Goal: Task Accomplishment & Management: Use online tool/utility

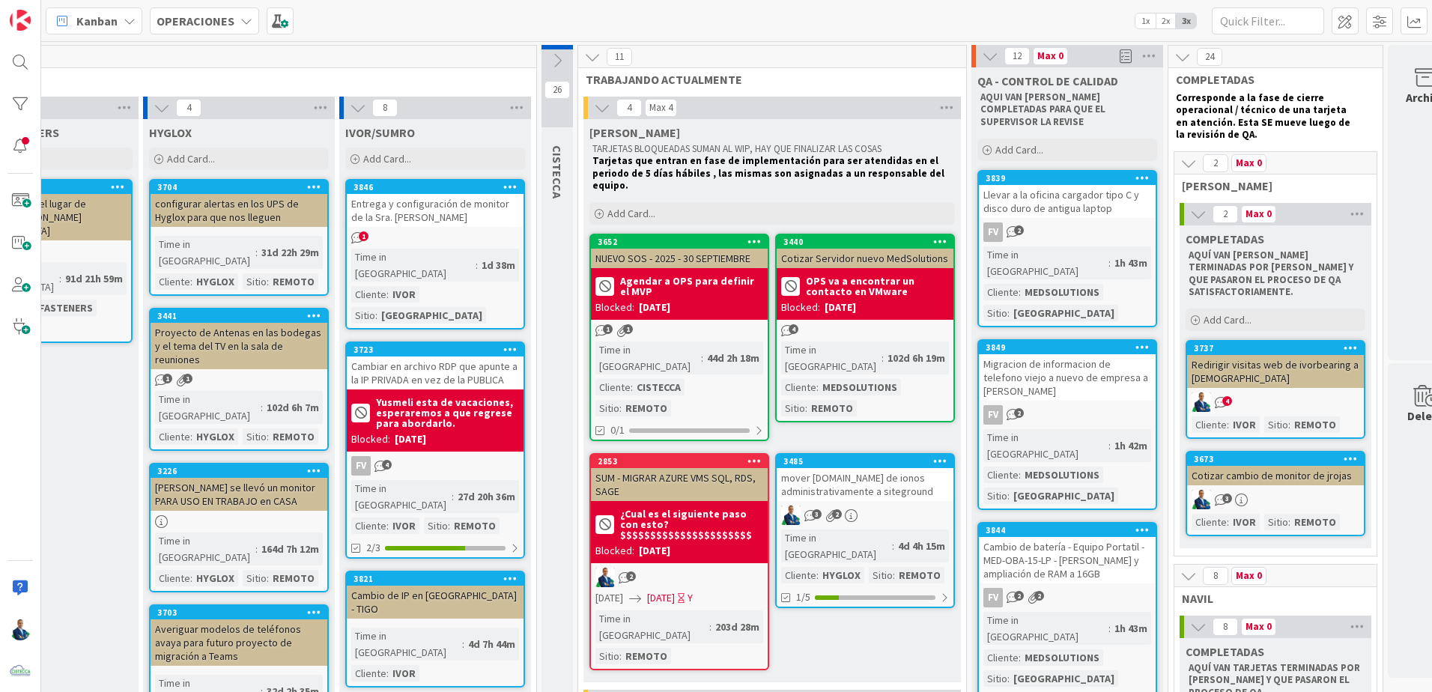
scroll to position [0, 689]
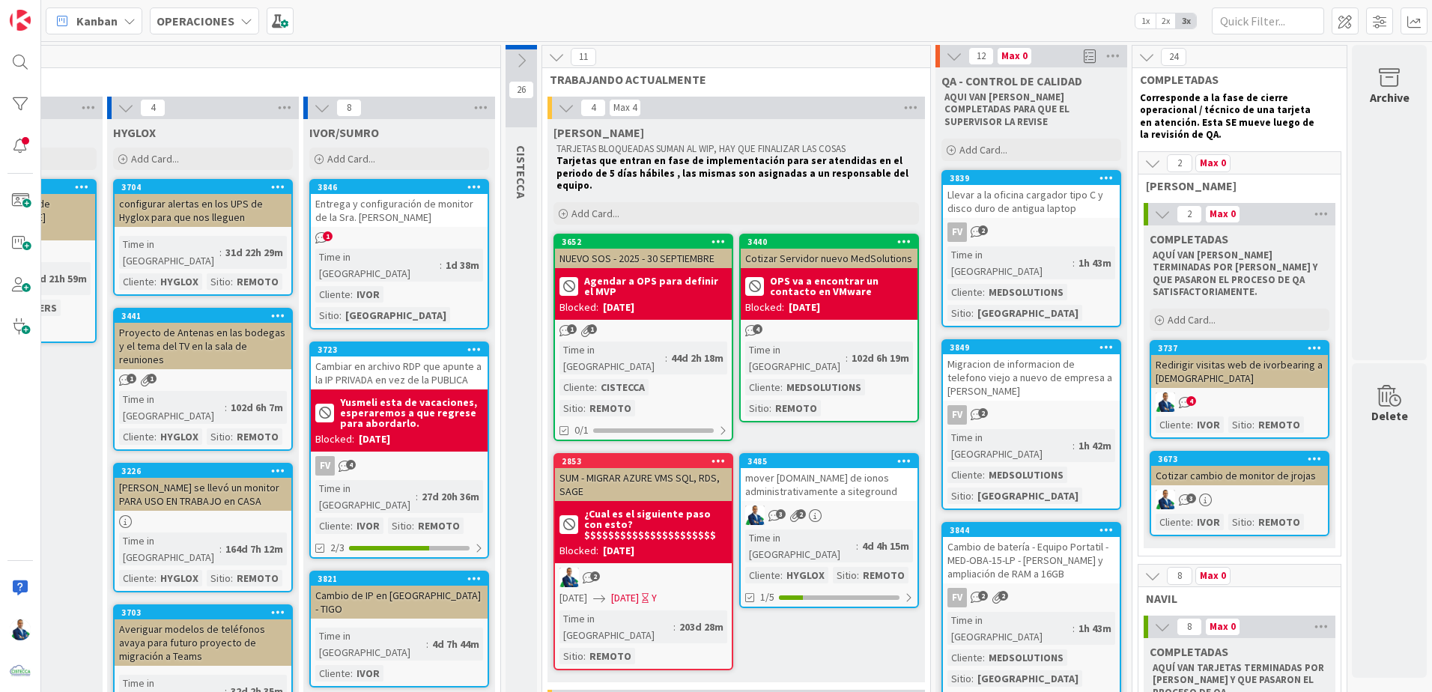
click at [711, 161] on icon at bounding box center [1152, 163] width 16 height 16
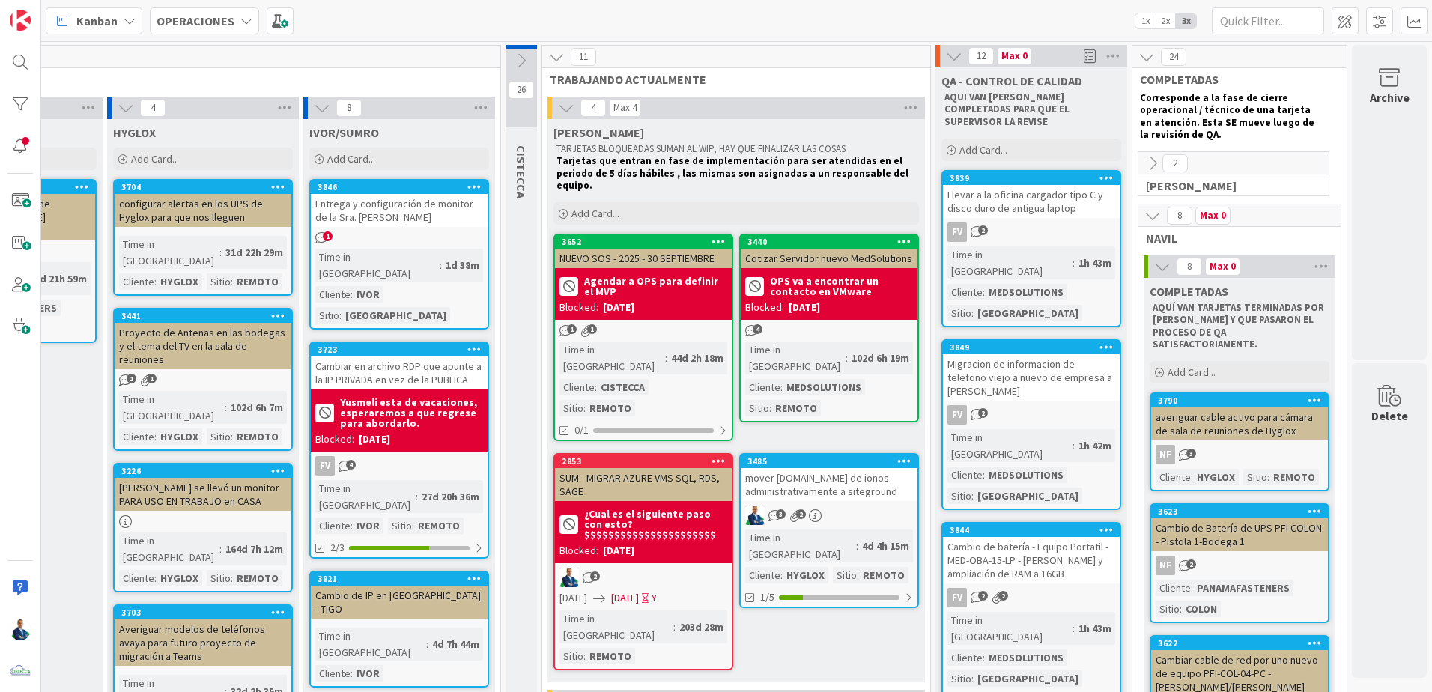
click at [467, 189] on icon at bounding box center [474, 186] width 14 height 10
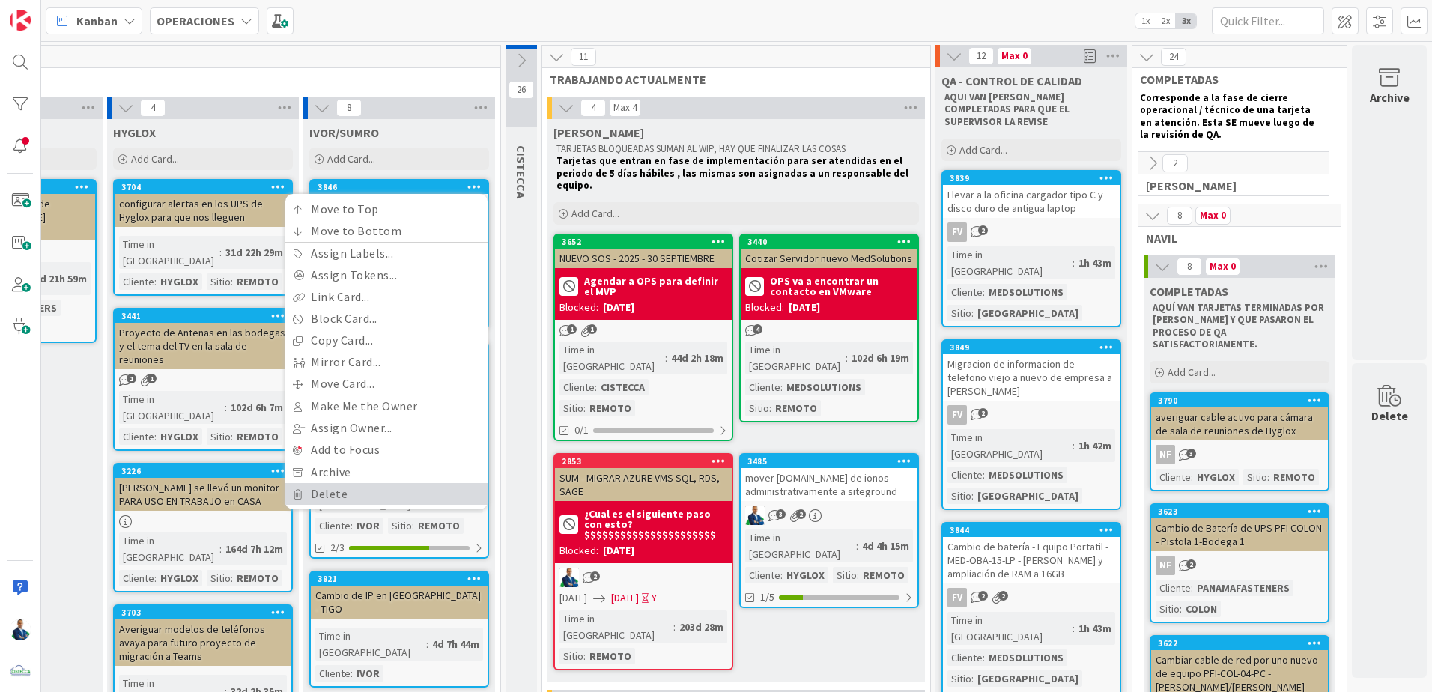
click at [342, 434] on link "Delete" at bounding box center [386, 494] width 202 height 22
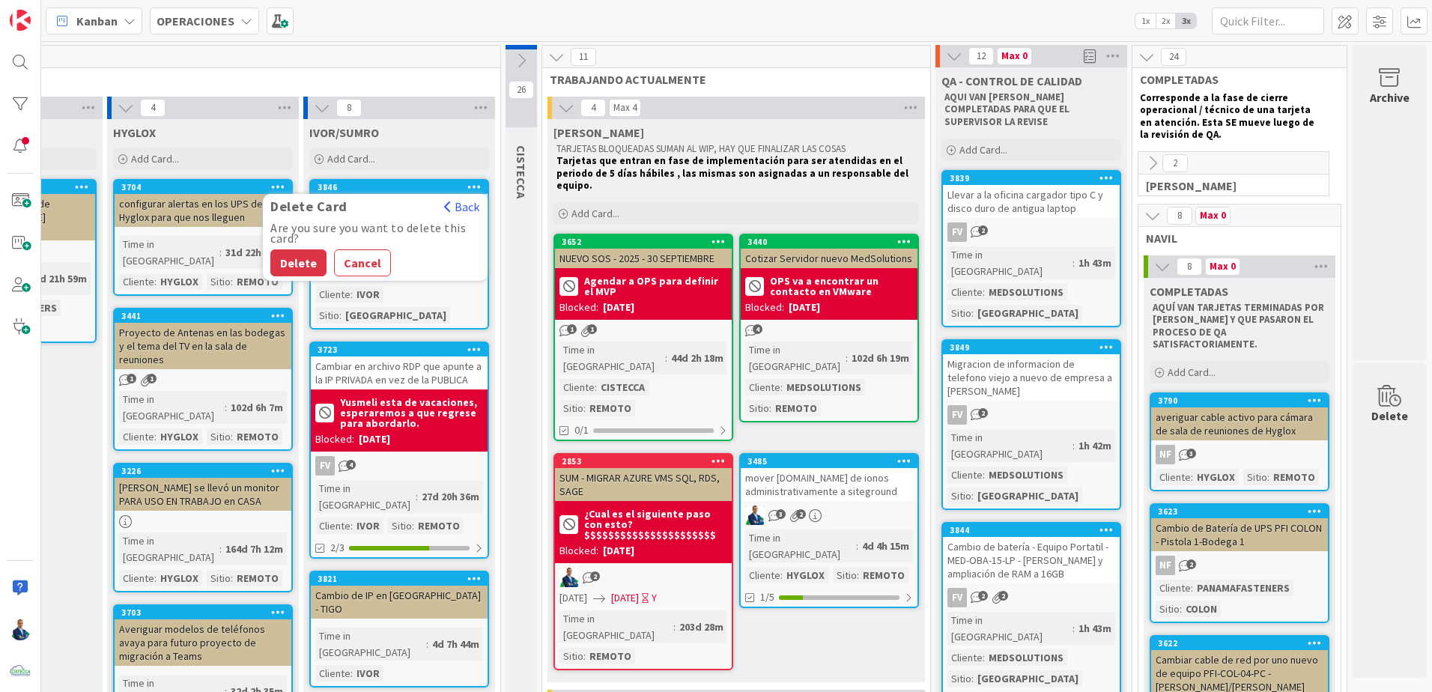
click at [301, 253] on button "Delete" at bounding box center [298, 262] width 56 height 27
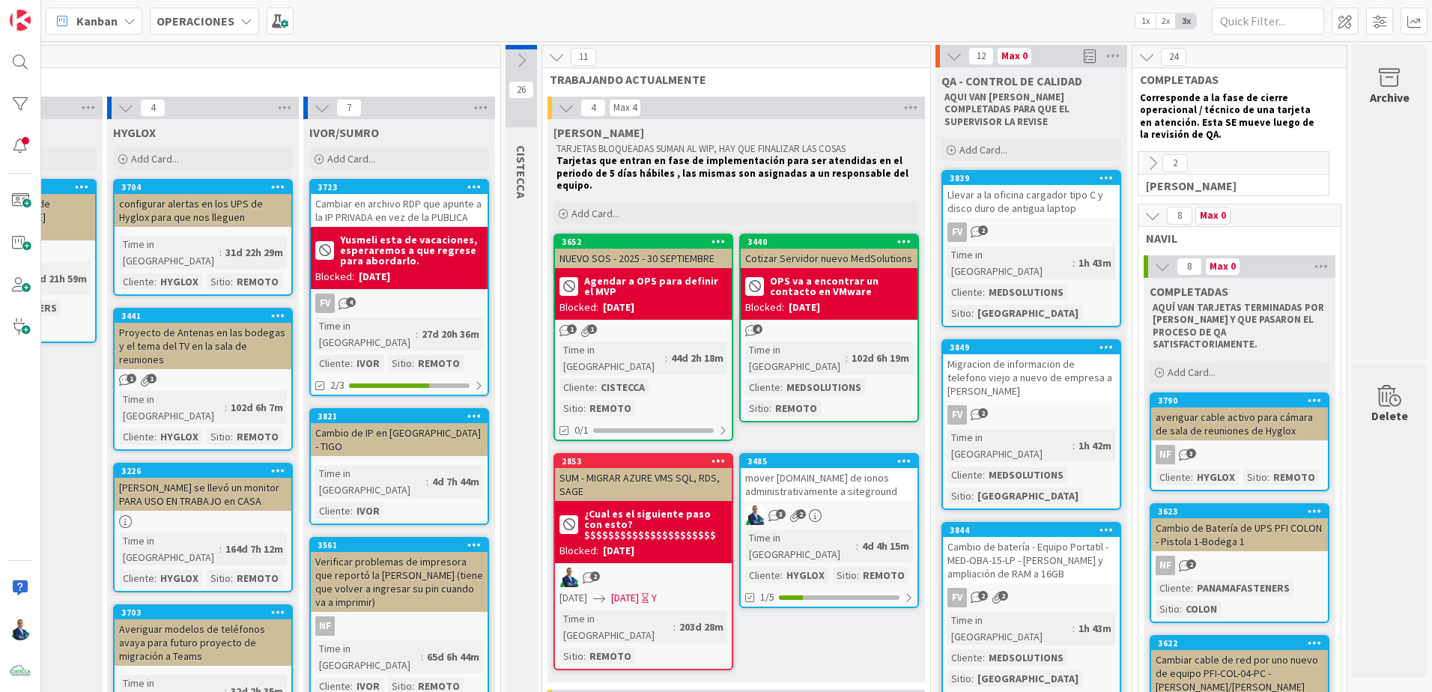
click at [711, 164] on icon at bounding box center [1152, 163] width 16 height 16
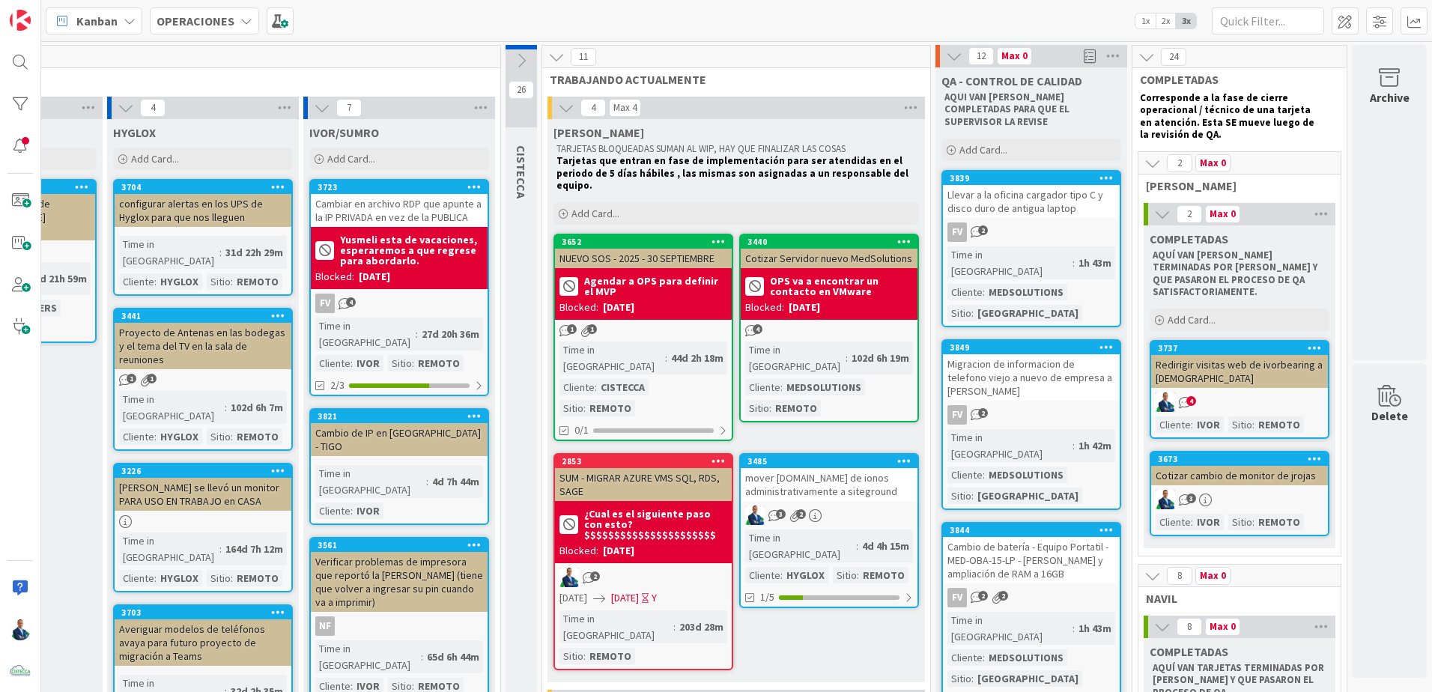
click at [711, 172] on span "2" at bounding box center [1179, 163] width 25 height 18
click at [711, 166] on icon at bounding box center [1152, 163] width 16 height 16
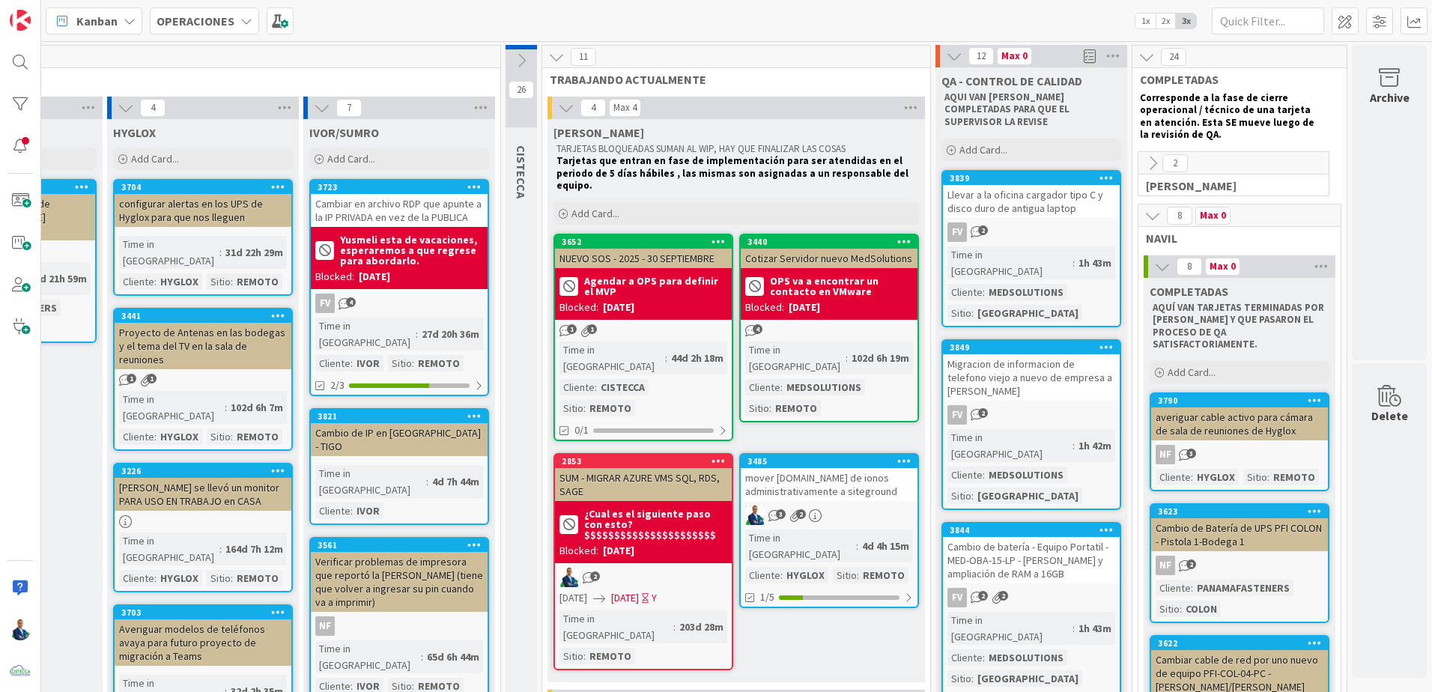
click at [711, 213] on icon at bounding box center [1152, 215] width 16 height 16
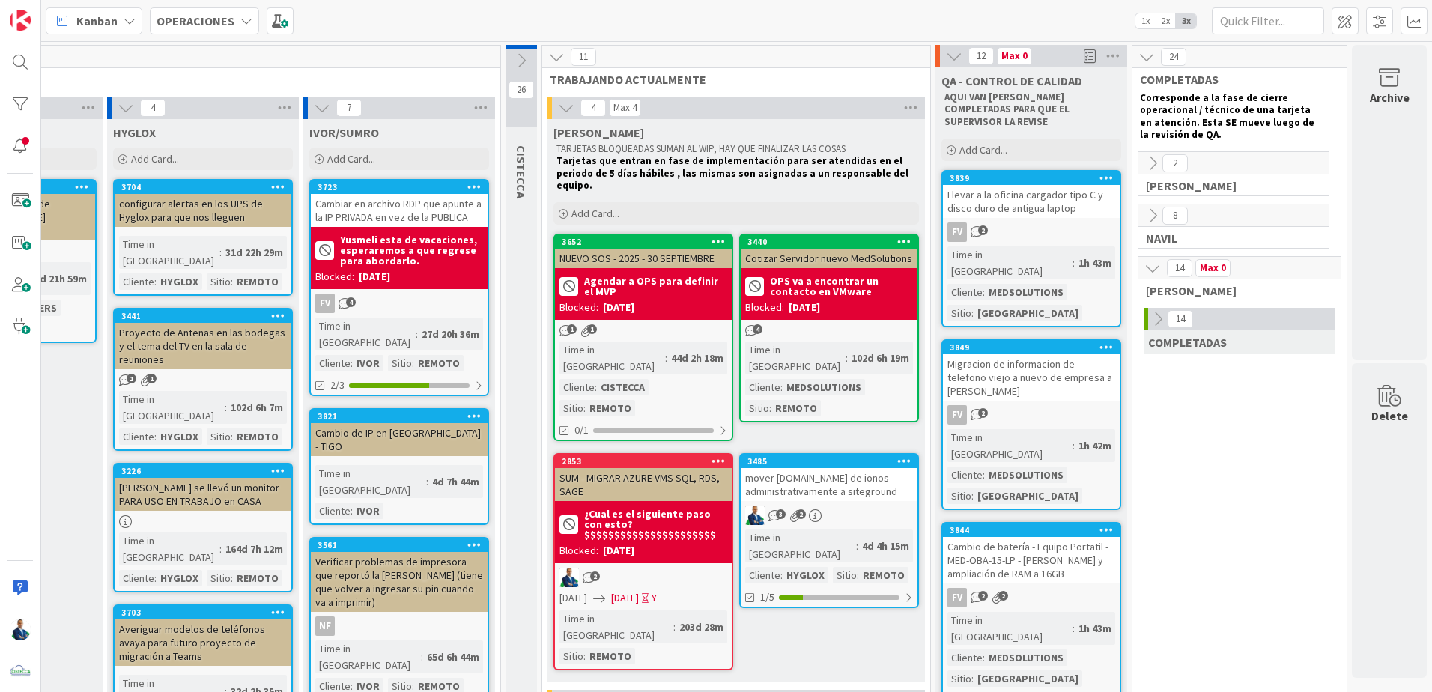
click at [711, 318] on icon at bounding box center [1158, 319] width 16 height 16
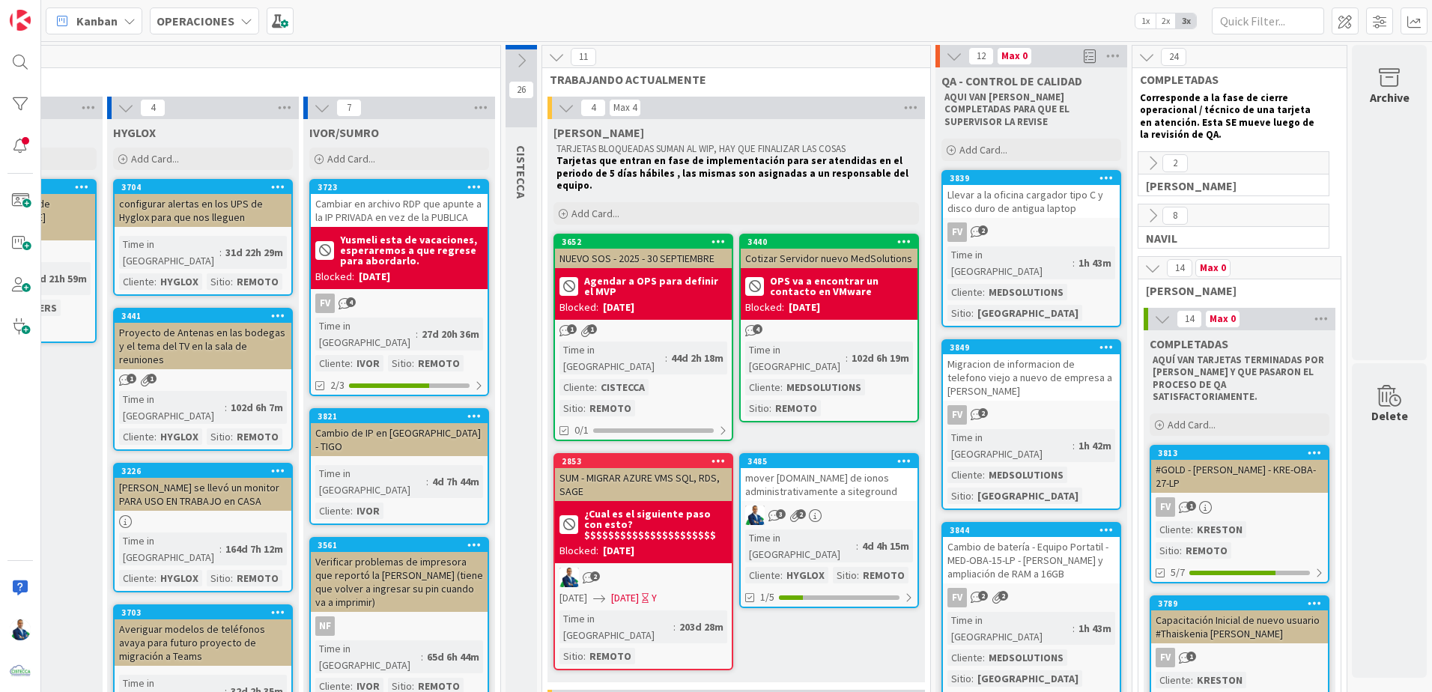
click at [711, 321] on icon at bounding box center [1320, 319] width 19 height 22
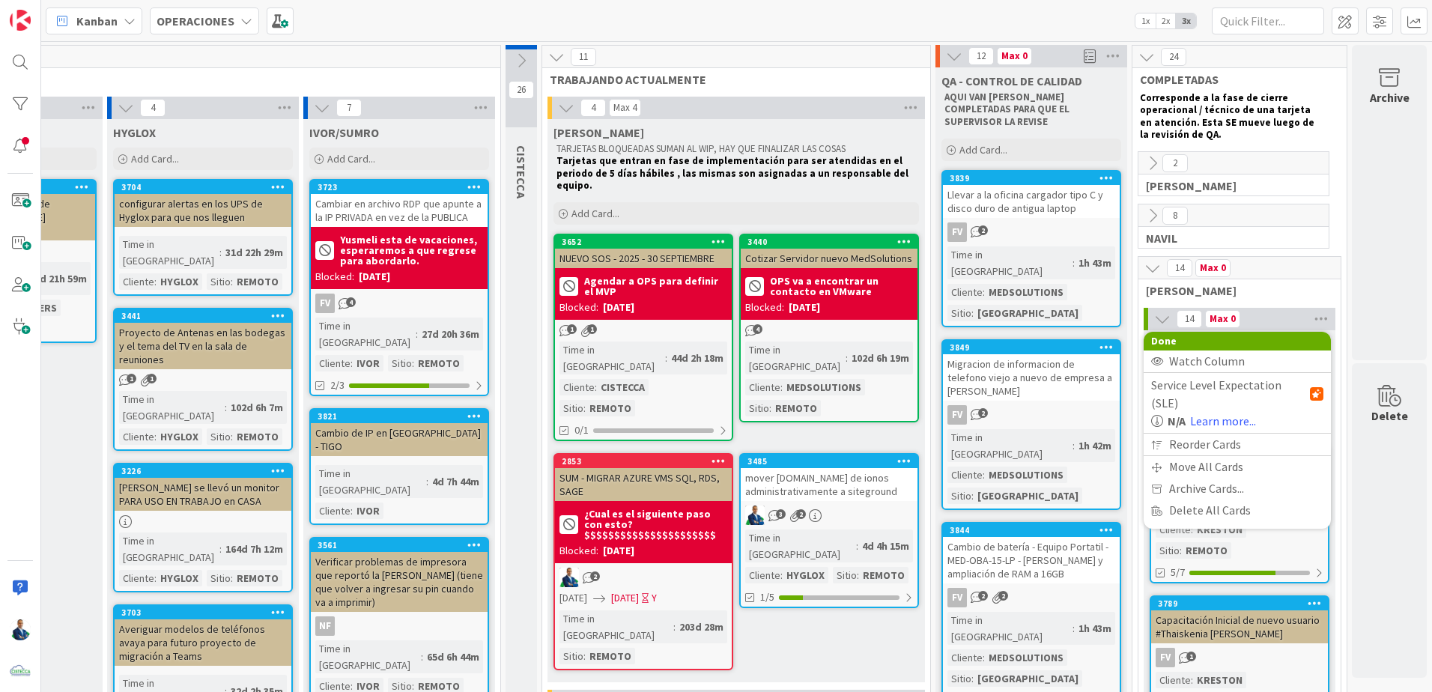
click at [711, 434] on span "Archive Cards..." at bounding box center [1206, 489] width 75 height 22
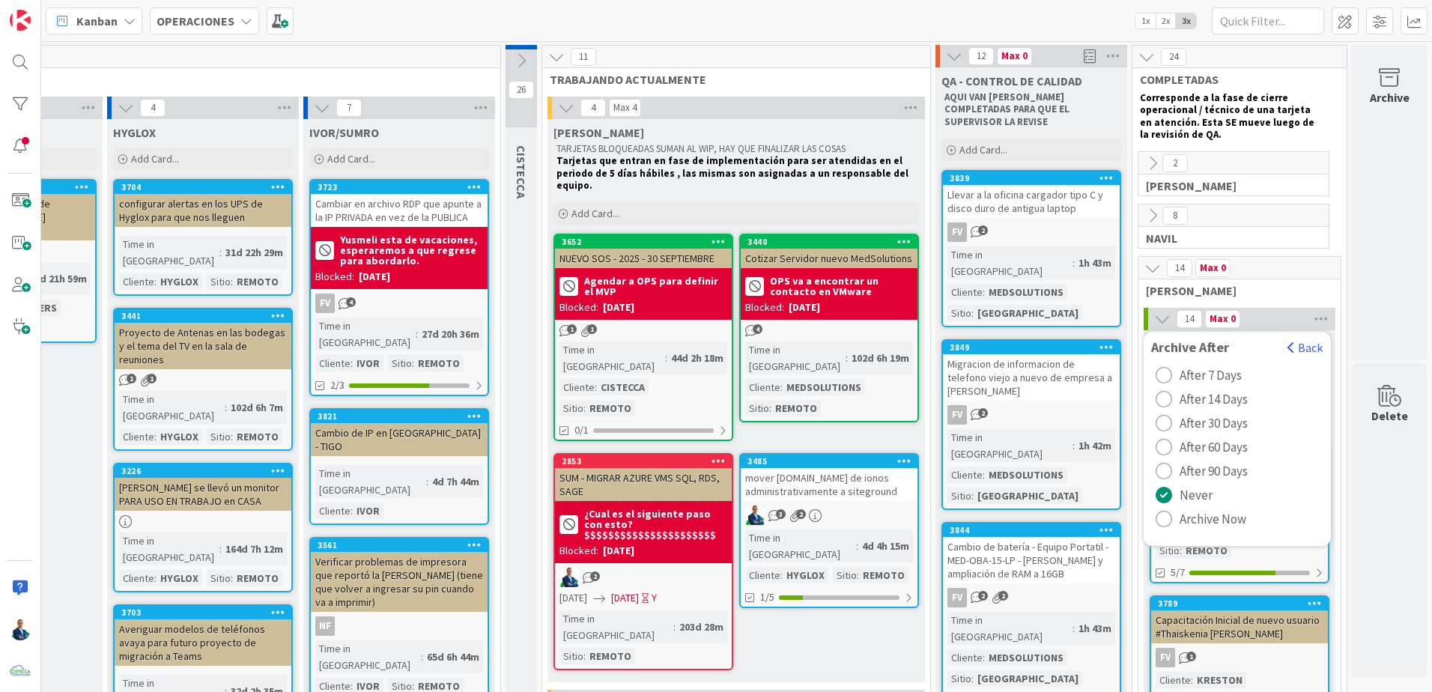
click at [711, 434] on span "Archive Now" at bounding box center [1213, 519] width 67 height 22
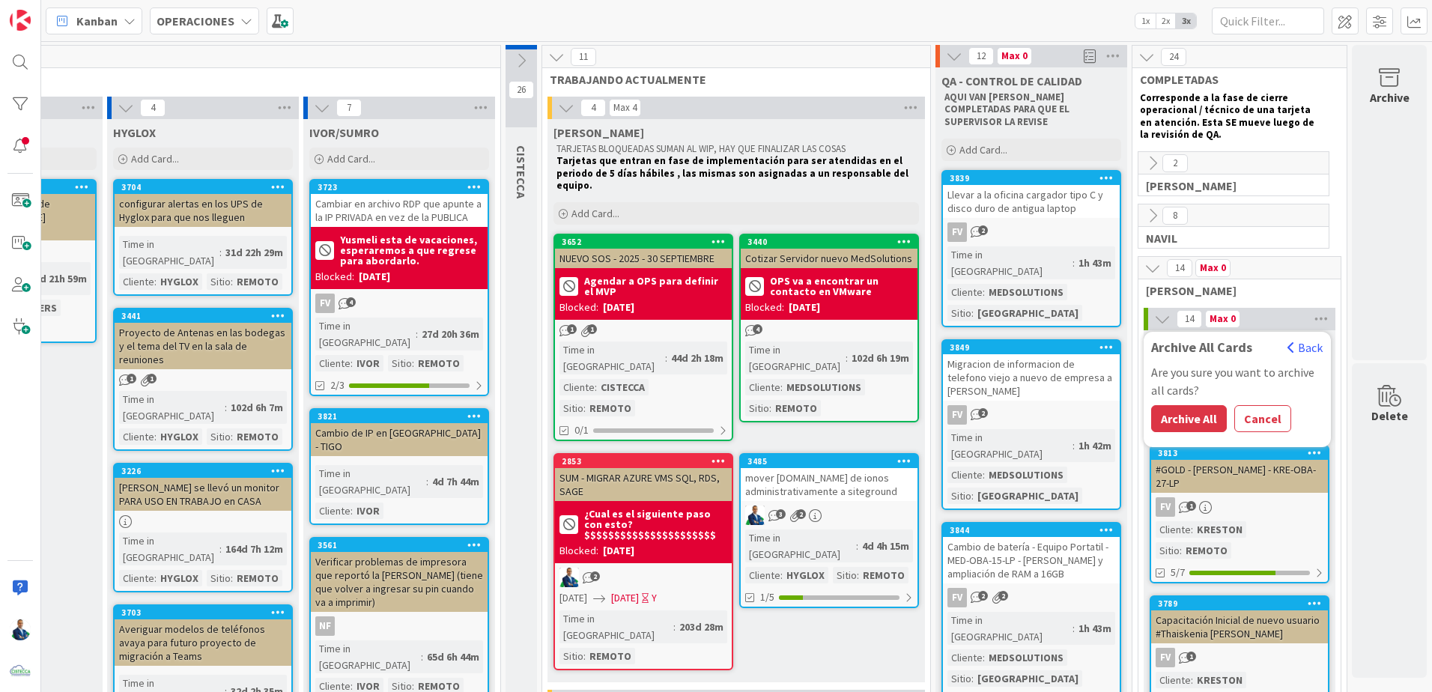
click at [711, 420] on button "Archive All" at bounding box center [1189, 418] width 76 height 27
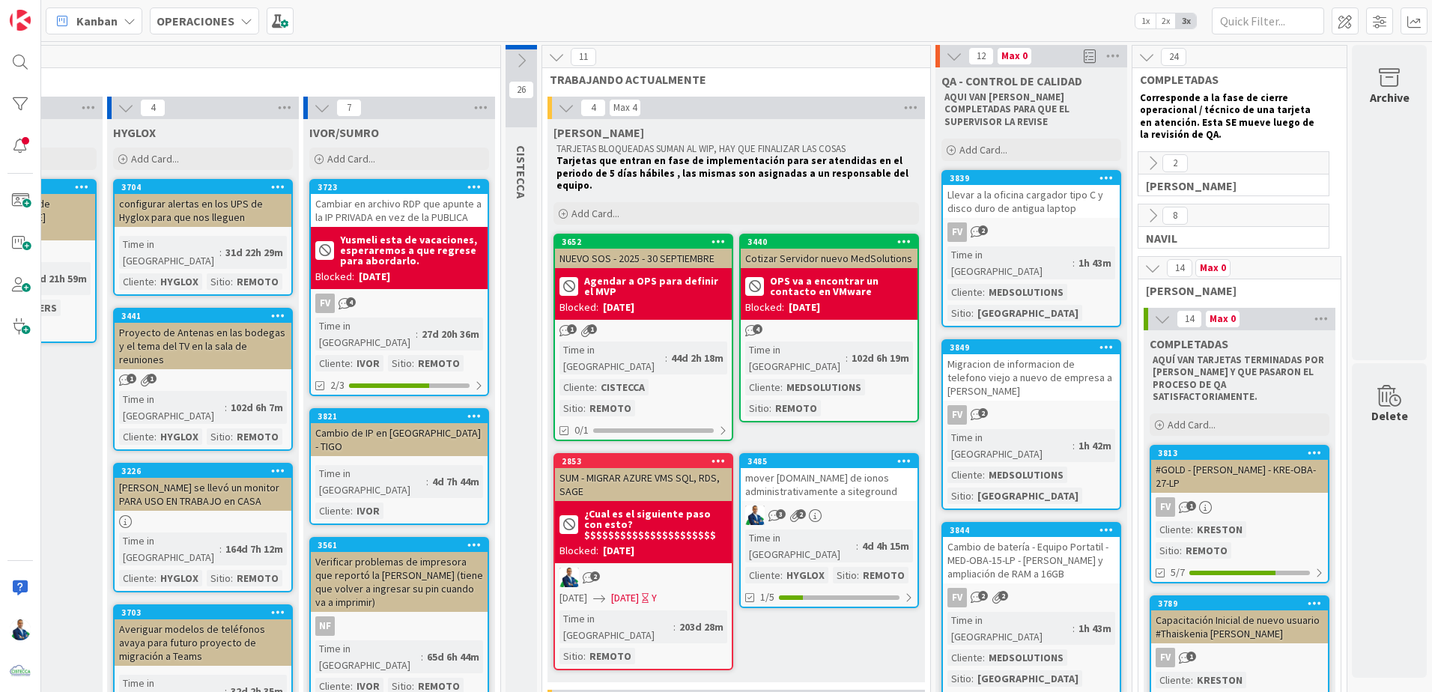
click at [711, 222] on icon at bounding box center [1152, 215] width 16 height 16
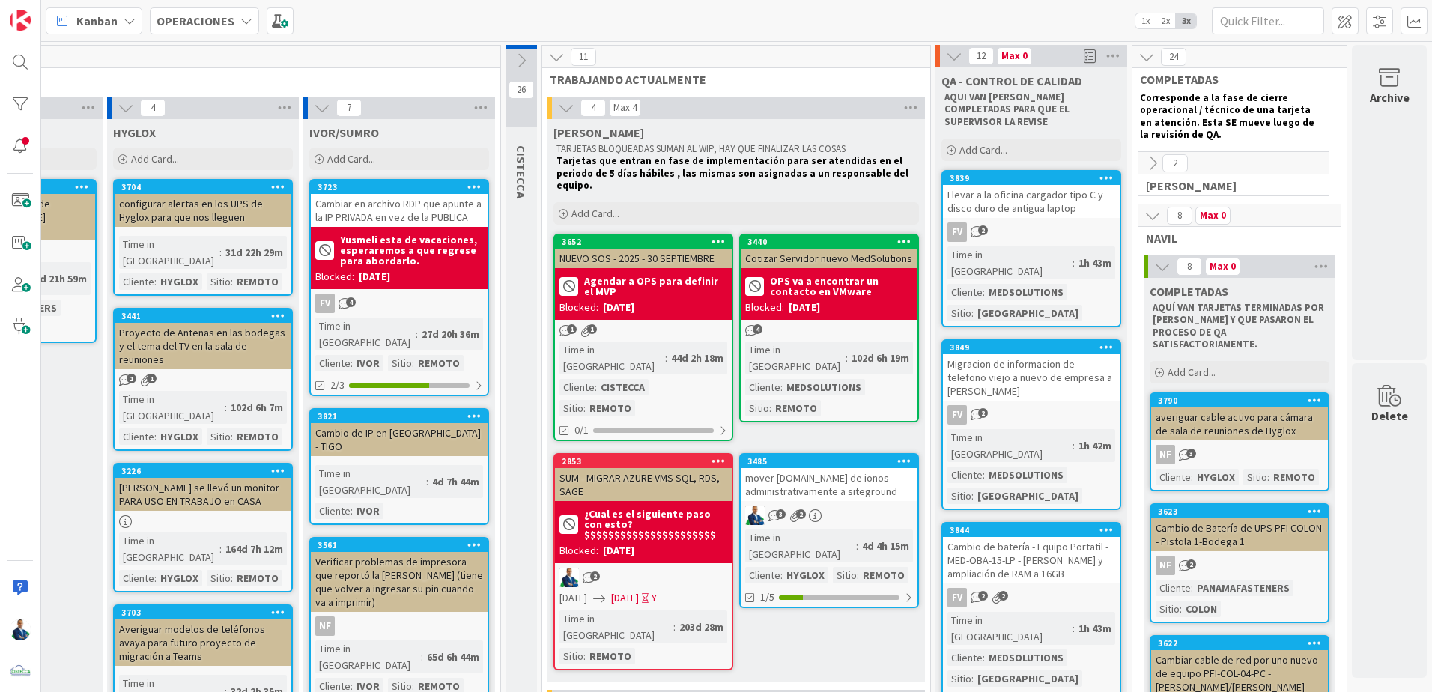
click at [711, 267] on icon at bounding box center [1320, 266] width 19 height 22
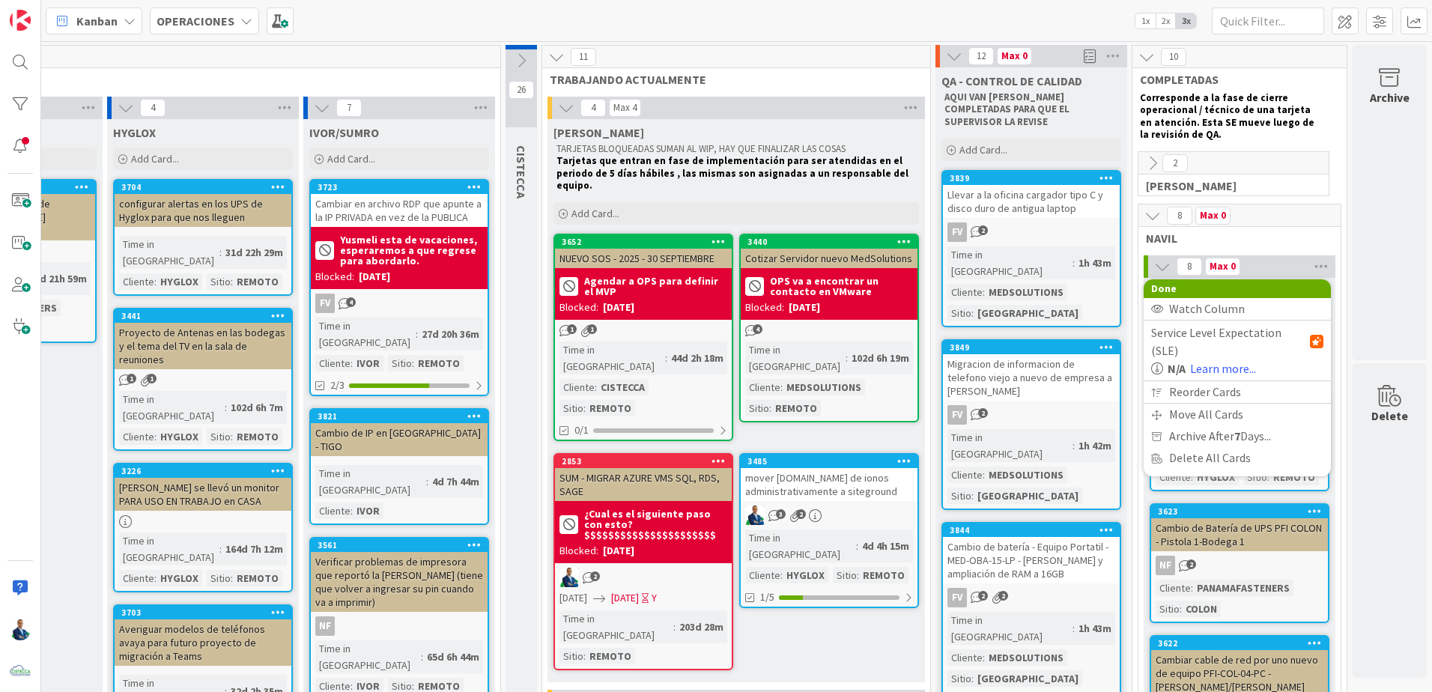
click at [711, 425] on span "Archive After 7 Days..." at bounding box center [1220, 436] width 102 height 22
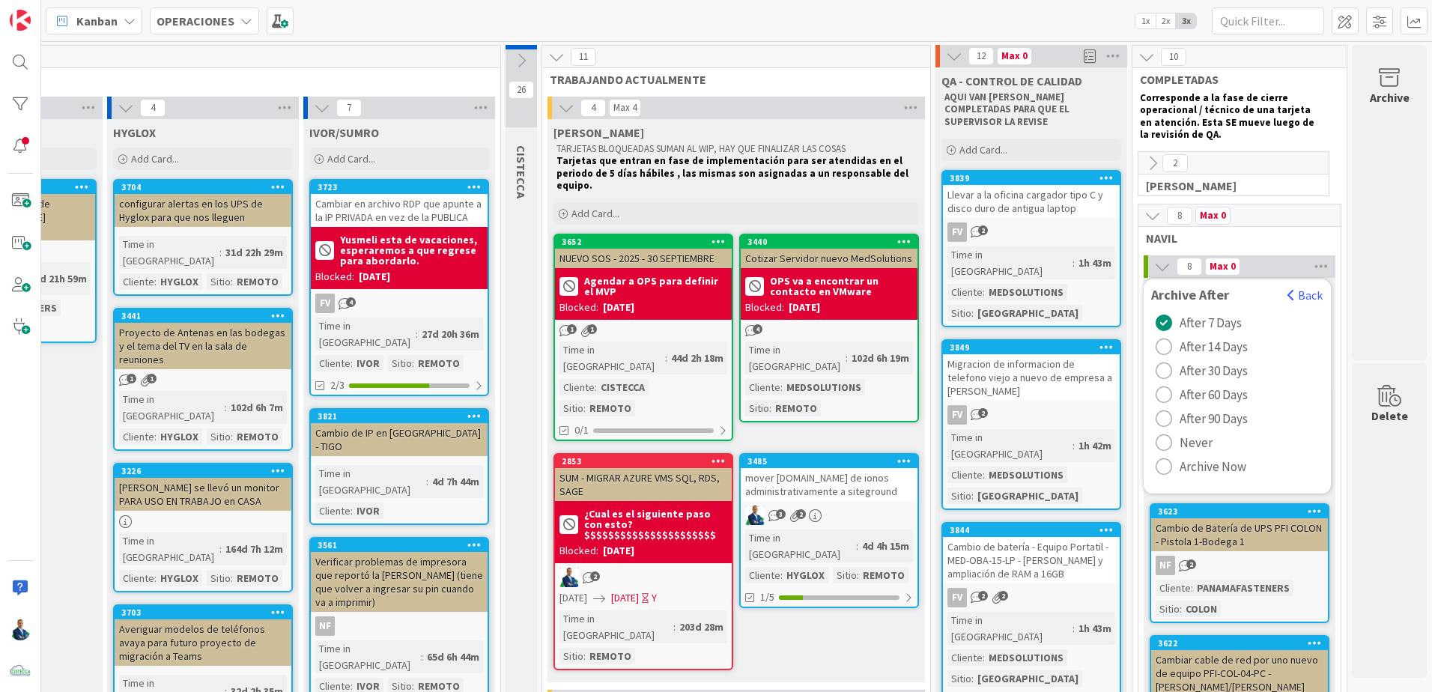
click at [711, 434] on span "Archive Now" at bounding box center [1213, 466] width 67 height 22
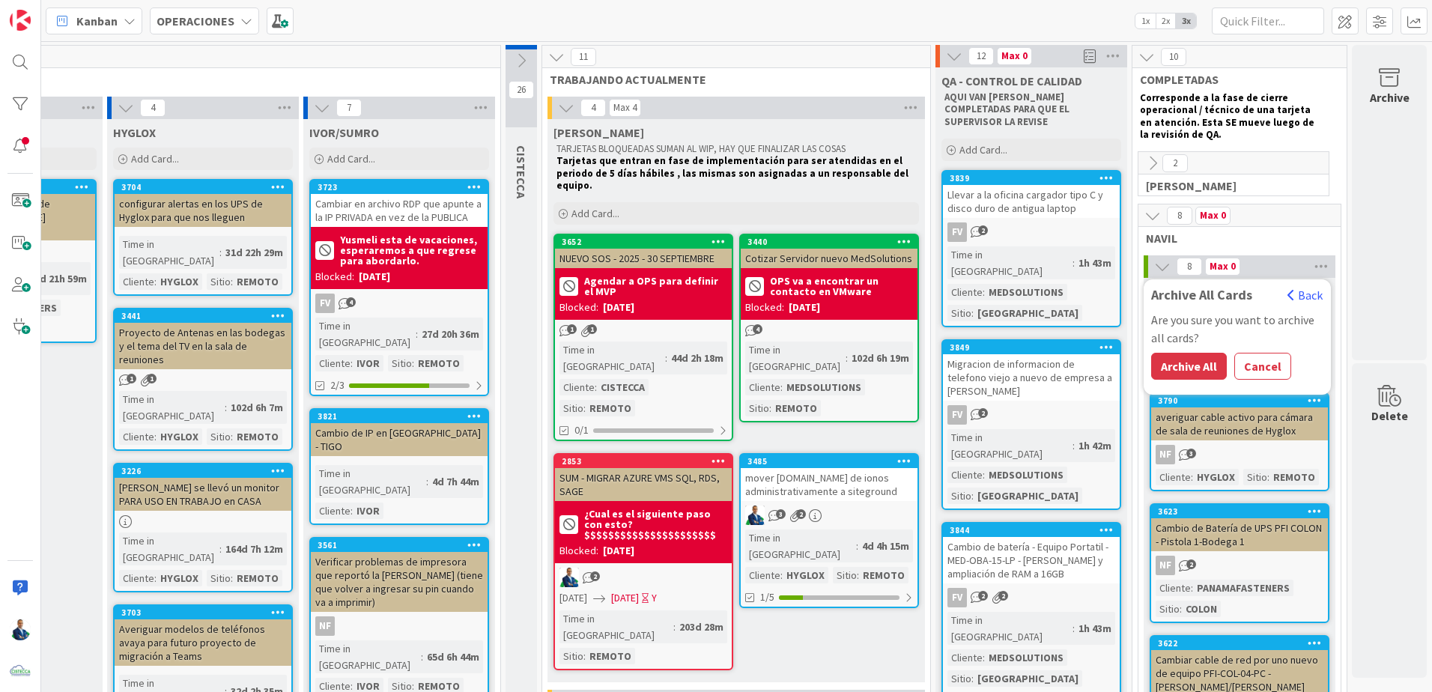
click at [711, 365] on button "Archive All" at bounding box center [1189, 366] width 76 height 27
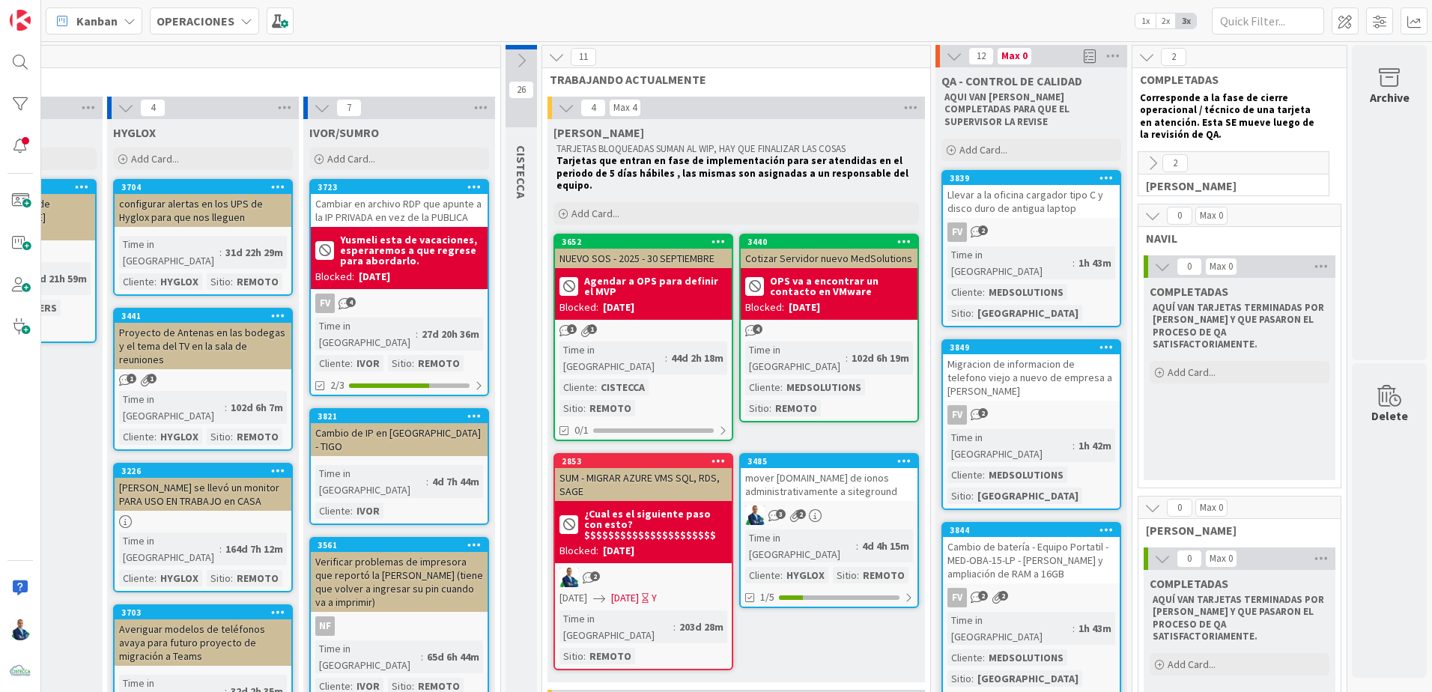
click at [711, 156] on icon at bounding box center [1152, 163] width 16 height 16
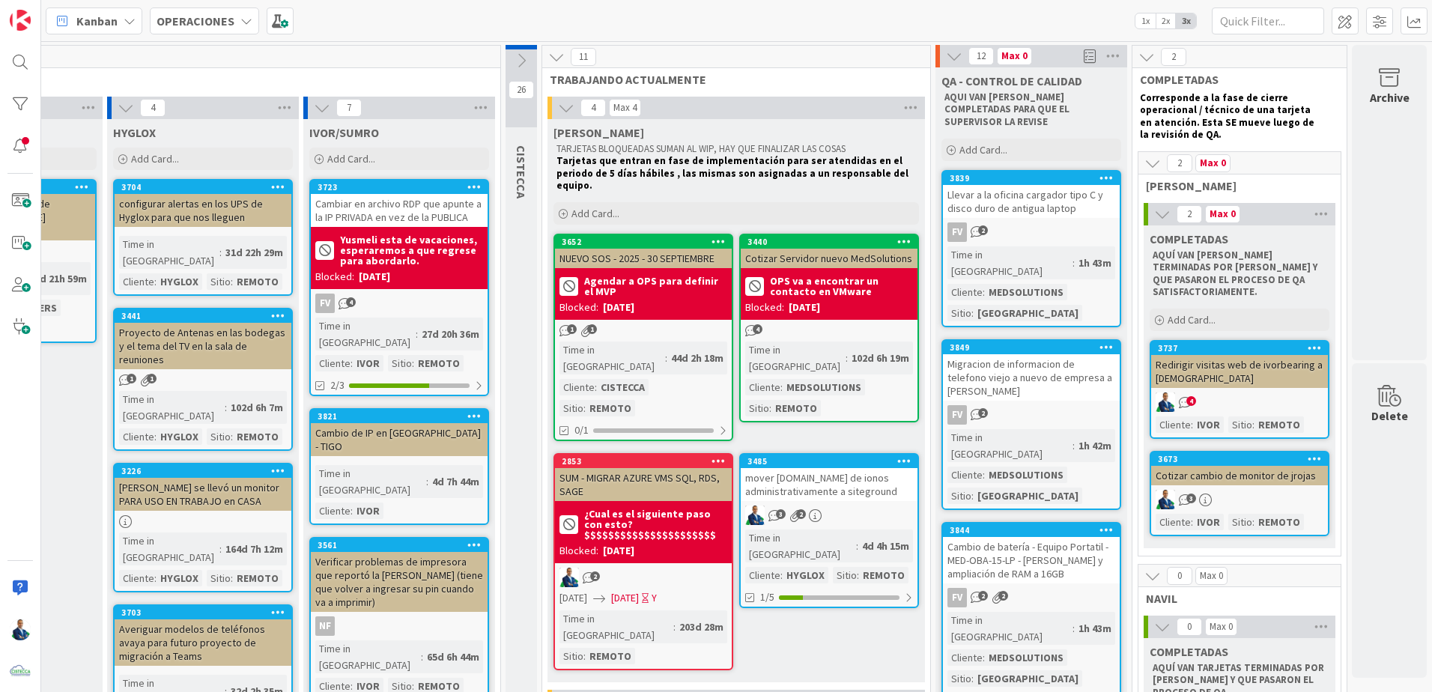
click at [711, 201] on div "2 Max 0 [PERSON_NAME] 2 Max 0 COMPLETADAS AQUÍ VAN TARJETAS TERMINADAS POR [PER…" at bounding box center [1240, 353] width 204 height 405
click at [711, 205] on icon at bounding box center [1320, 214] width 19 height 22
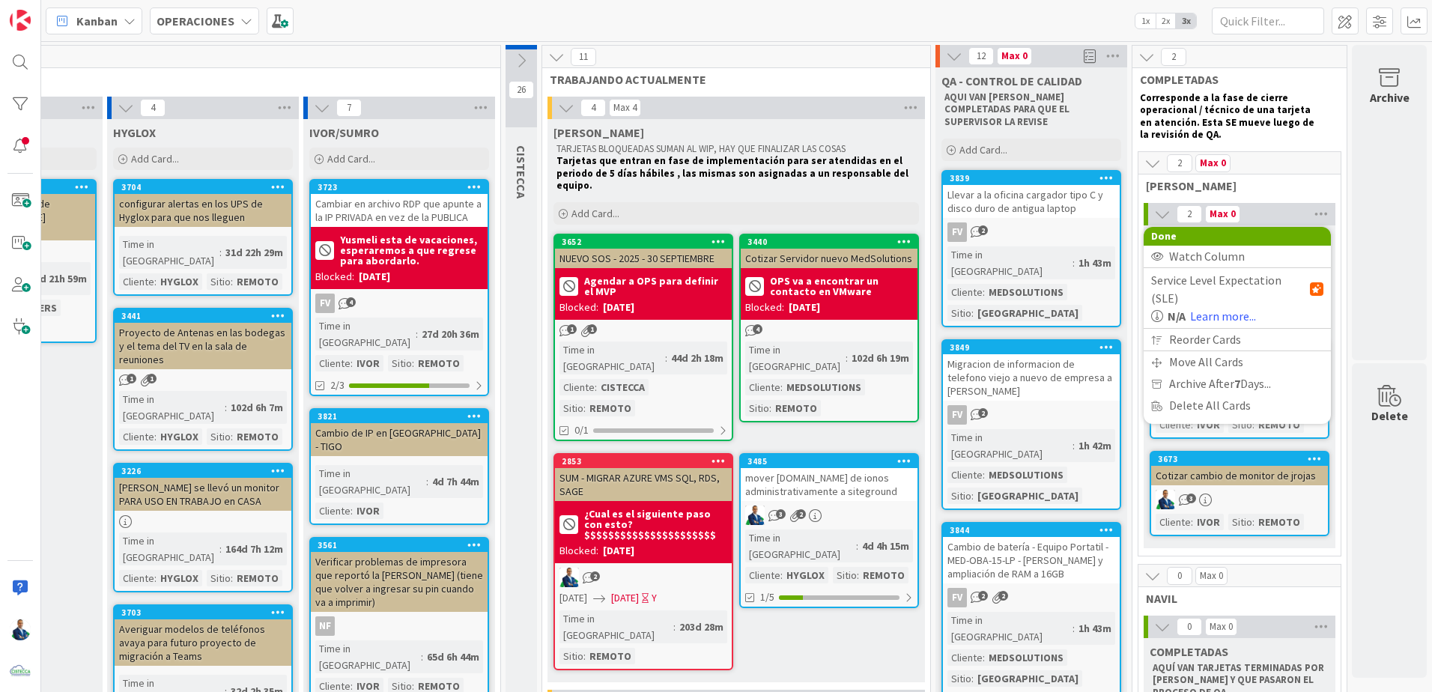
click at [711, 373] on span "Archive After 7 Days..." at bounding box center [1220, 384] width 102 height 22
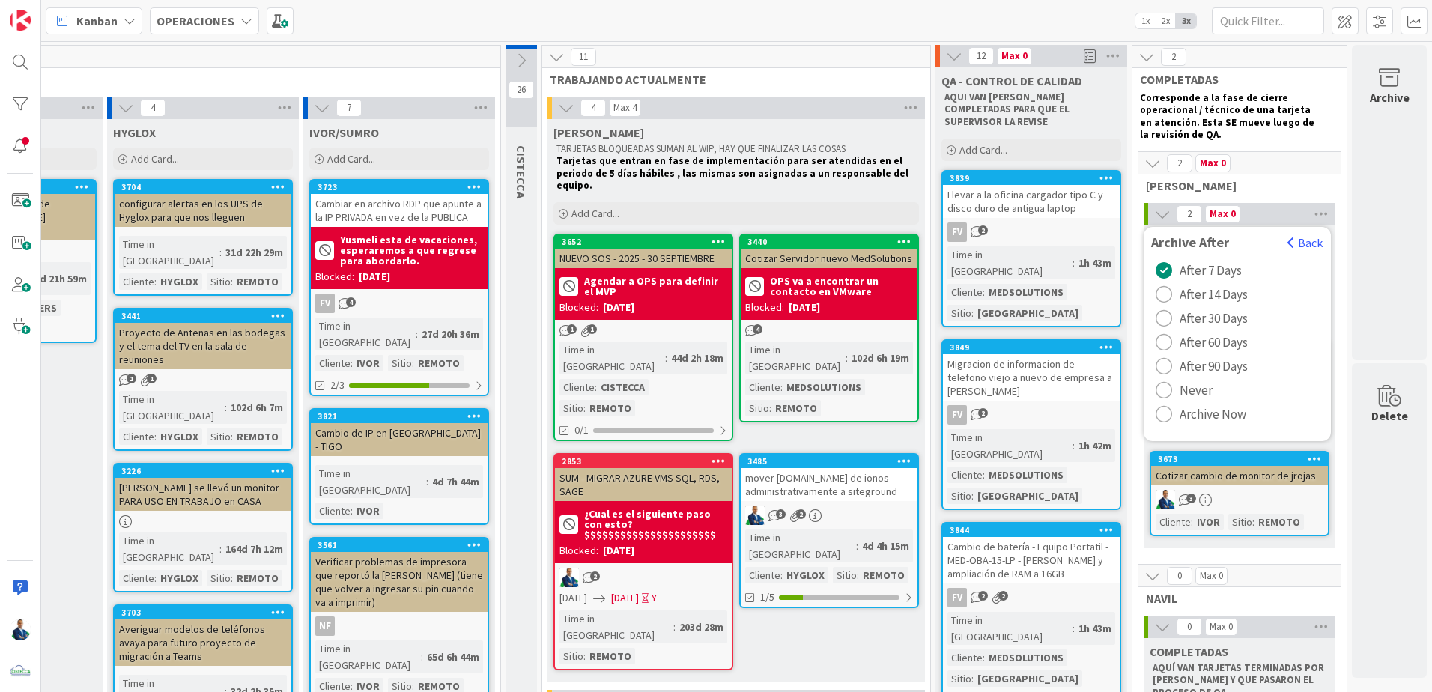
click at [711, 417] on span "Archive Now" at bounding box center [1213, 414] width 67 height 22
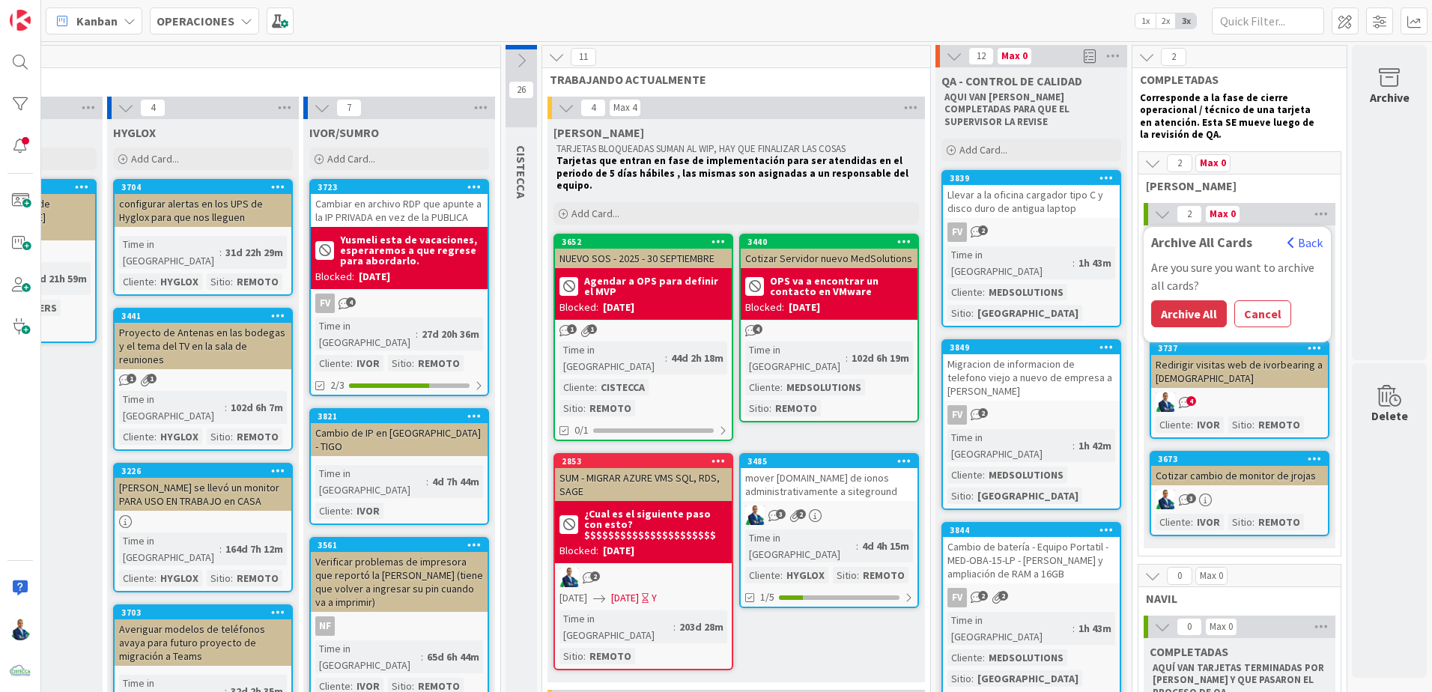
click at [711, 316] on button "Archive All" at bounding box center [1189, 313] width 76 height 27
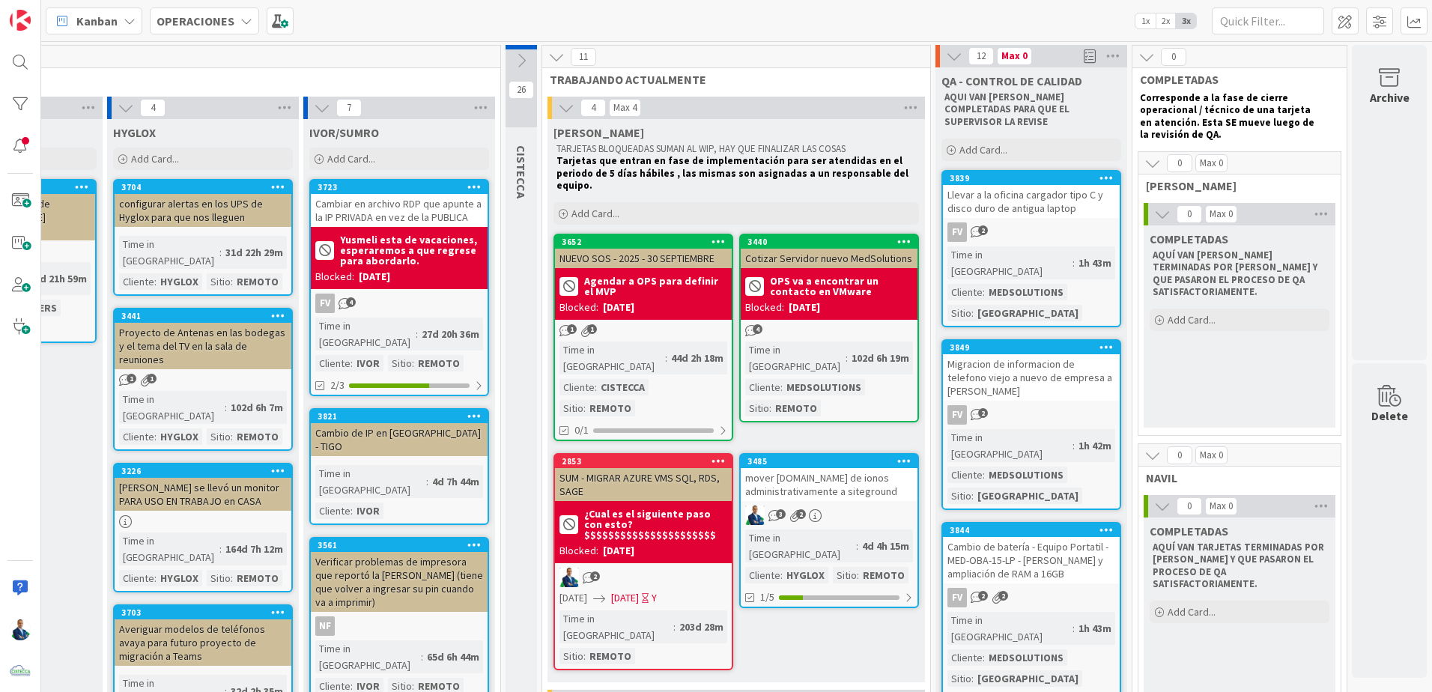
click at [711, 161] on icon at bounding box center [1152, 163] width 16 height 16
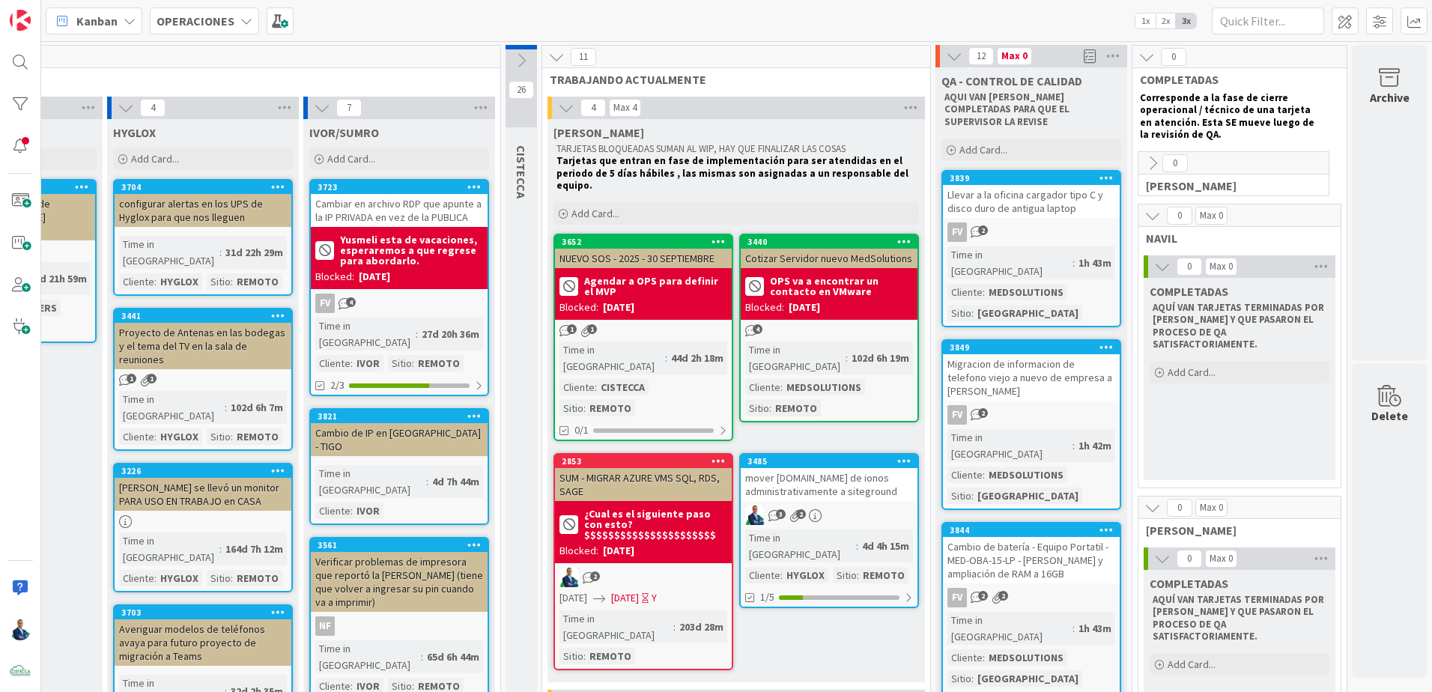
click at [711, 214] on icon at bounding box center [1152, 215] width 16 height 16
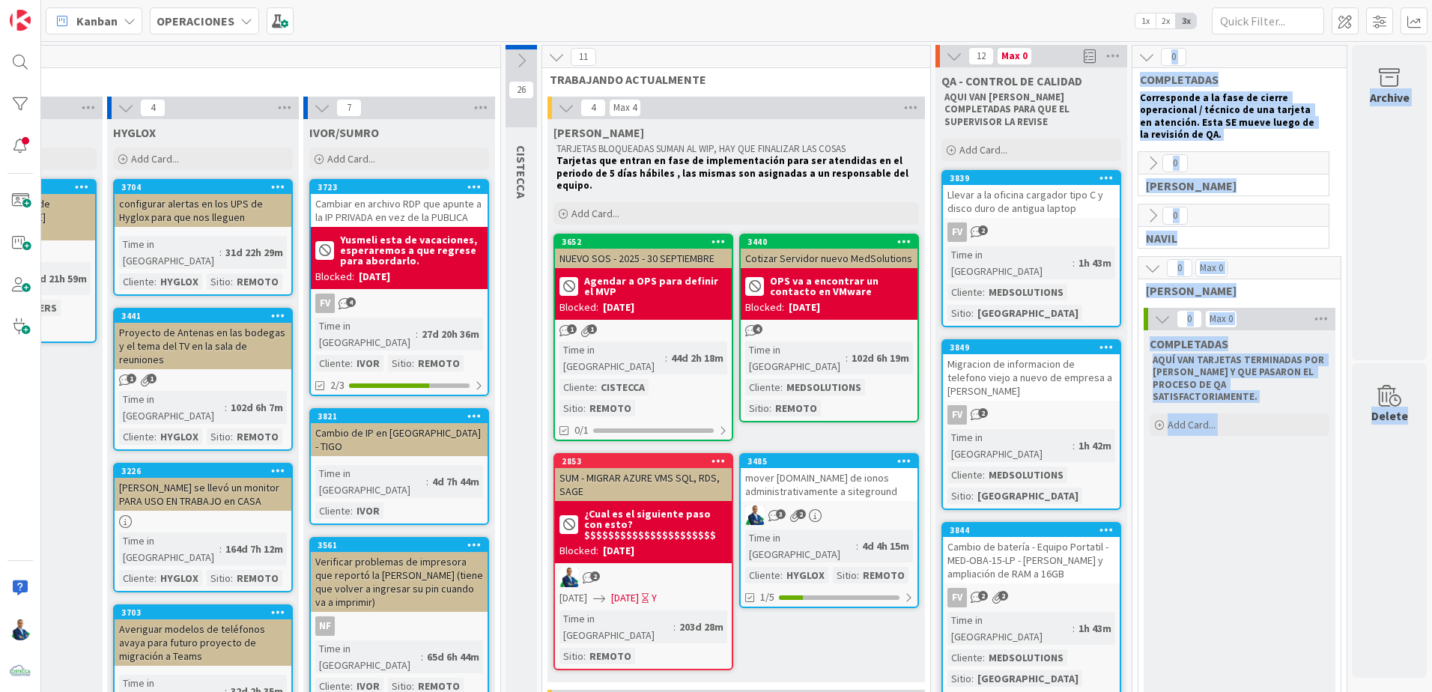
drag, startPoint x: 1035, startPoint y: 163, endPoint x: 1072, endPoint y: 238, distance: 83.4
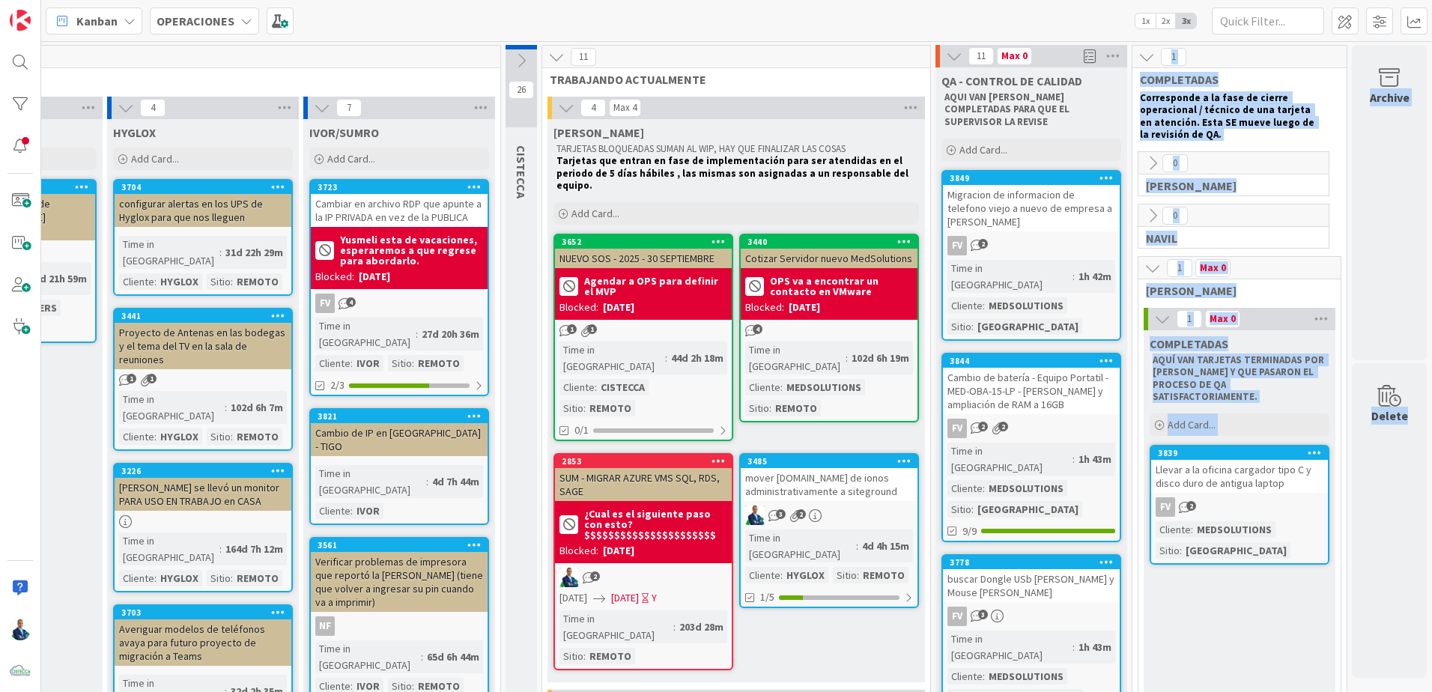
click at [711, 246] on div "0 [PERSON_NAME]" at bounding box center [1233, 225] width 190 height 43
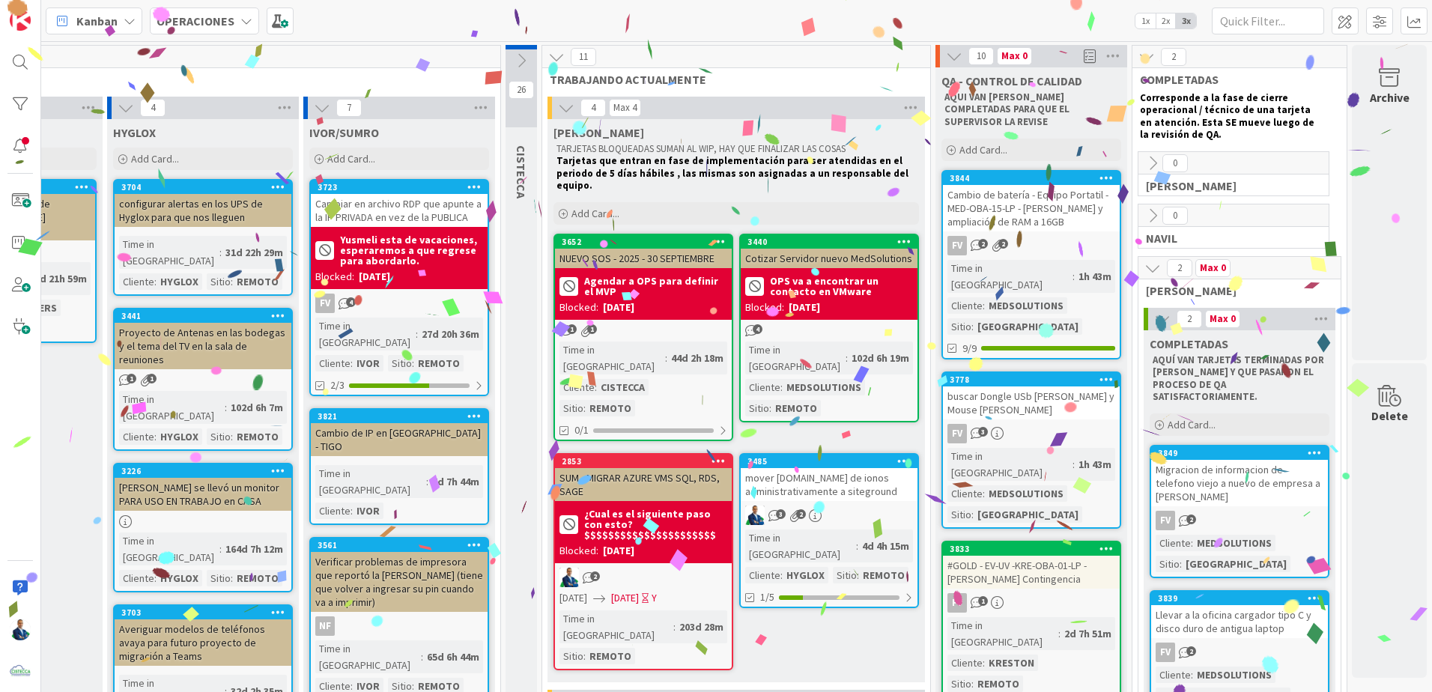
click at [711, 434] on div "Migracion de informacion de telefono viejo a nuevo de empresa a [PERSON_NAME]" at bounding box center [1239, 483] width 177 height 46
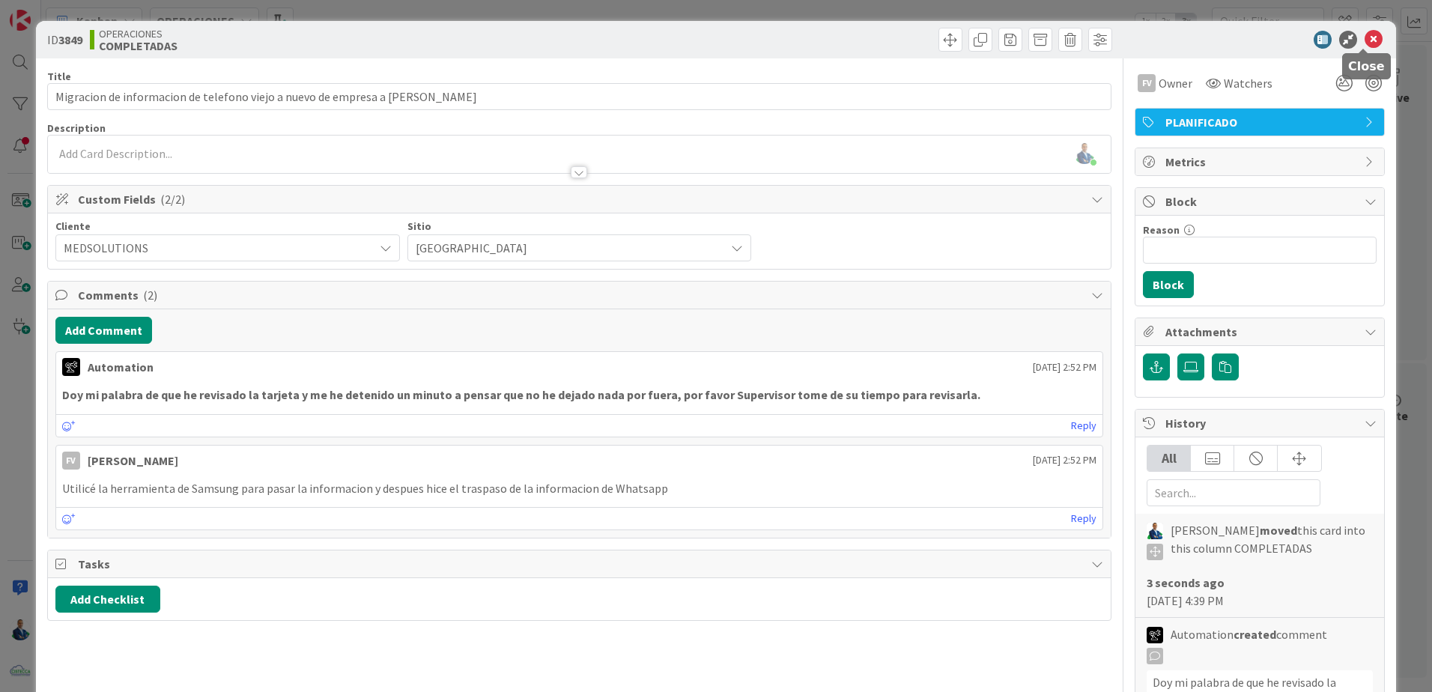
click at [711, 41] on icon at bounding box center [1374, 40] width 18 height 18
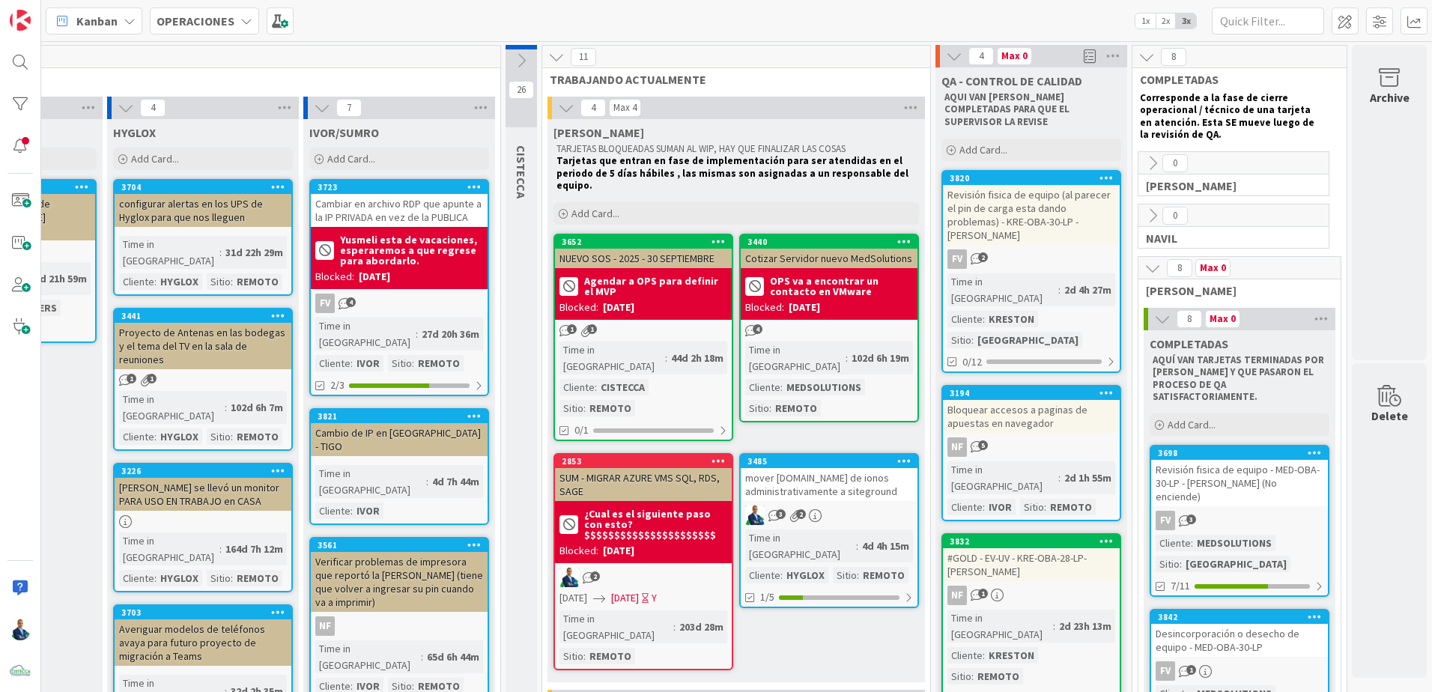
click at [711, 353] on div "0/12" at bounding box center [1031, 362] width 177 height 19
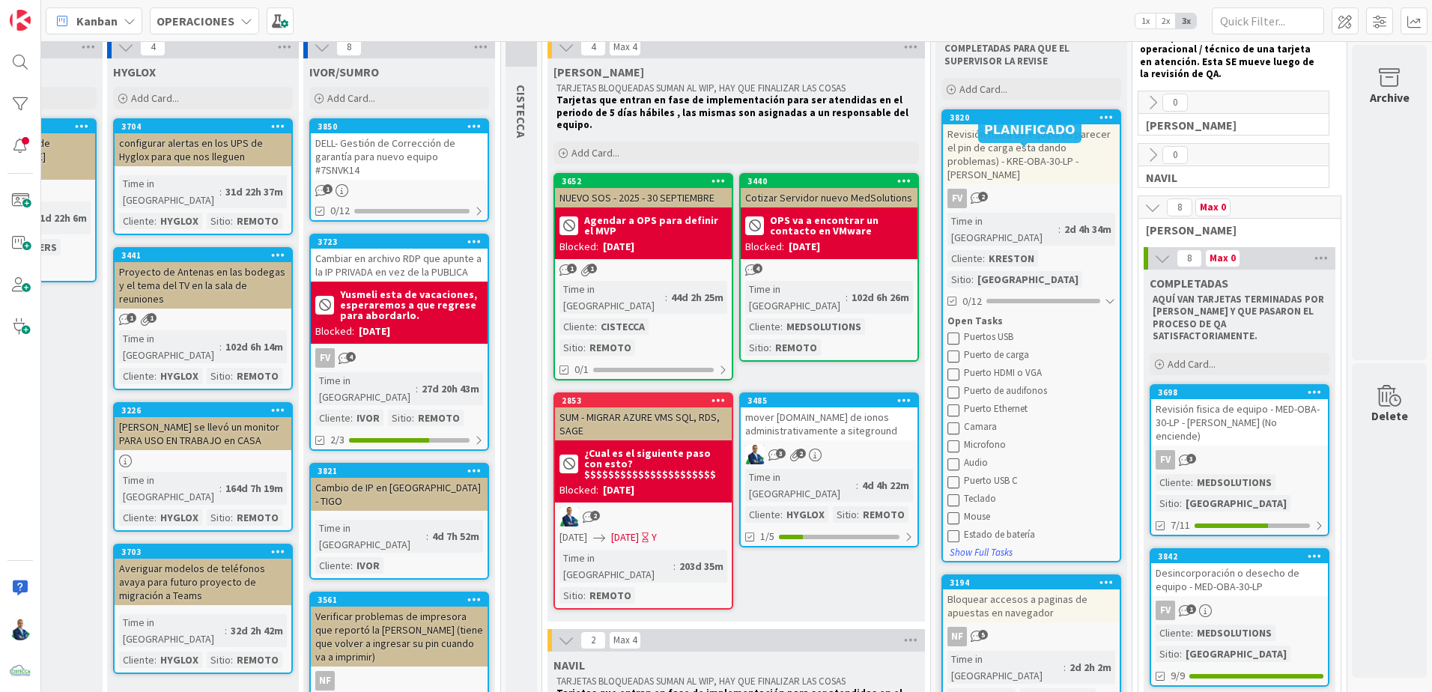
scroll to position [0, 689]
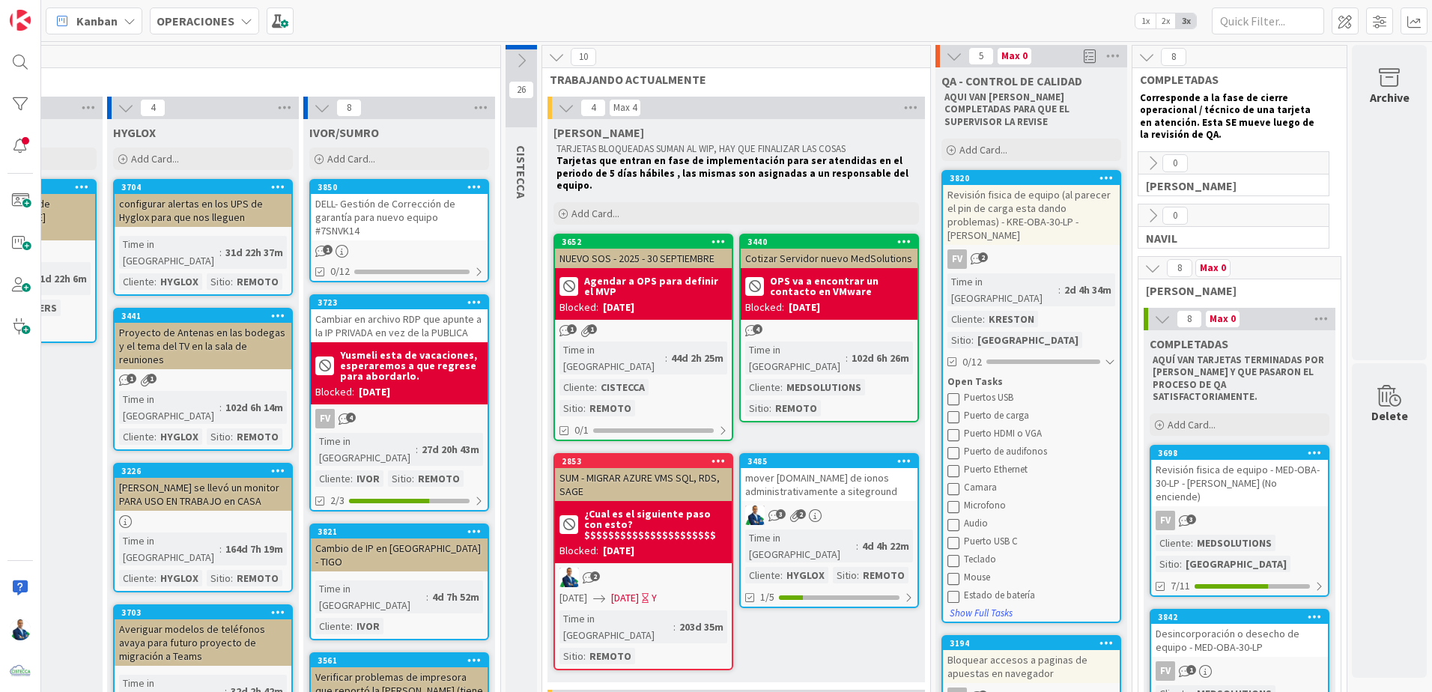
drag, startPoint x: 306, startPoint y: 109, endPoint x: 220, endPoint y: 109, distance: 86.1
click at [314, 109] on icon at bounding box center [322, 108] width 16 height 16
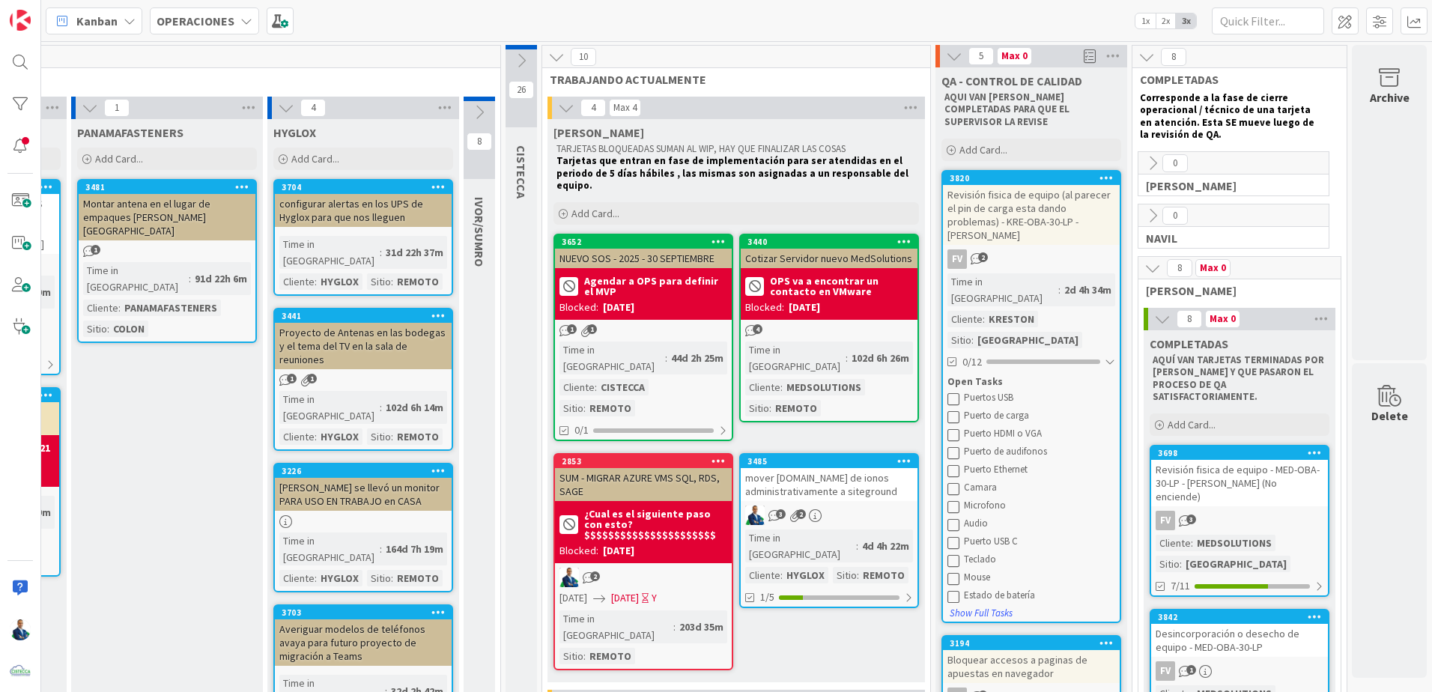
click at [278, 105] on icon at bounding box center [286, 108] width 16 height 16
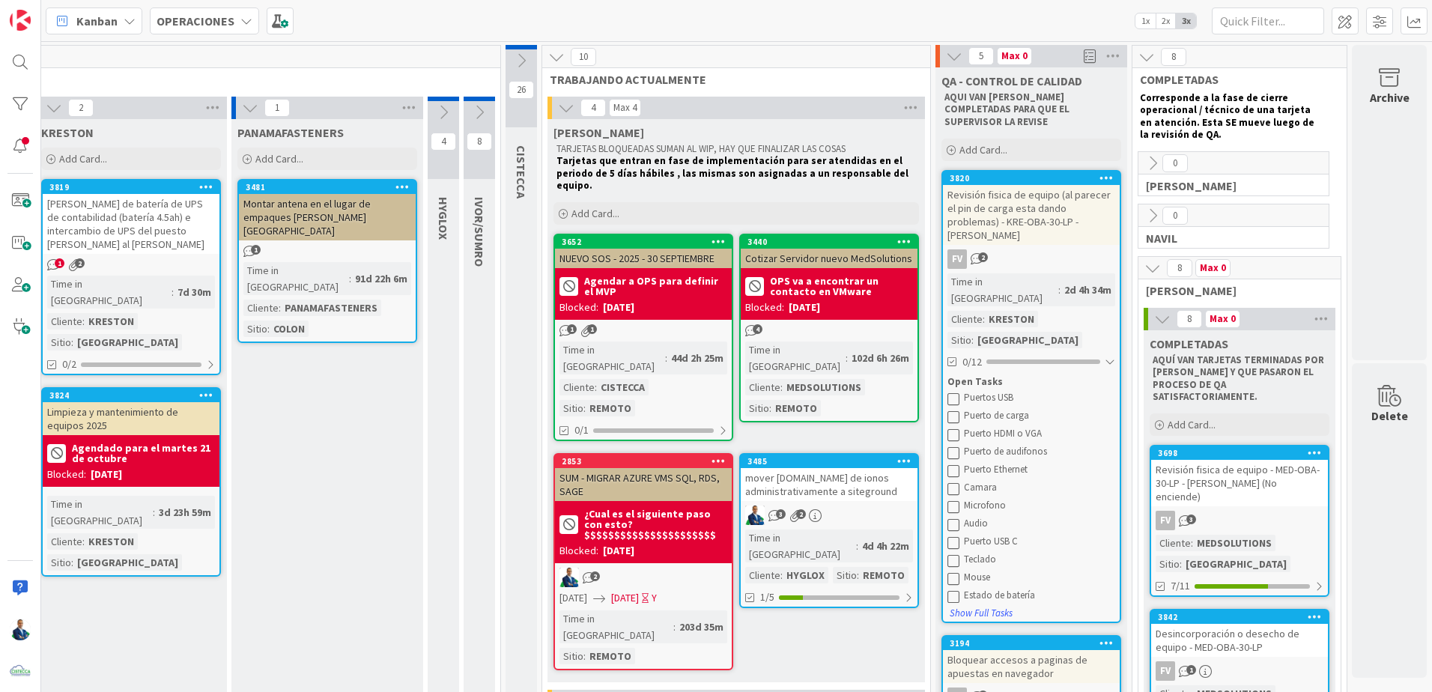
click at [242, 109] on icon at bounding box center [250, 108] width 16 height 16
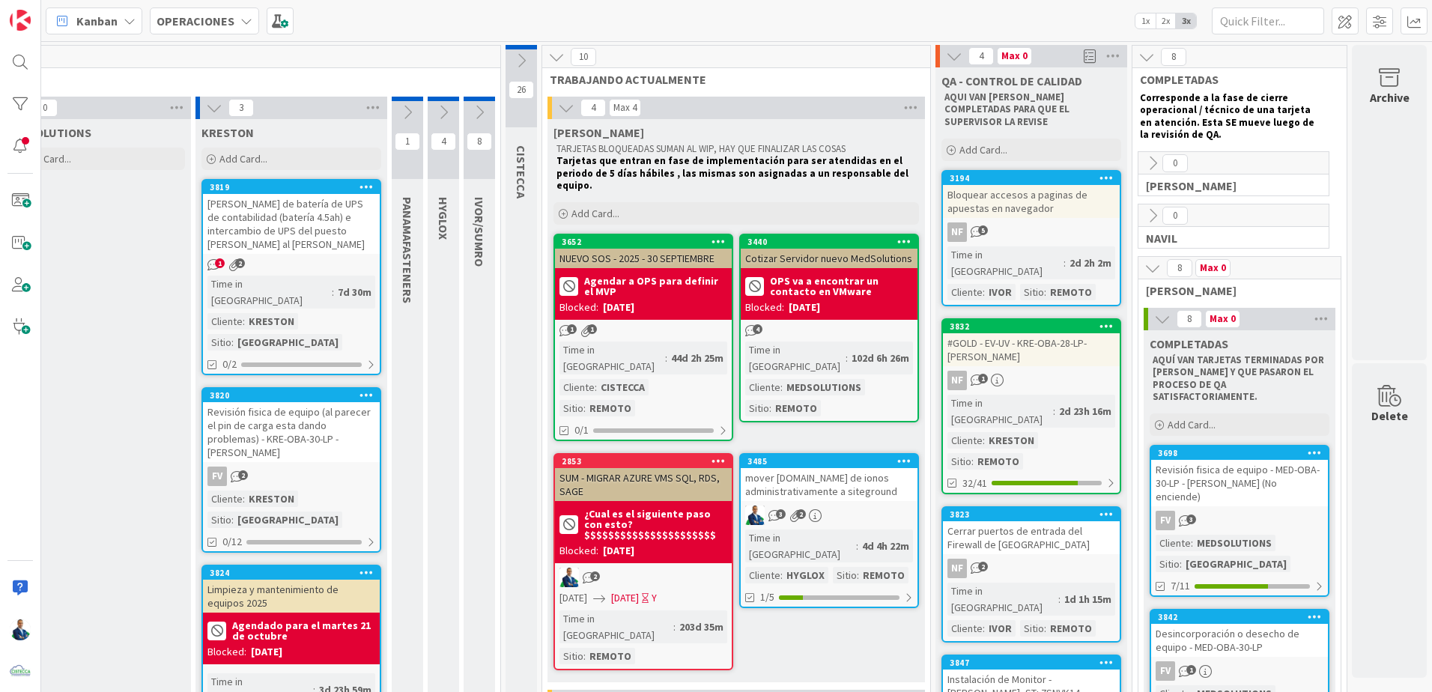
scroll to position [0, 195]
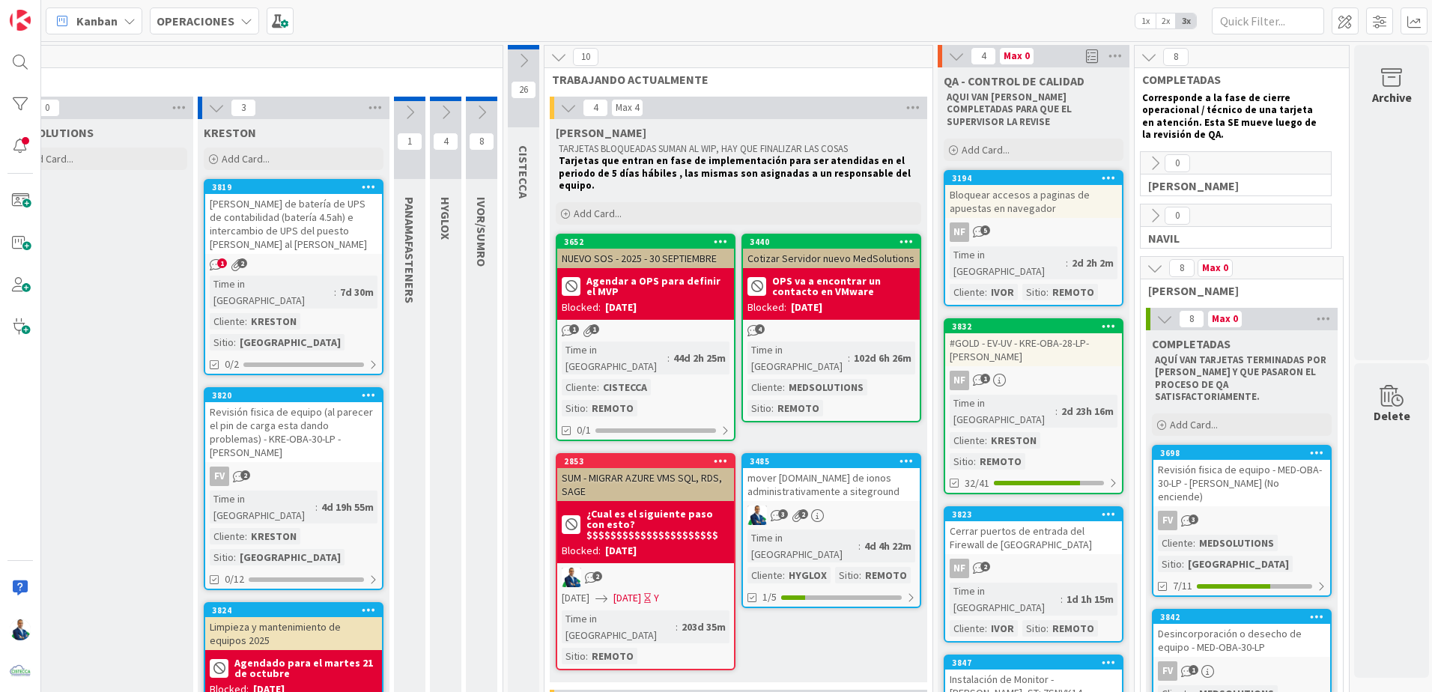
click at [711, 315] on icon at bounding box center [1164, 319] width 16 height 16
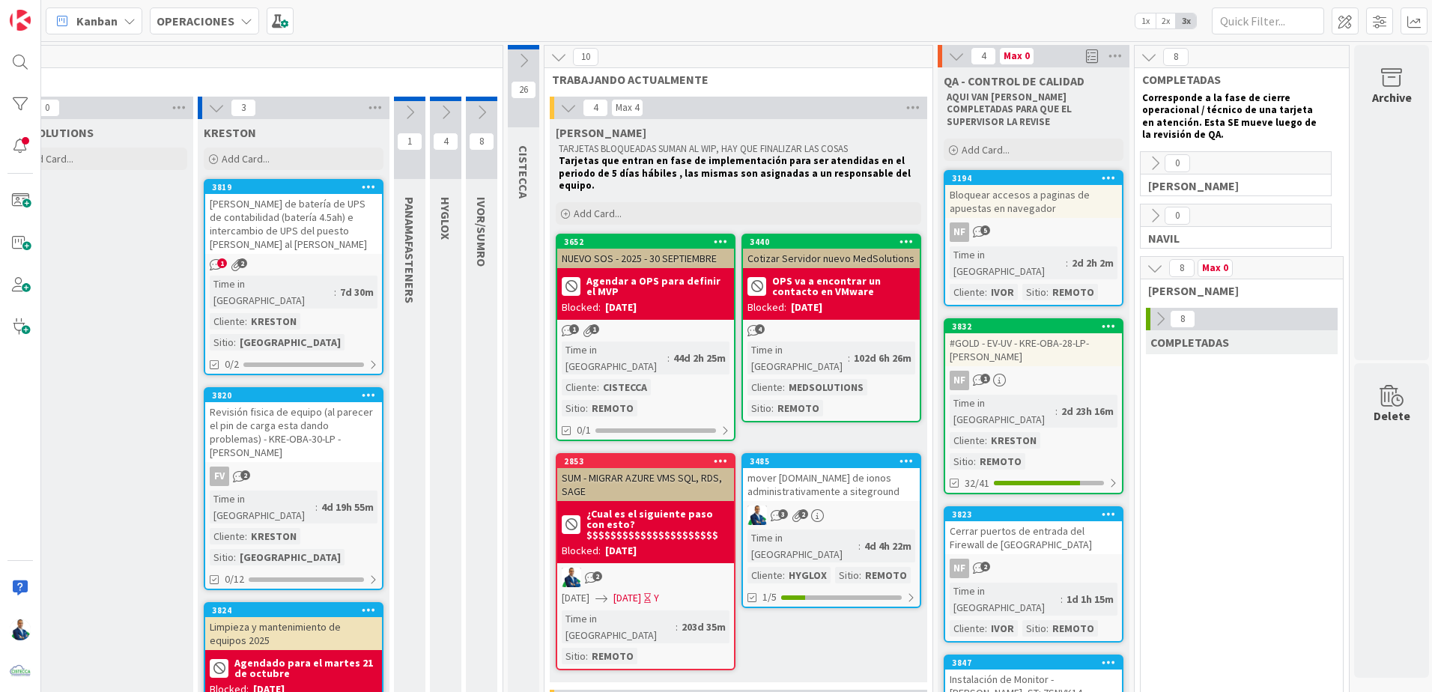
click at [711, 273] on icon at bounding box center [1155, 268] width 16 height 16
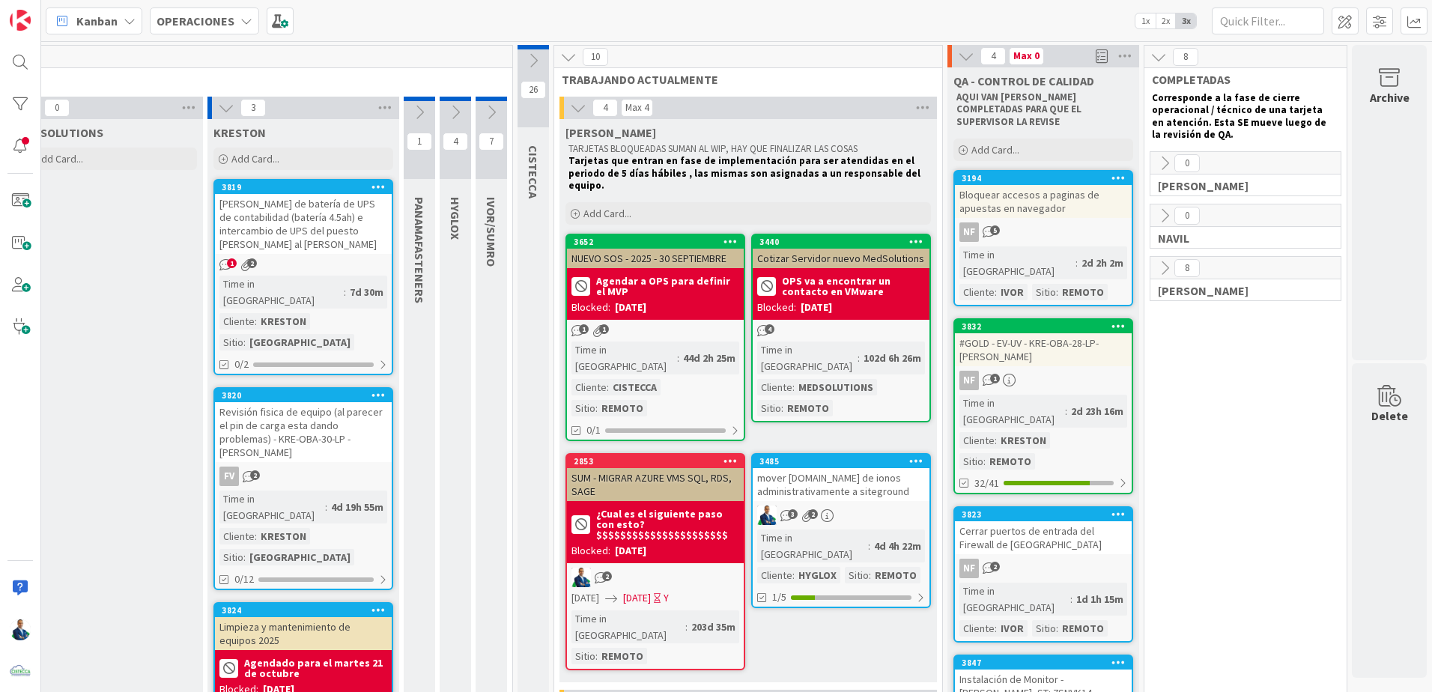
click at [711, 188] on div "Bloquear accesos a paginas de apuestas en navegador" at bounding box center [1043, 201] width 177 height 33
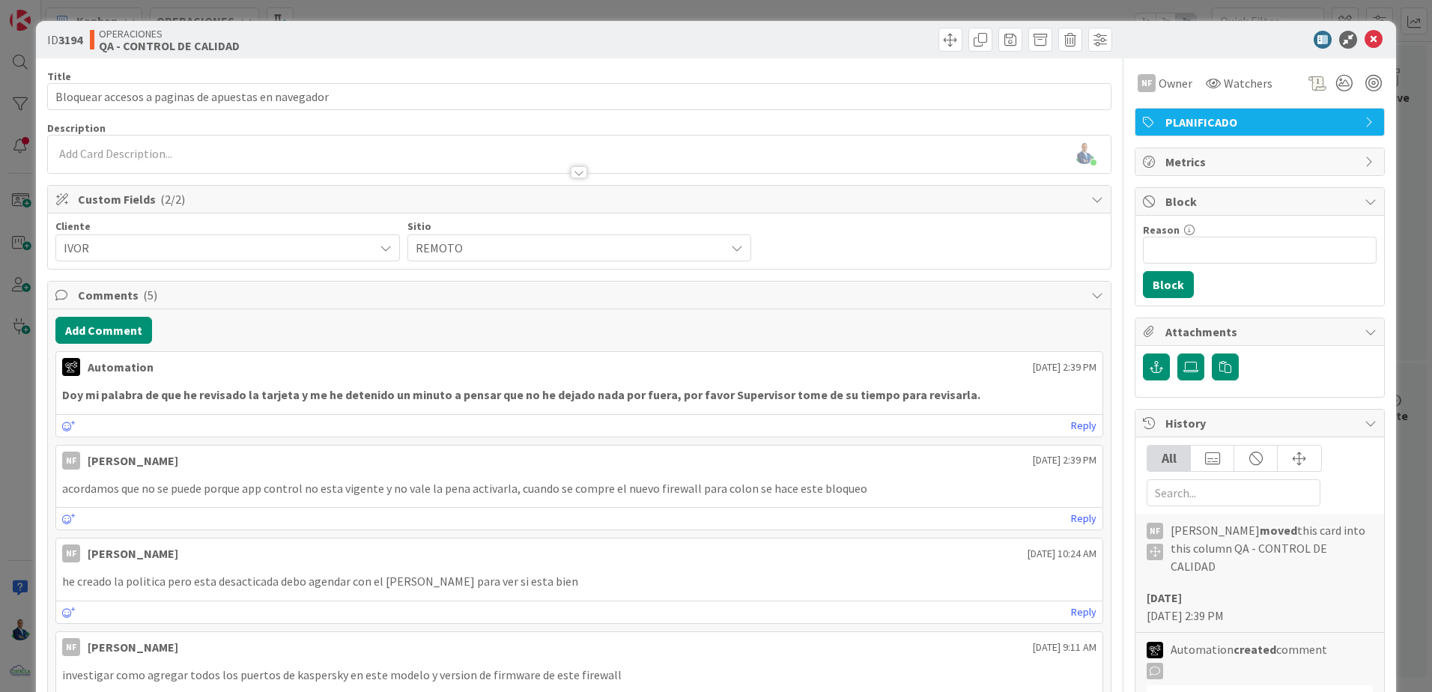
click at [711, 205] on div "ID 3194 OPERACIONES QA - CONTROL DE CALIDAD Title 51 / 128 Bloquear accesos a p…" at bounding box center [716, 346] width 1432 height 692
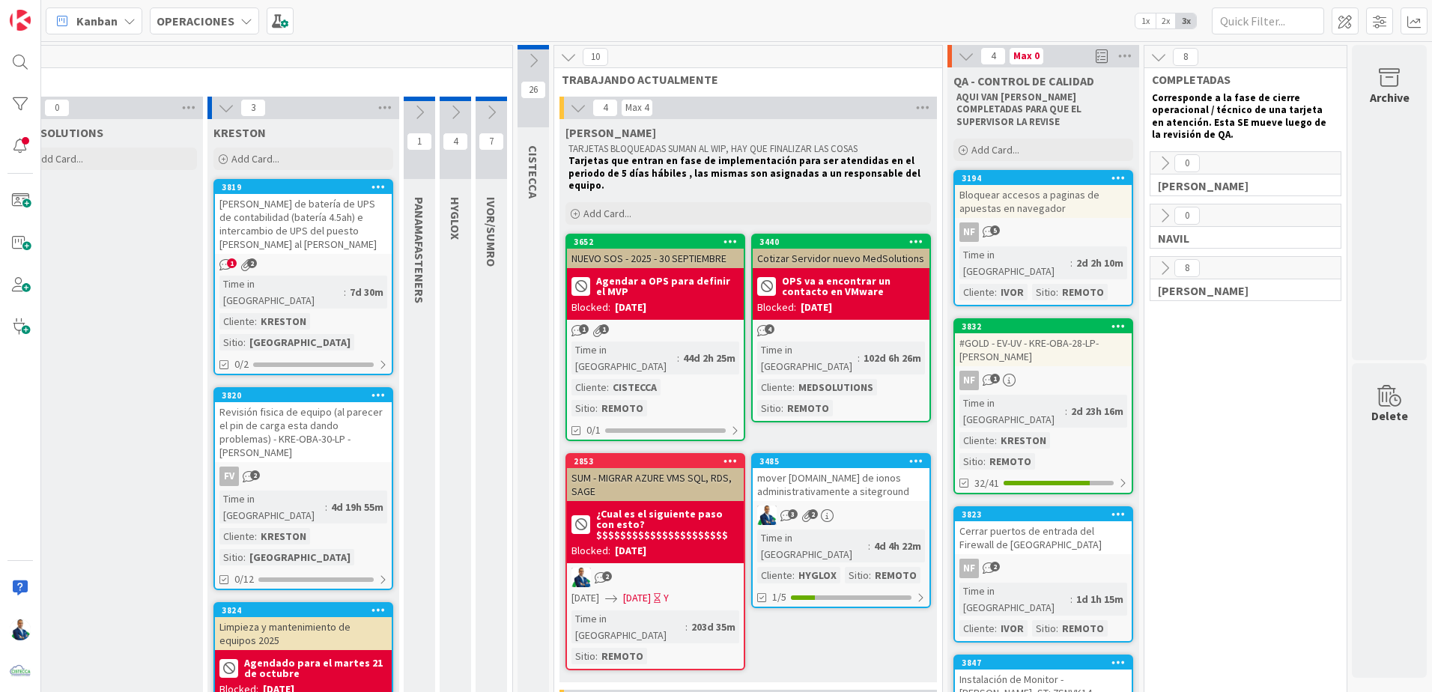
click at [711, 265] on icon at bounding box center [1164, 268] width 16 height 16
click at [711, 227] on div "0 [PERSON_NAME]" at bounding box center [1245, 225] width 190 height 43
click at [711, 218] on icon at bounding box center [1164, 215] width 16 height 16
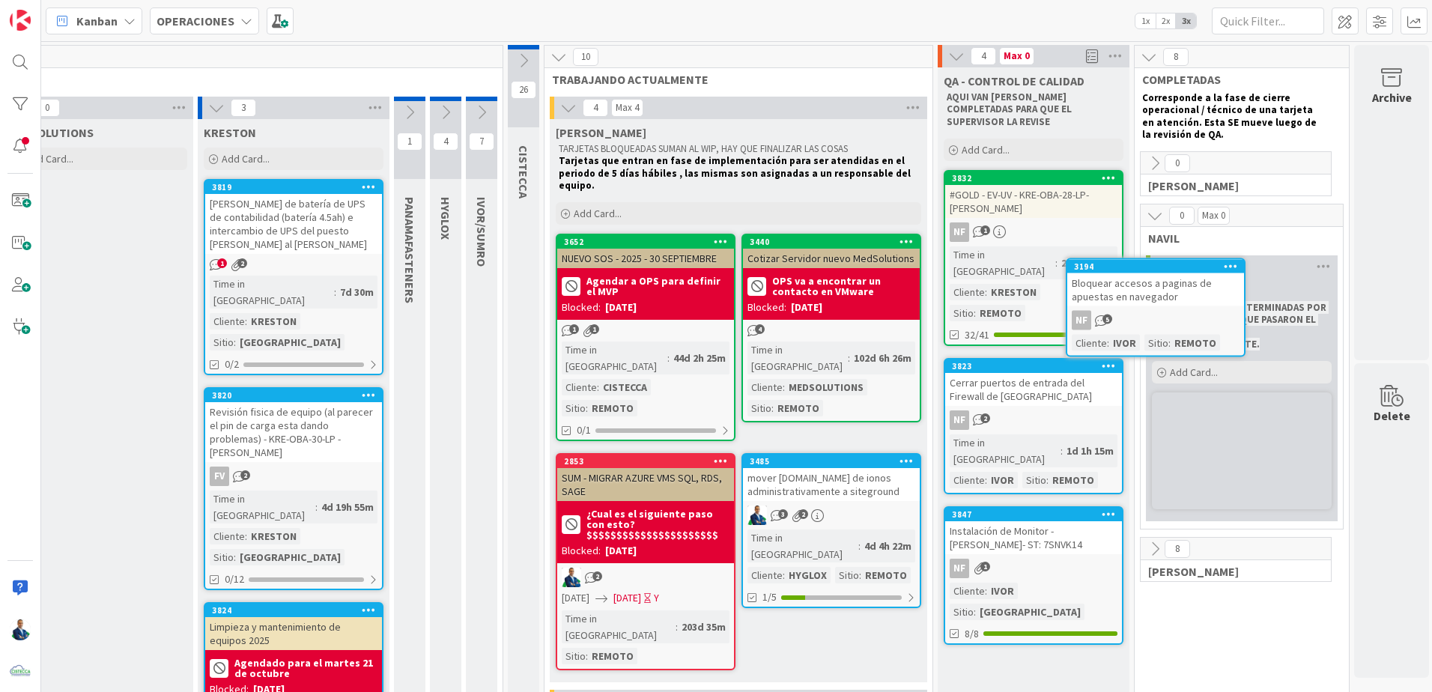
scroll to position [0, 208]
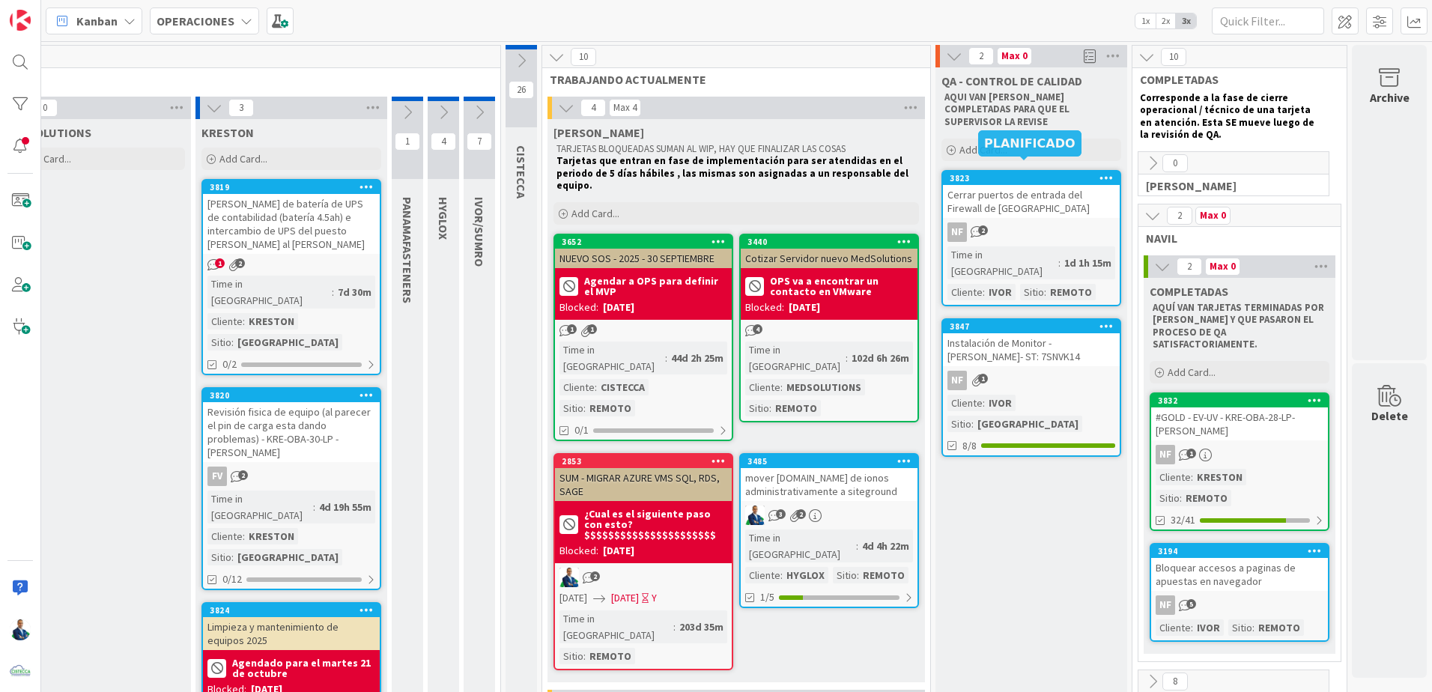
click at [711, 173] on div "3823" at bounding box center [1035, 178] width 170 height 10
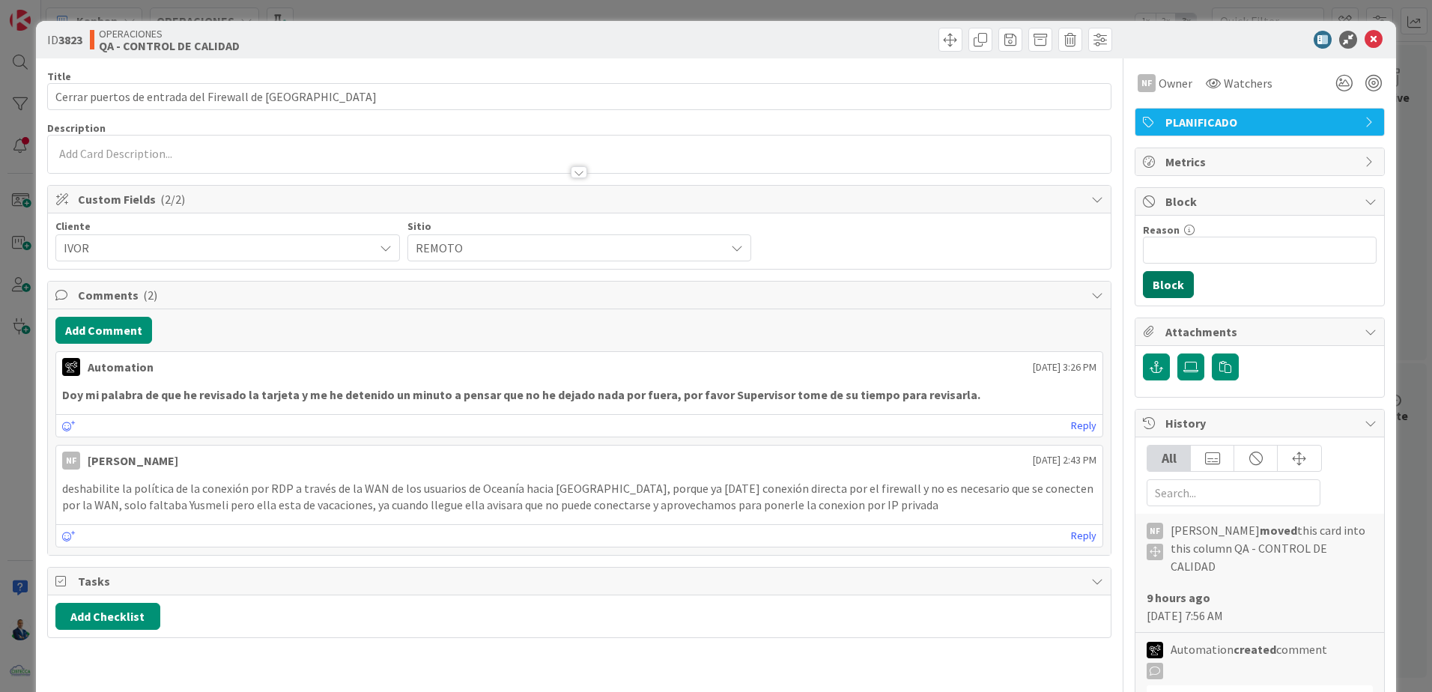
click at [711, 287] on button "Block" at bounding box center [1168, 284] width 51 height 27
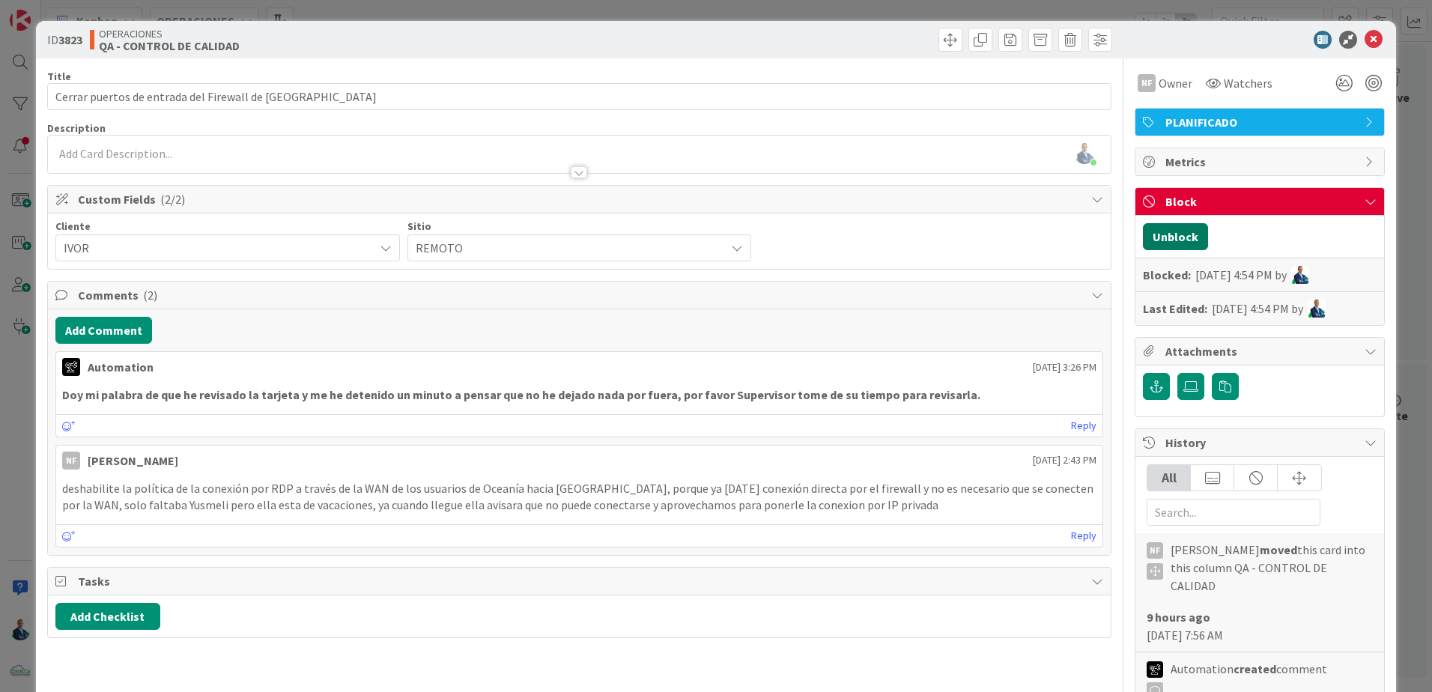
click at [711, 231] on button "Unblock" at bounding box center [1175, 236] width 65 height 27
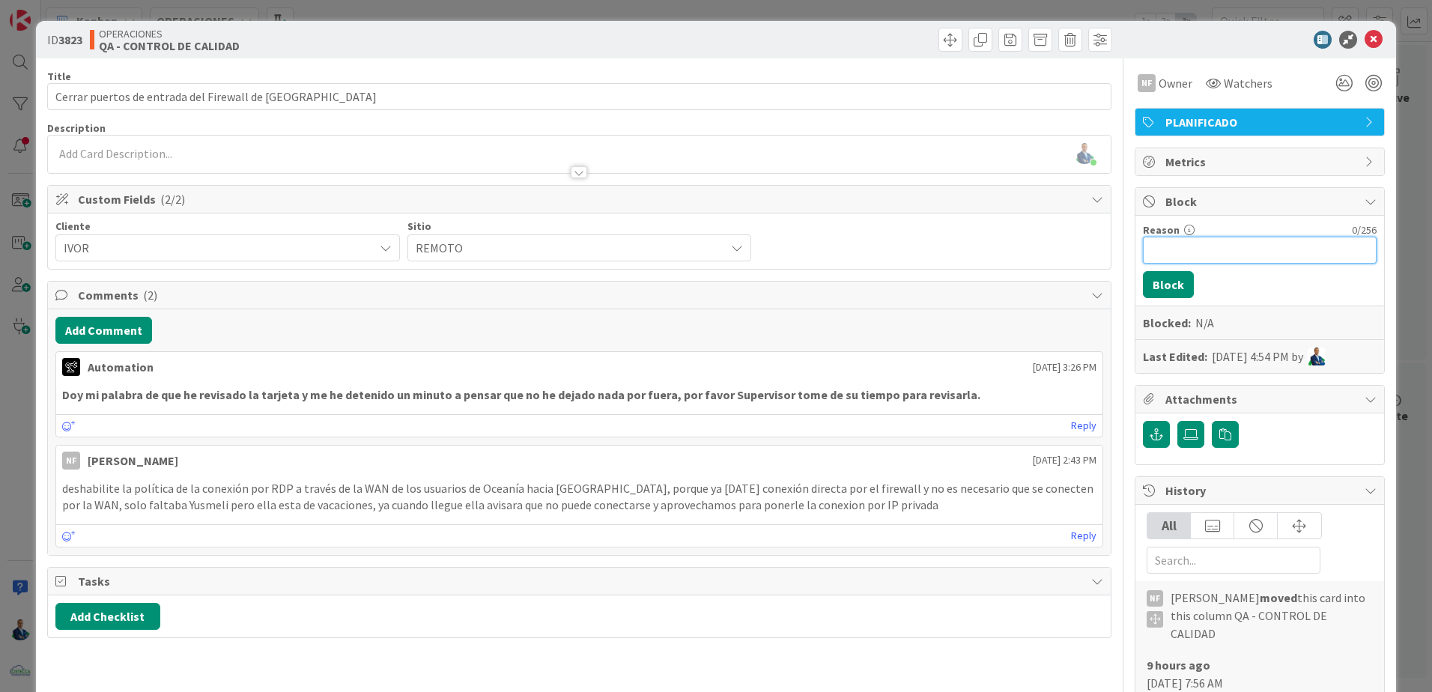
click at [711, 255] on input "Reason" at bounding box center [1260, 250] width 234 height 27
click at [711, 291] on button "Block" at bounding box center [1168, 284] width 51 height 27
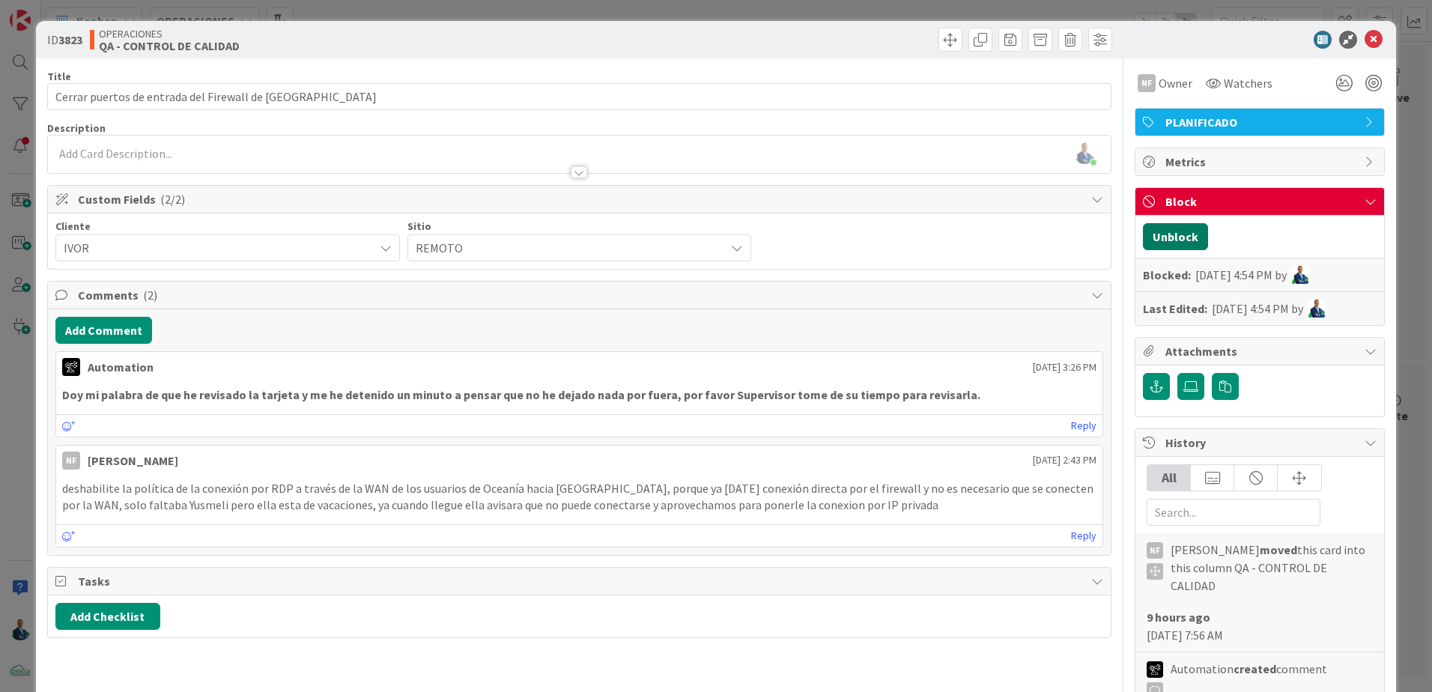
click at [711, 233] on button "Unblock" at bounding box center [1175, 236] width 65 height 27
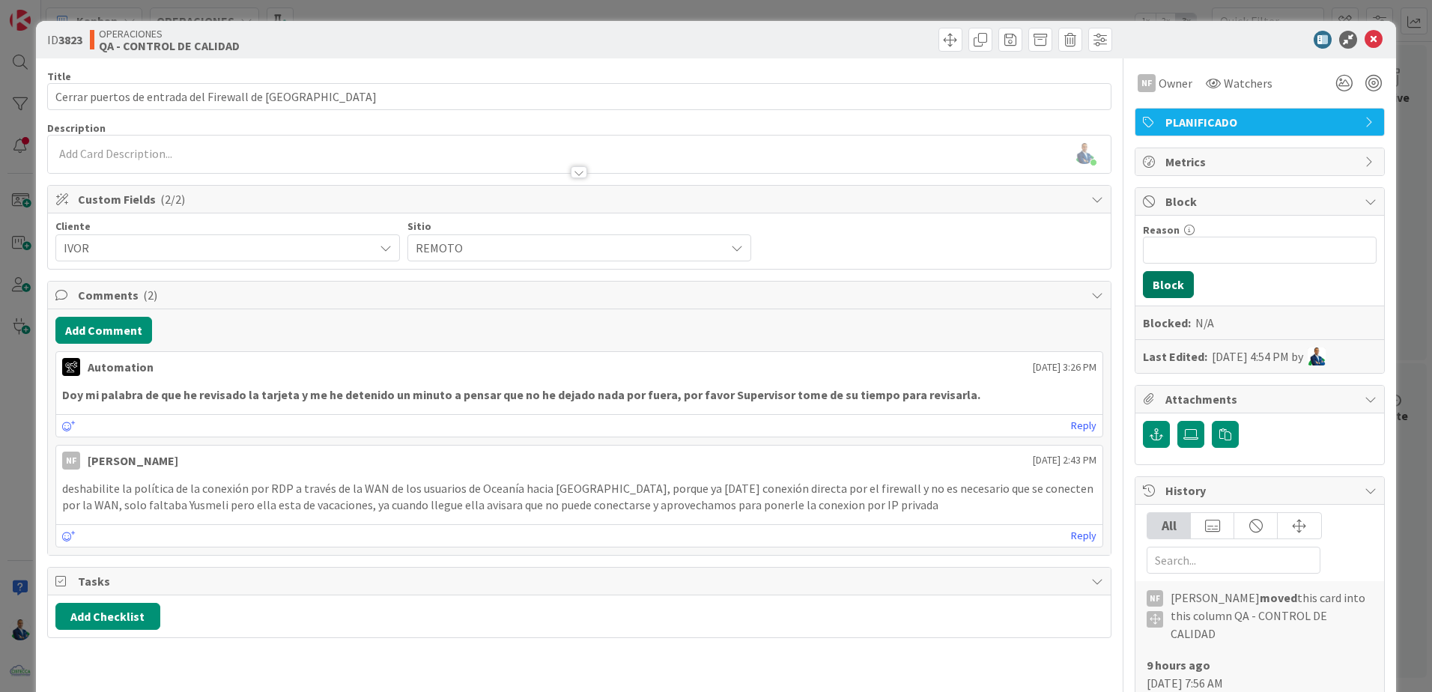
click at [711, 274] on button "Block" at bounding box center [1168, 284] width 51 height 27
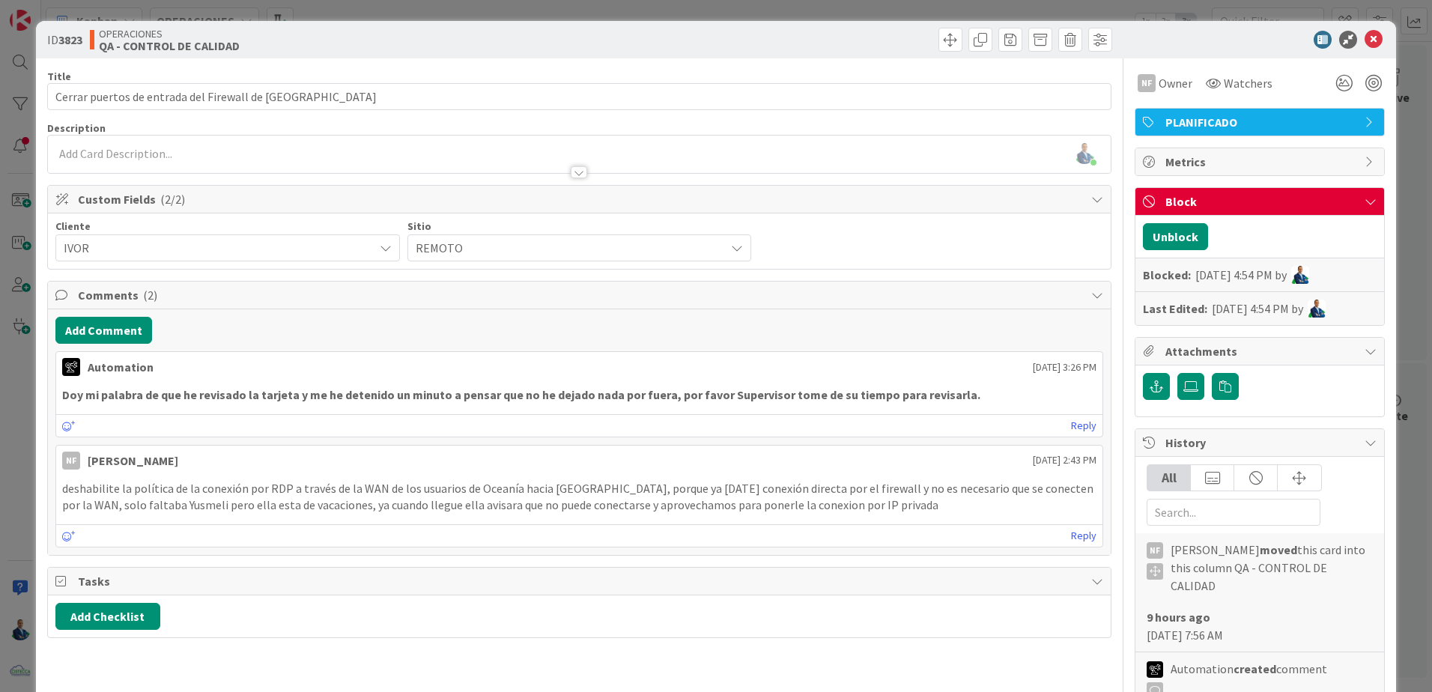
click at [711, 213] on div "ID 3823 OPERACIONES QA - CONTROL DE CALIDAD Title 54 / 128 Cerrar puertos de en…" at bounding box center [716, 346] width 1432 height 692
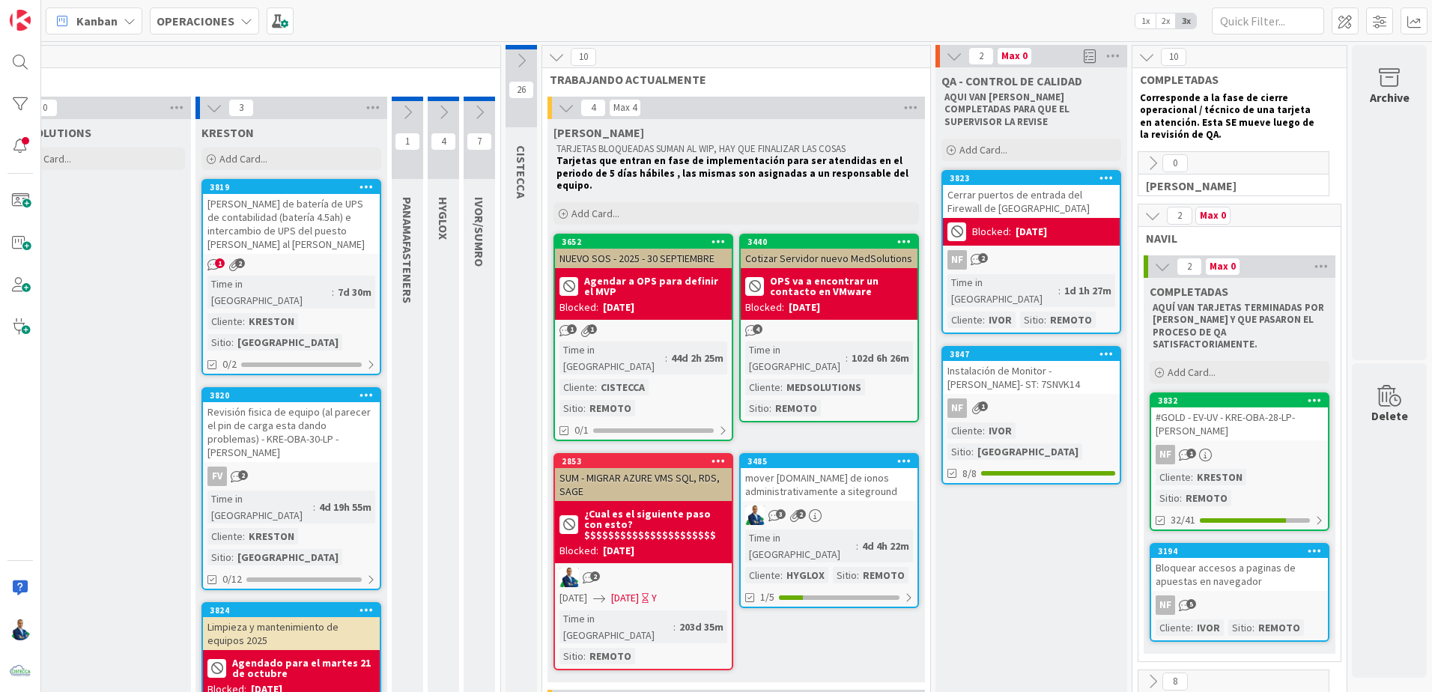
click at [711, 361] on div "Instalación de Monitor - [PERSON_NAME]- ST: 7SNVK14" at bounding box center [1031, 377] width 177 height 33
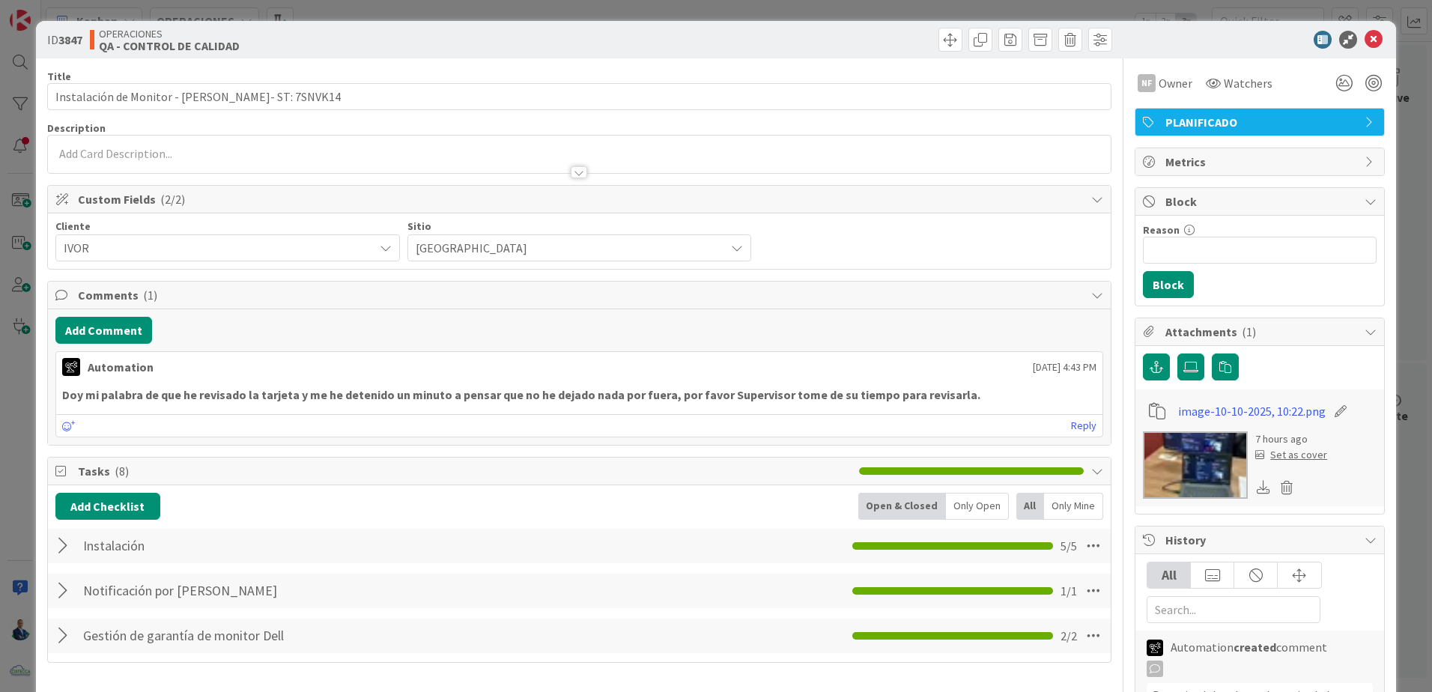
scroll to position [225, 0]
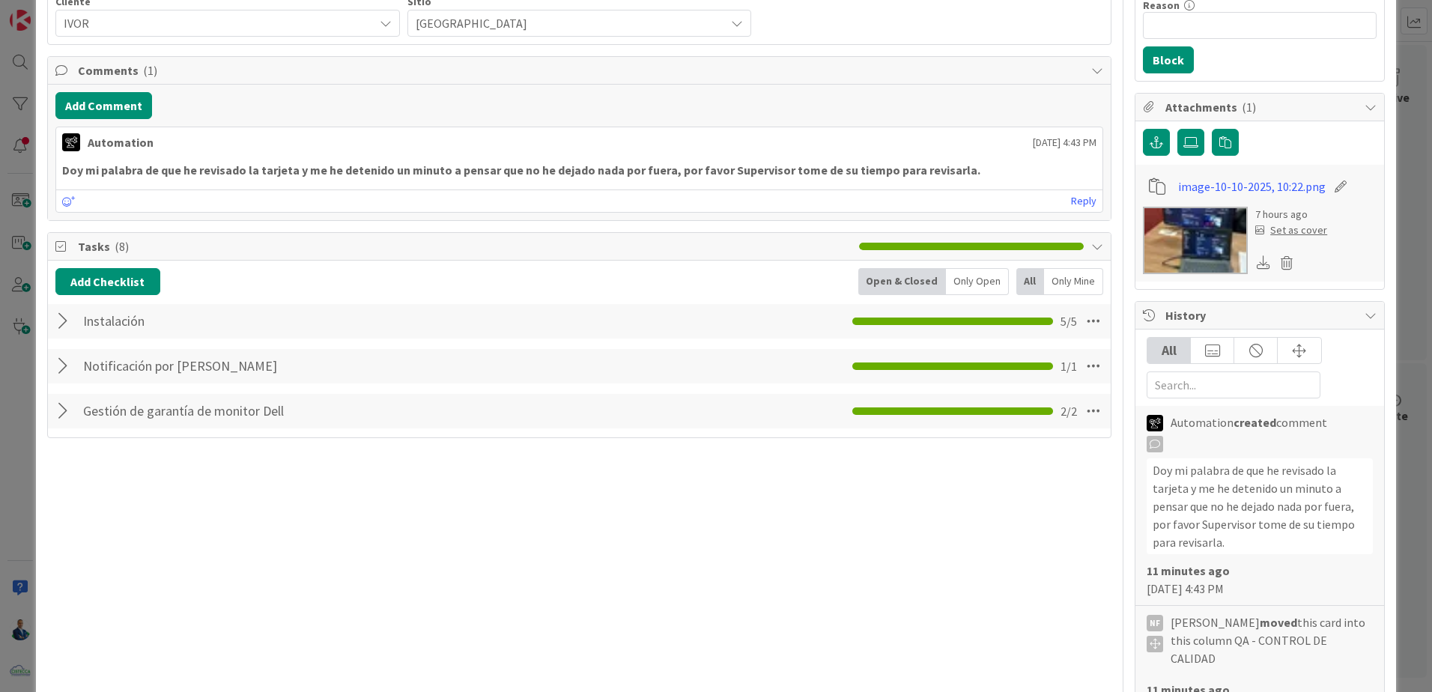
drag, startPoint x: 1410, startPoint y: 113, endPoint x: 1392, endPoint y: 116, distance: 19.0
click at [711, 113] on div "ID 3847 OPERACIONES QA - CONTROL DE CALIDAD Title 52 / 128 Instalación de Monit…" at bounding box center [716, 346] width 1432 height 692
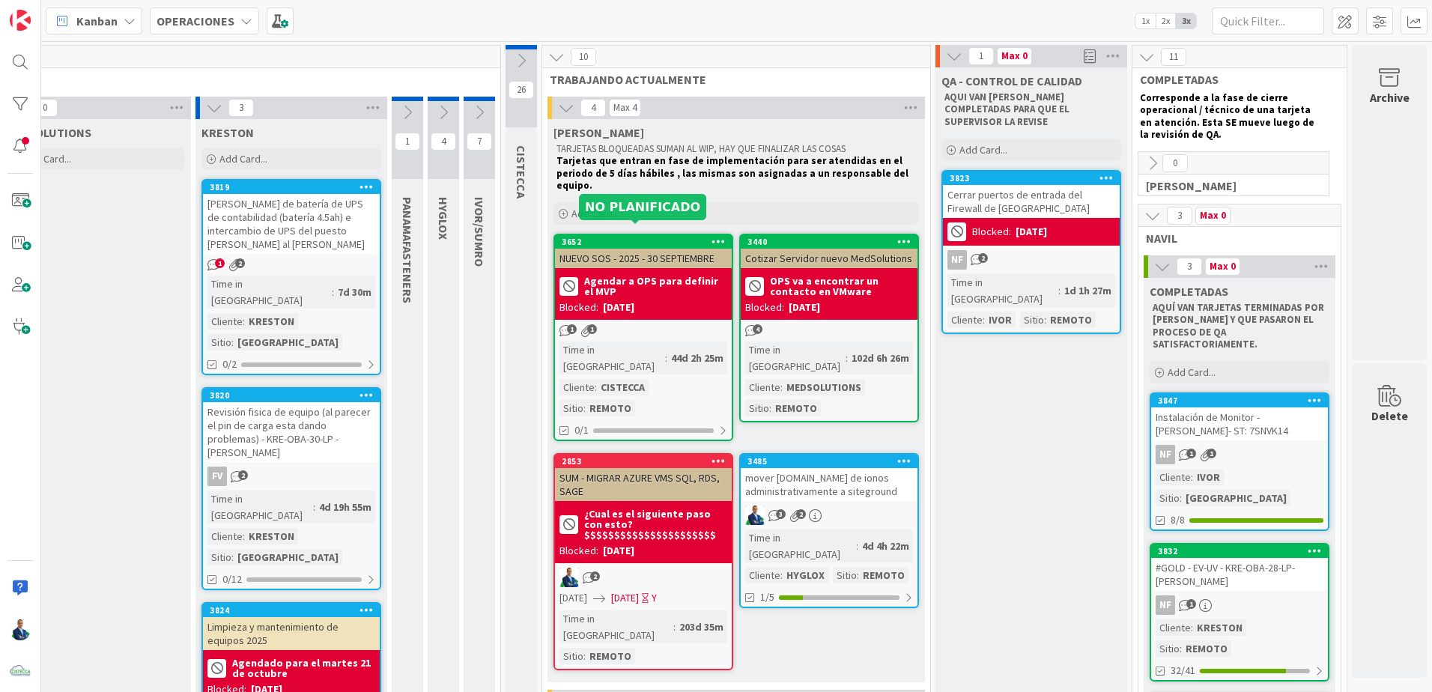
click at [670, 237] on div "3652" at bounding box center [647, 242] width 170 height 10
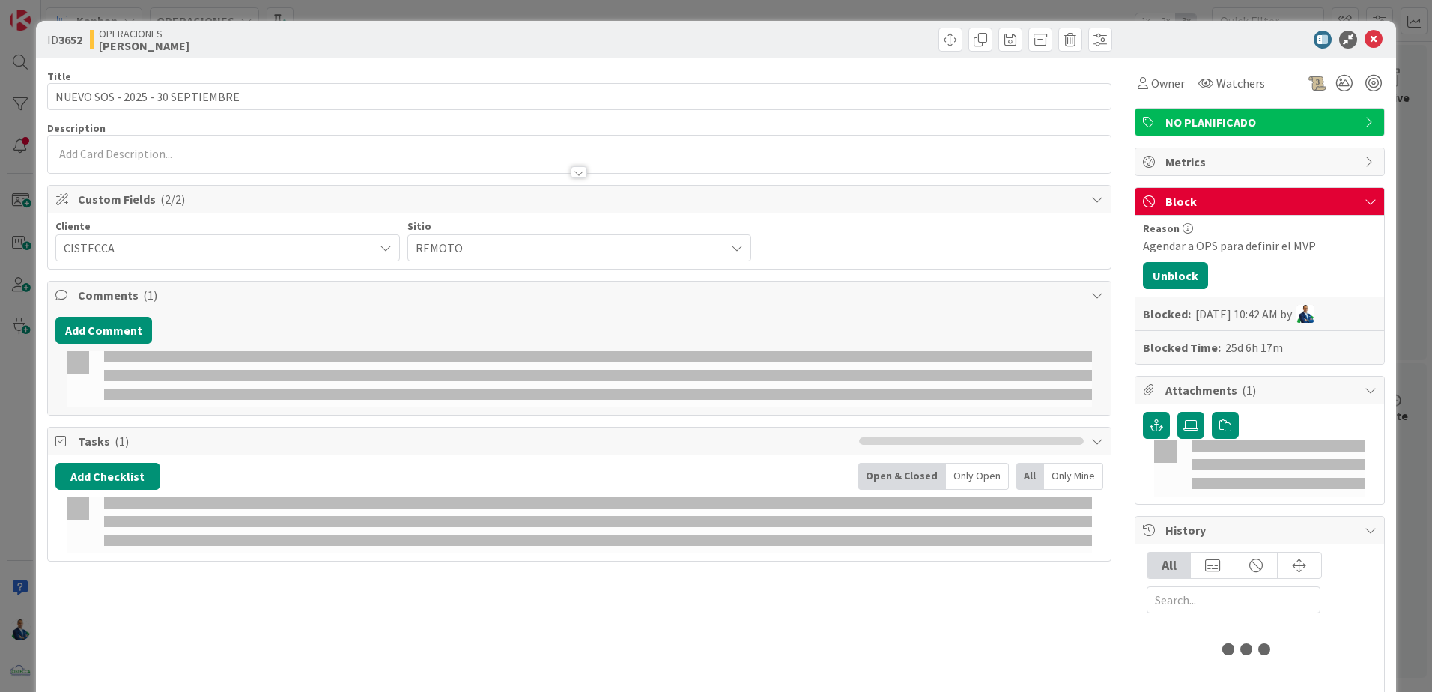
click at [711, 118] on span "NO PLANIFICADO" at bounding box center [1261, 122] width 192 height 18
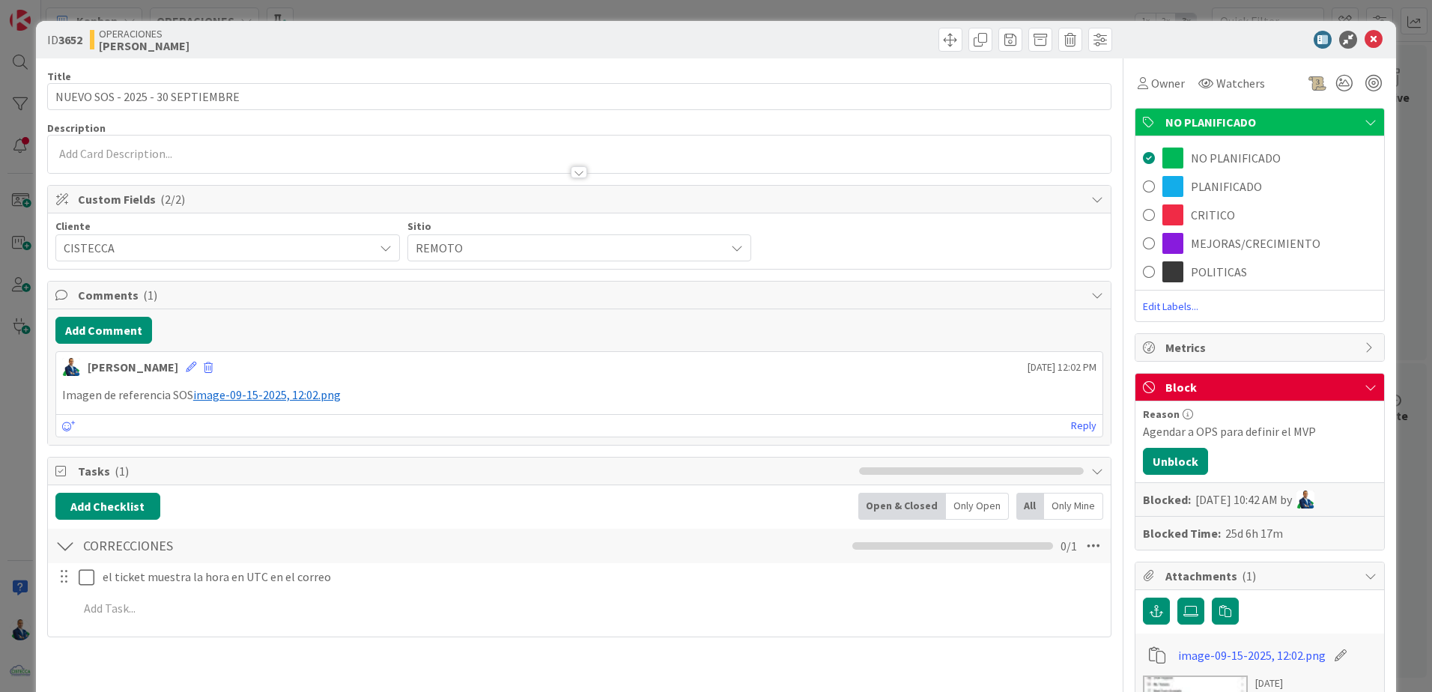
click at [711, 241] on span "MEJORAS/CRECIMIENTO" at bounding box center [1256, 243] width 130 height 18
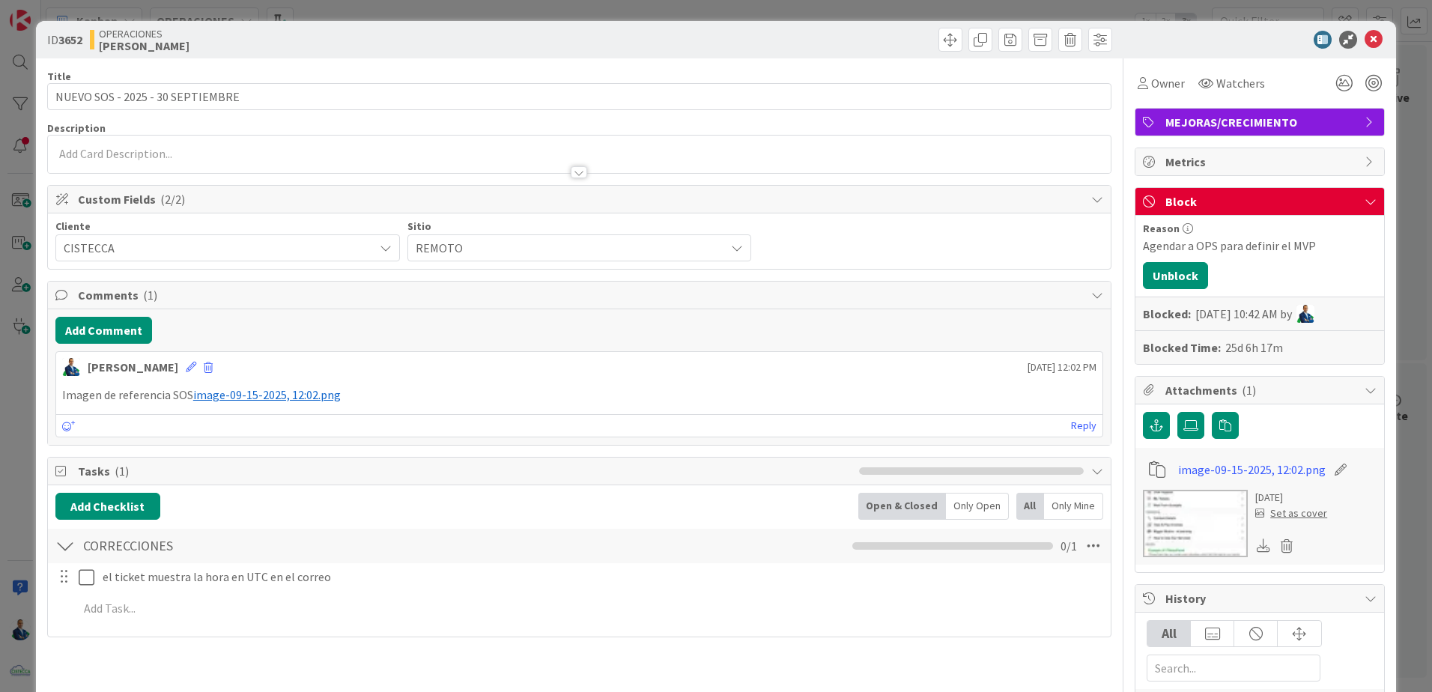
click at [711, 163] on div "ID 3652 OPERACIONES [PERSON_NAME] Title 32 / 128 NUEVO SOS - 2025 - [DATE] Desc…" at bounding box center [716, 346] width 1432 height 692
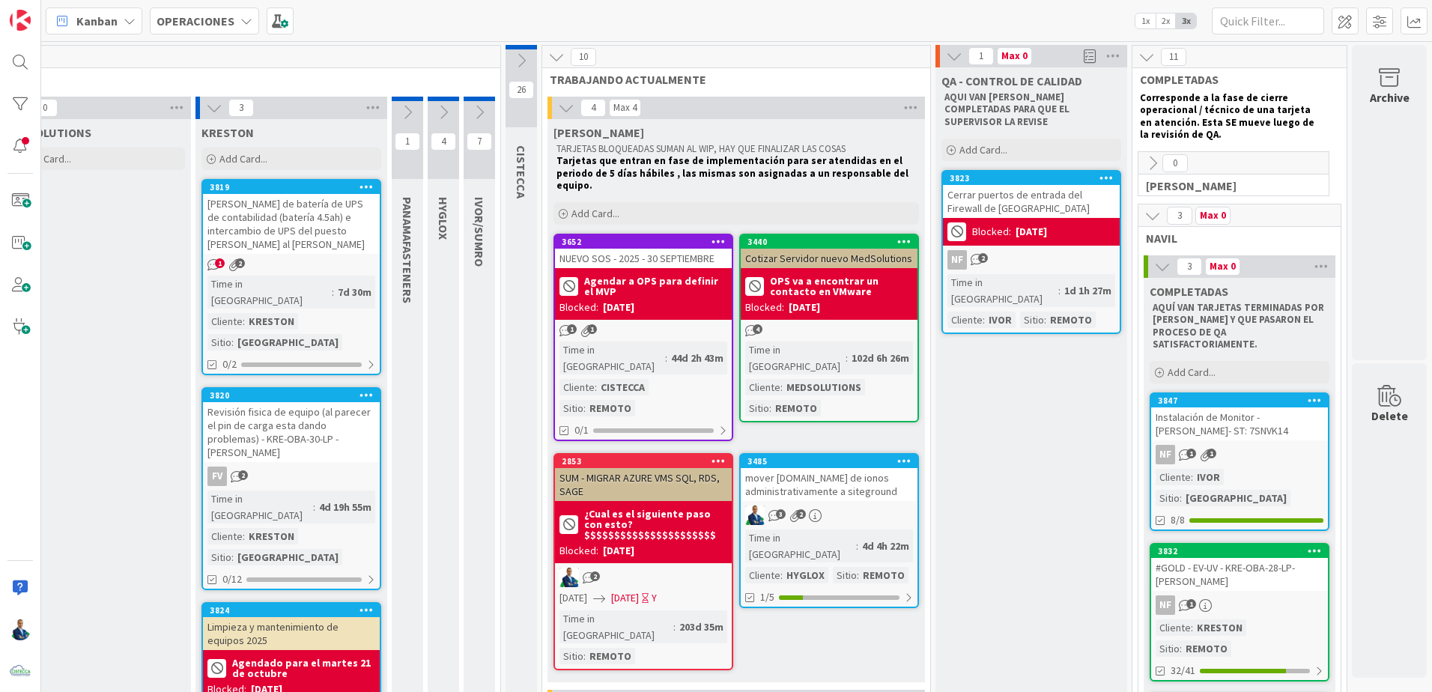
click at [661, 249] on div "NUEVO SOS - 2025 - 30 SEPTIEMBRE" at bounding box center [643, 258] width 177 height 19
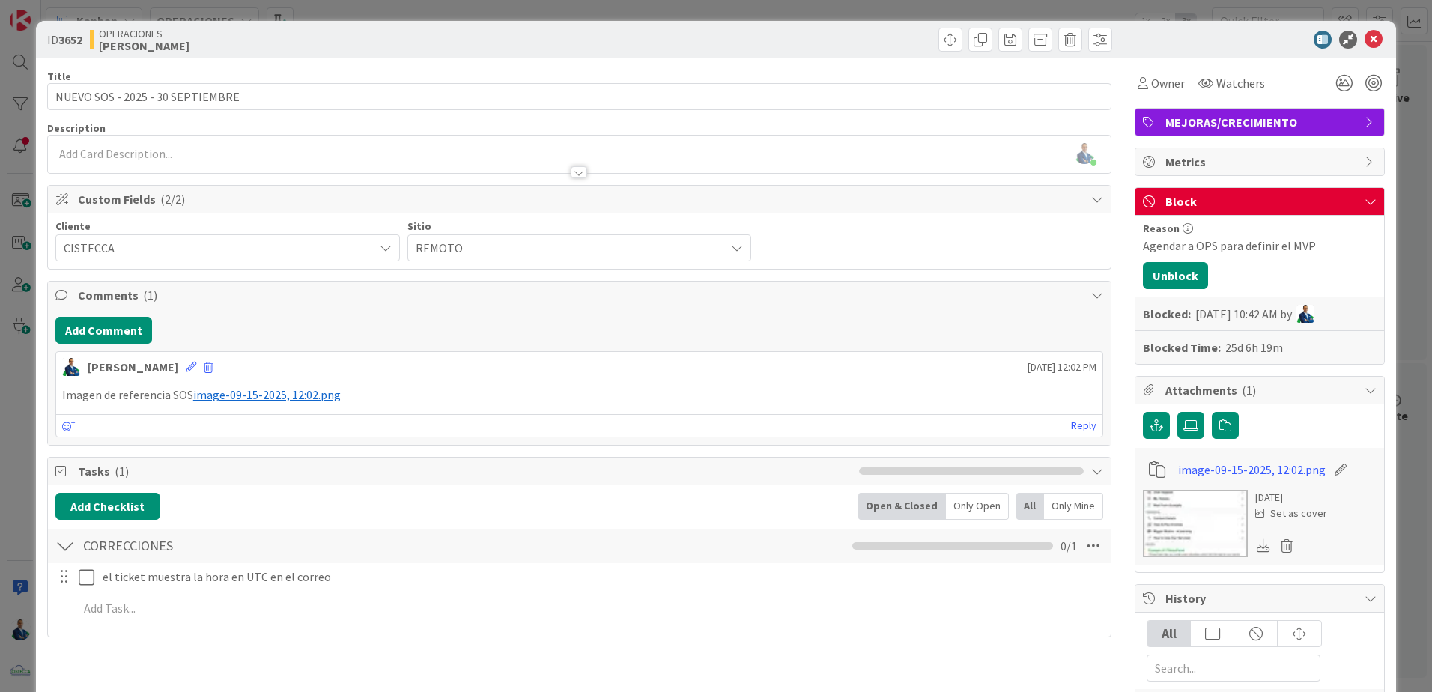
click at [711, 135] on div "ID 3652 OPERACIONES [PERSON_NAME] Title 32 / 128 NUEVO SOS - 2025 - [DATE] Desc…" at bounding box center [716, 346] width 1432 height 692
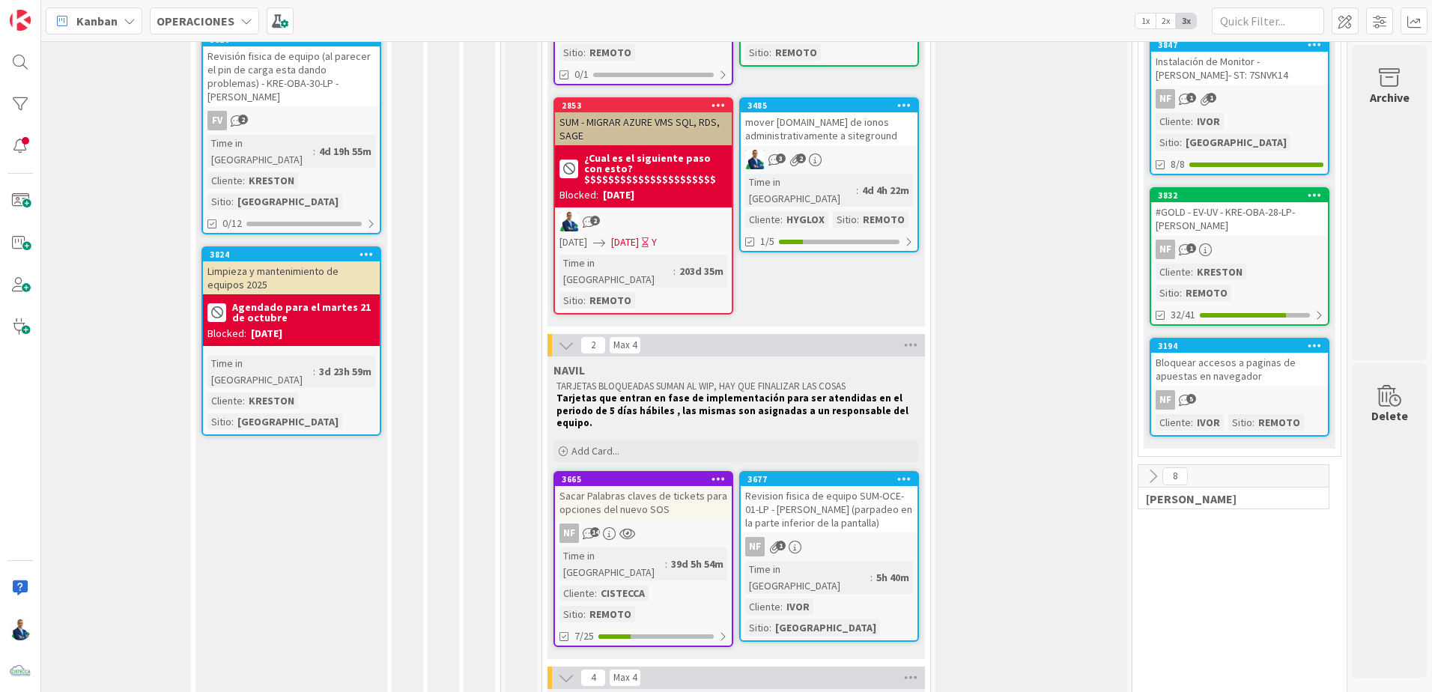
scroll to position [449, 208]
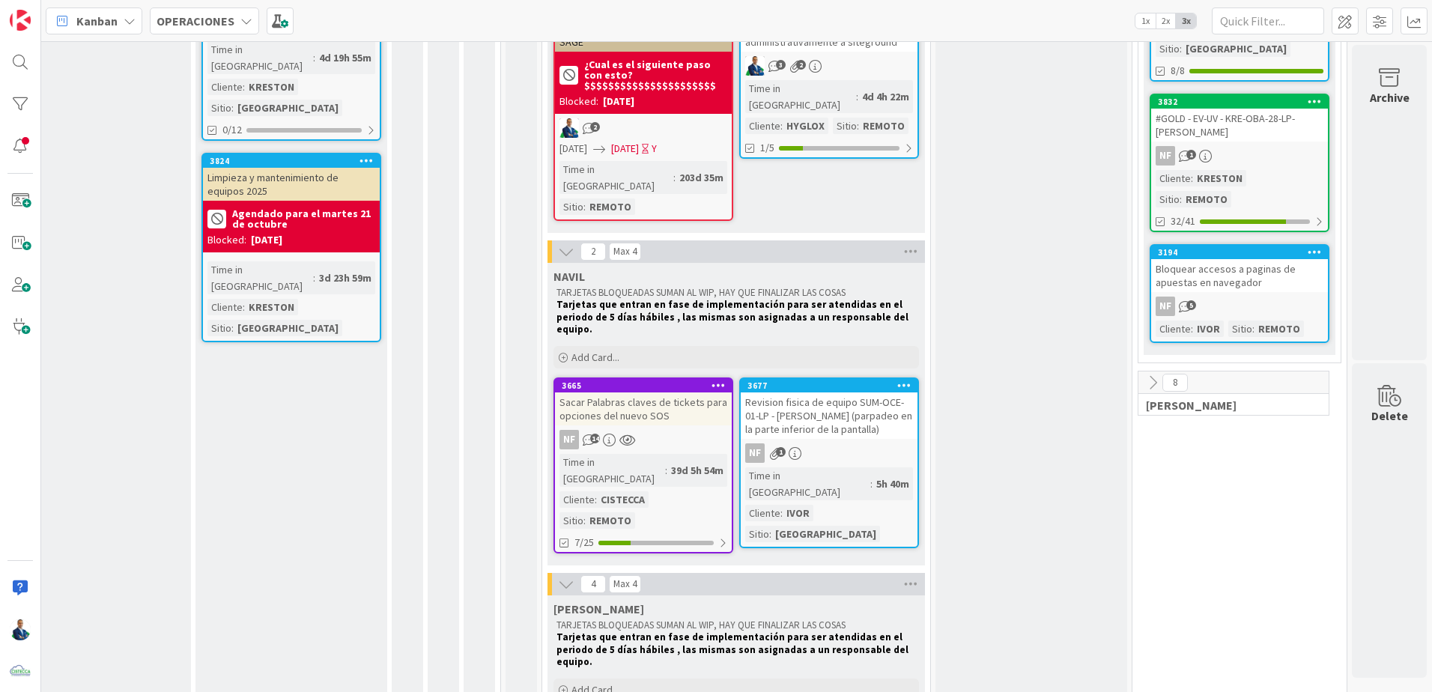
click at [634, 377] on div "3665 Sacar Palabras claves de tickets para opciones del nuevo SOS NF 14 Time in…" at bounding box center [643, 465] width 180 height 176
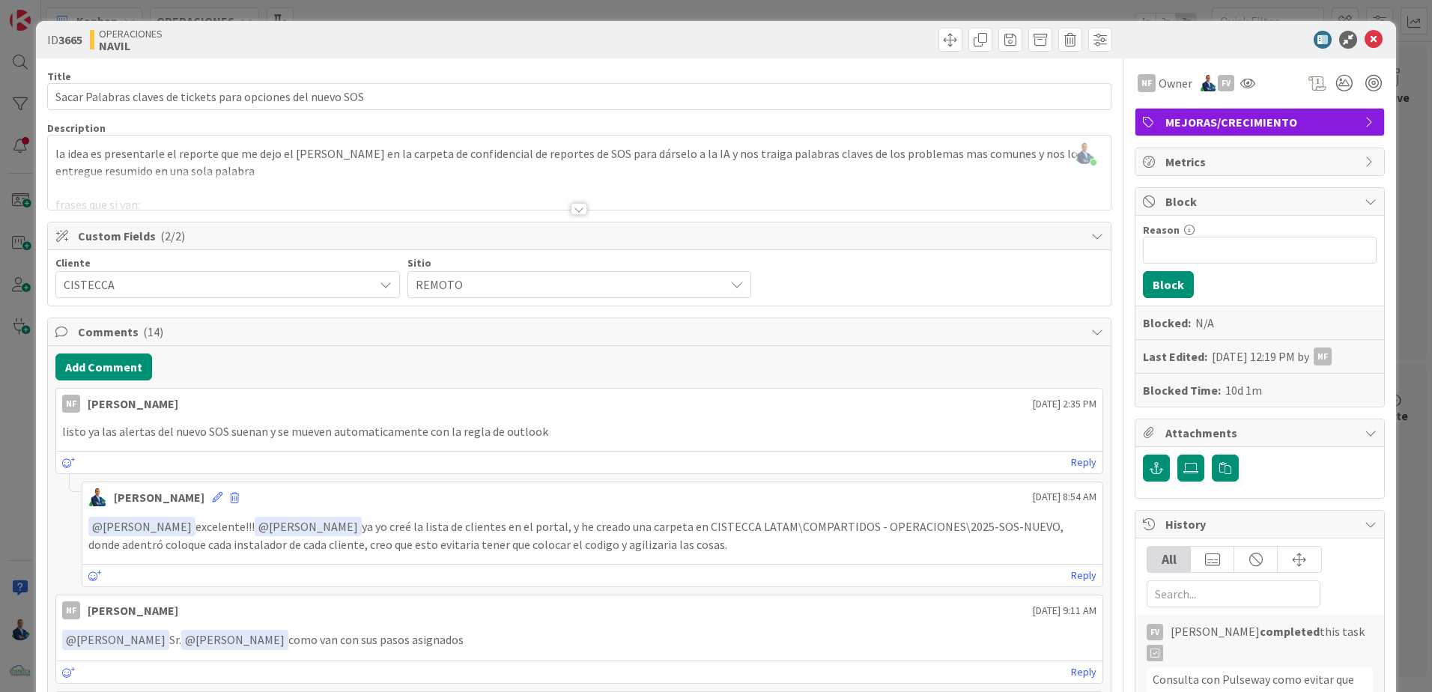
click at [711, 172] on div "ID 3665 OPERACIONES [PERSON_NAME] Title 60 / 128 Sacar Palabras claves de ticke…" at bounding box center [716, 346] width 1432 height 692
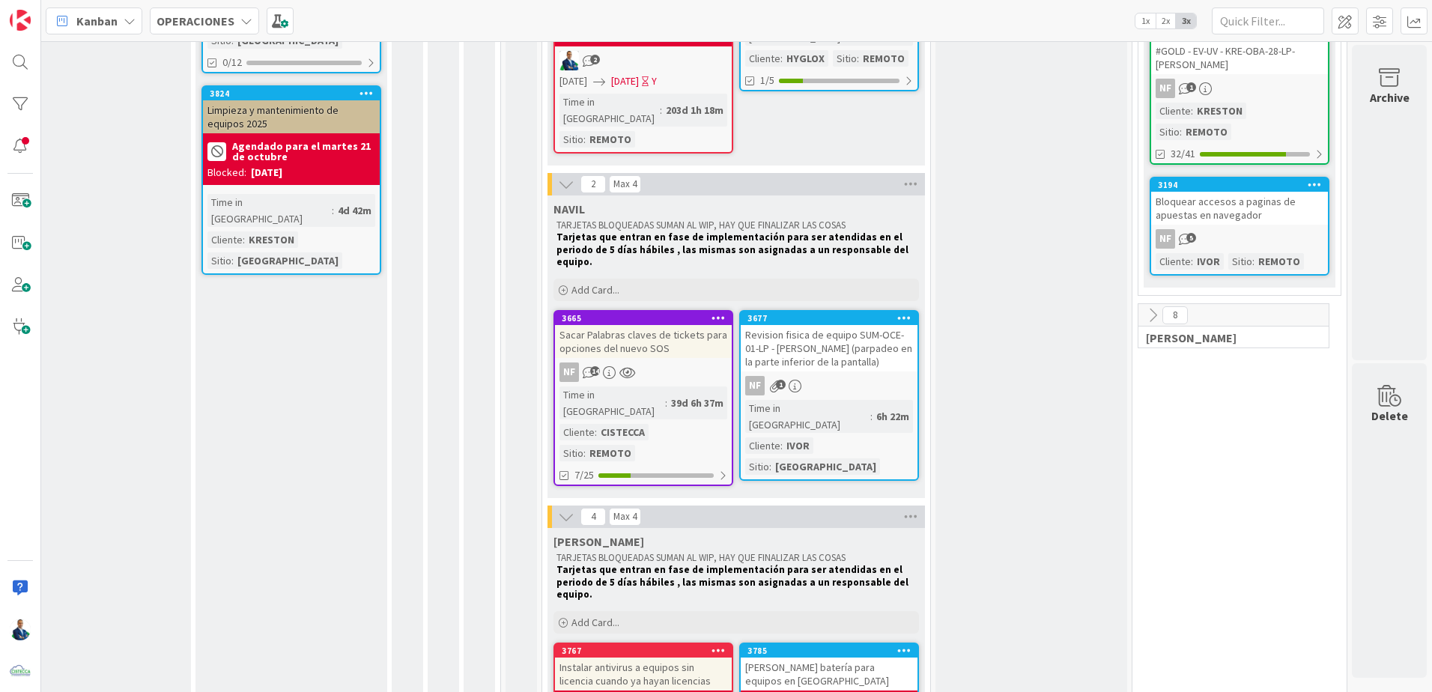
scroll to position [524, 208]
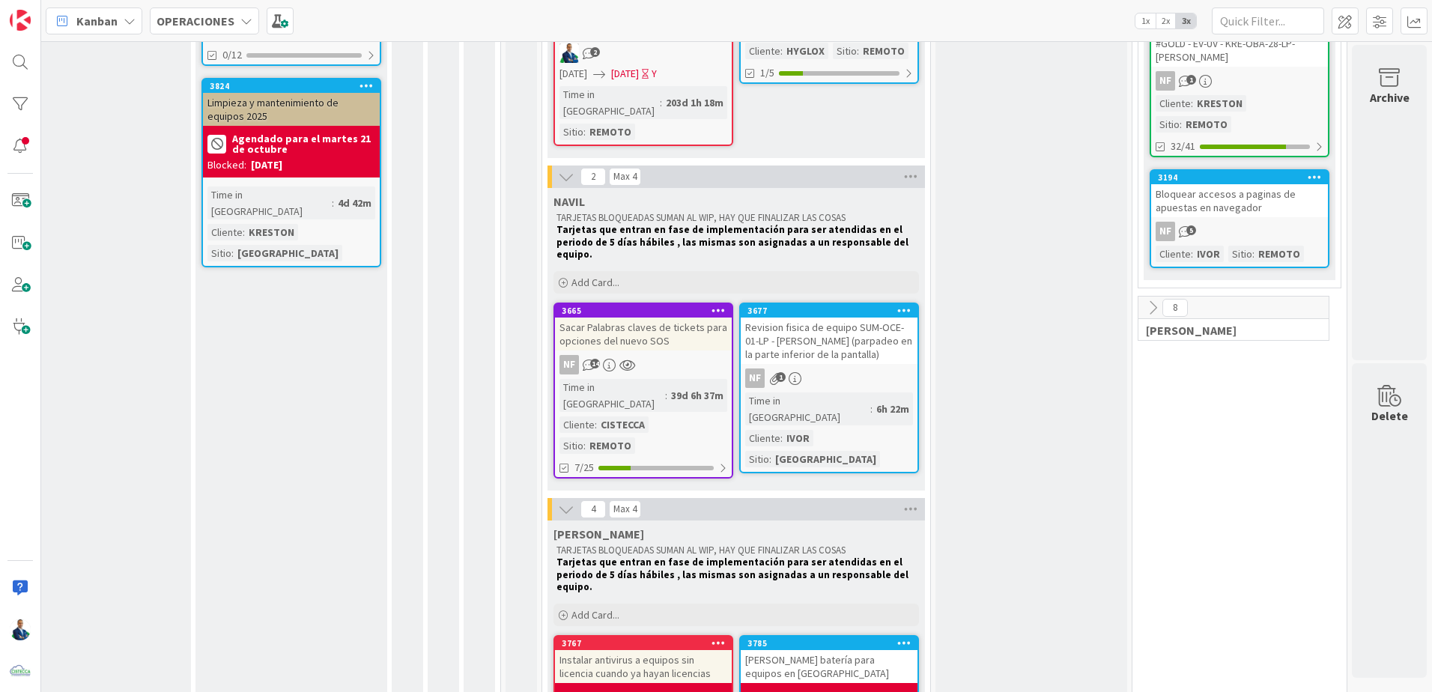
click at [644, 434] on div "7/25" at bounding box center [643, 467] width 177 height 19
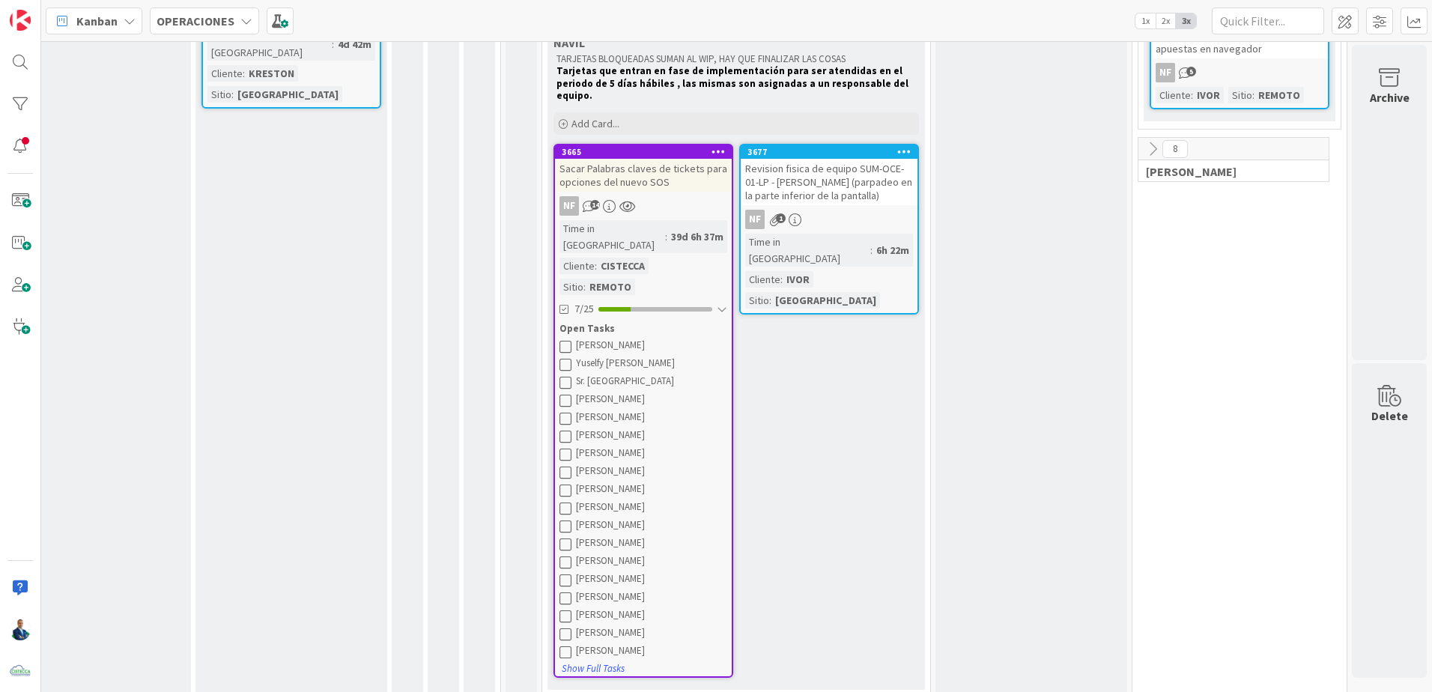
scroll to position [599, 208]
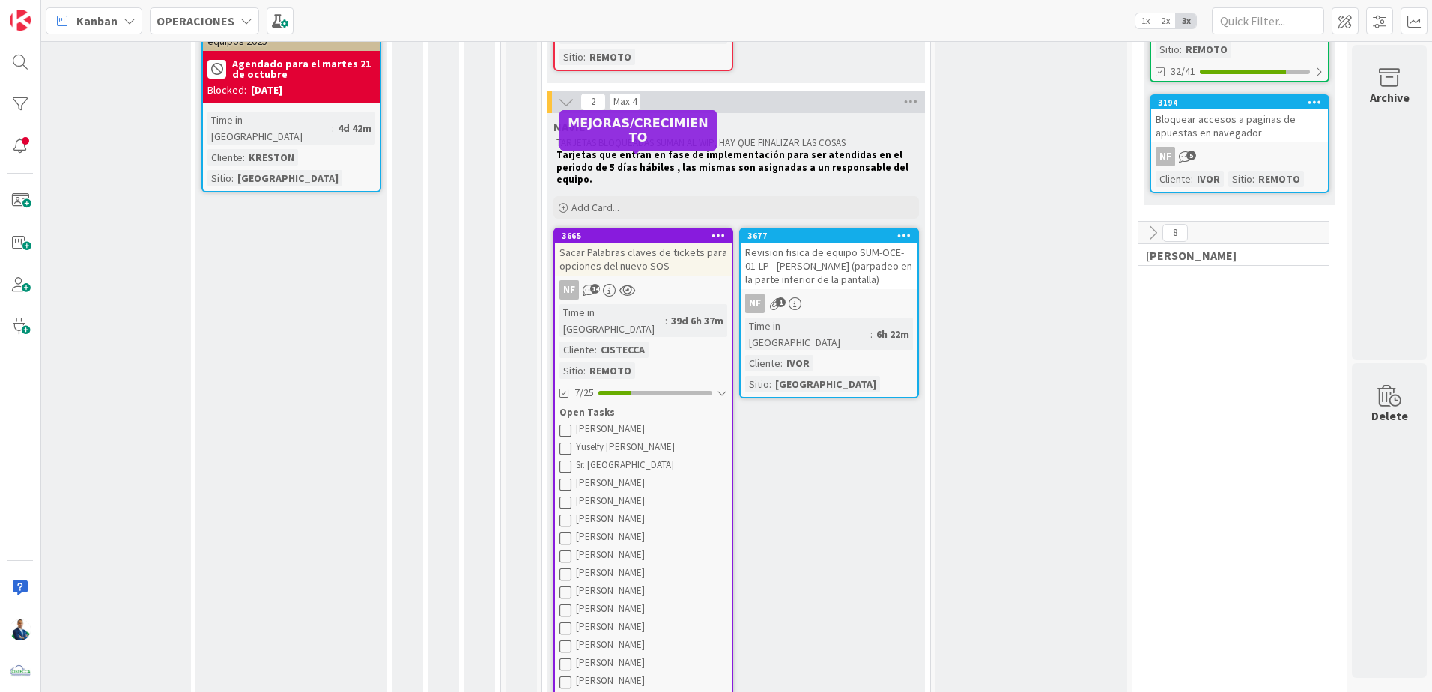
click at [625, 231] on div "3665" at bounding box center [647, 236] width 170 height 10
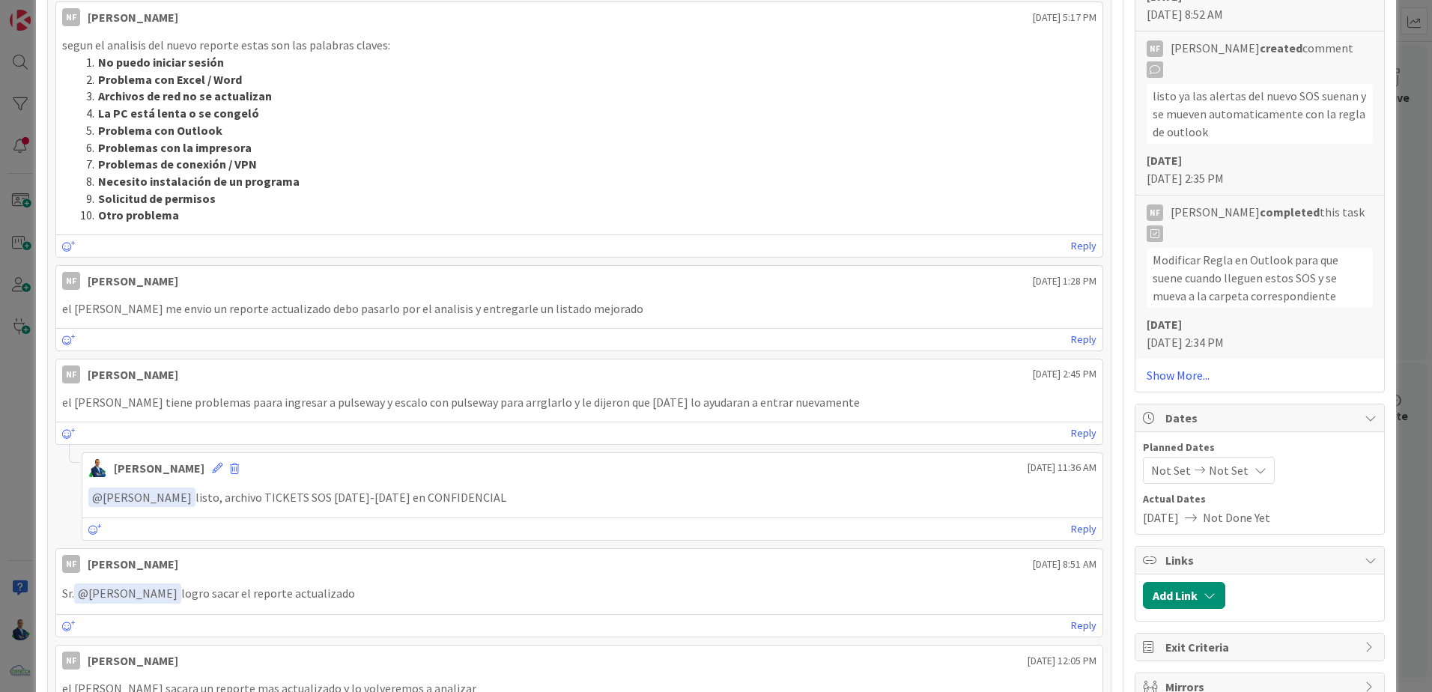
scroll to position [1198, 0]
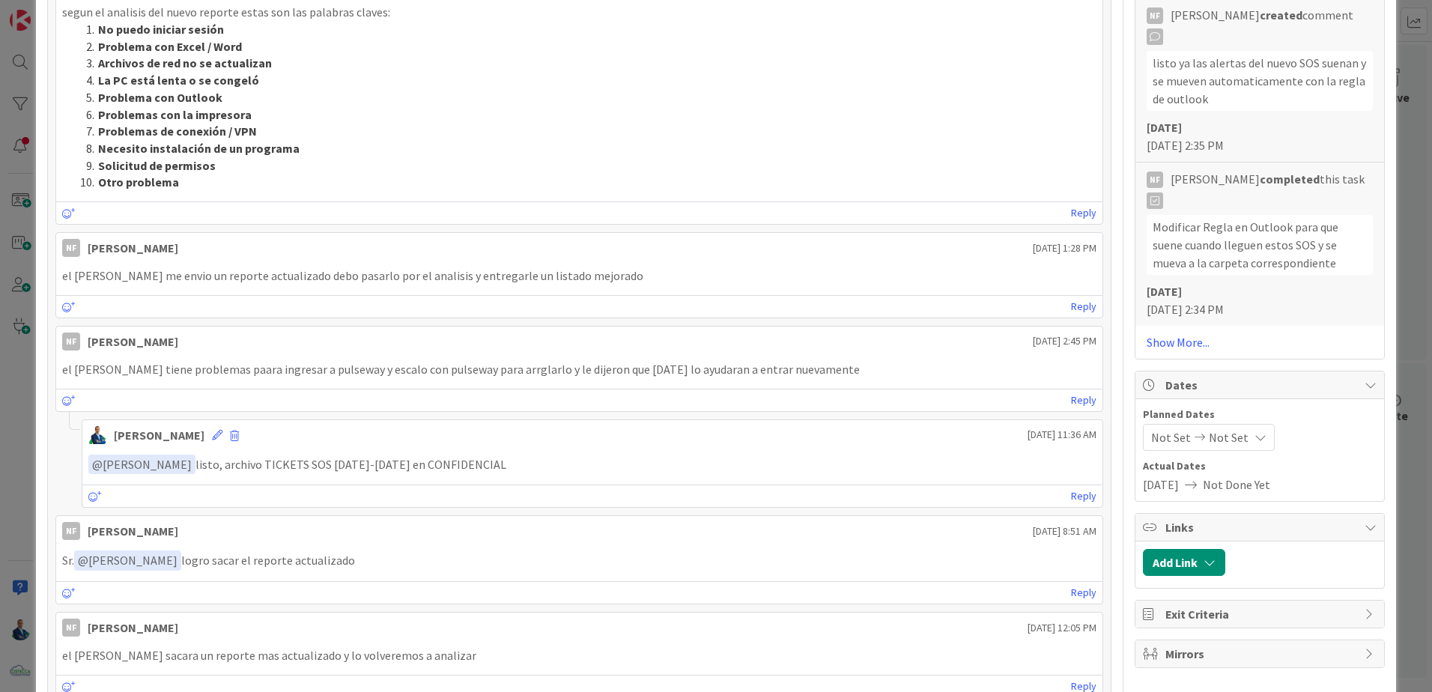
click at [711, 239] on div "ID 3665 OPERACIONES [PERSON_NAME] Title 60 / 128 Sacar Palabras claves de ticke…" at bounding box center [716, 346] width 1432 height 692
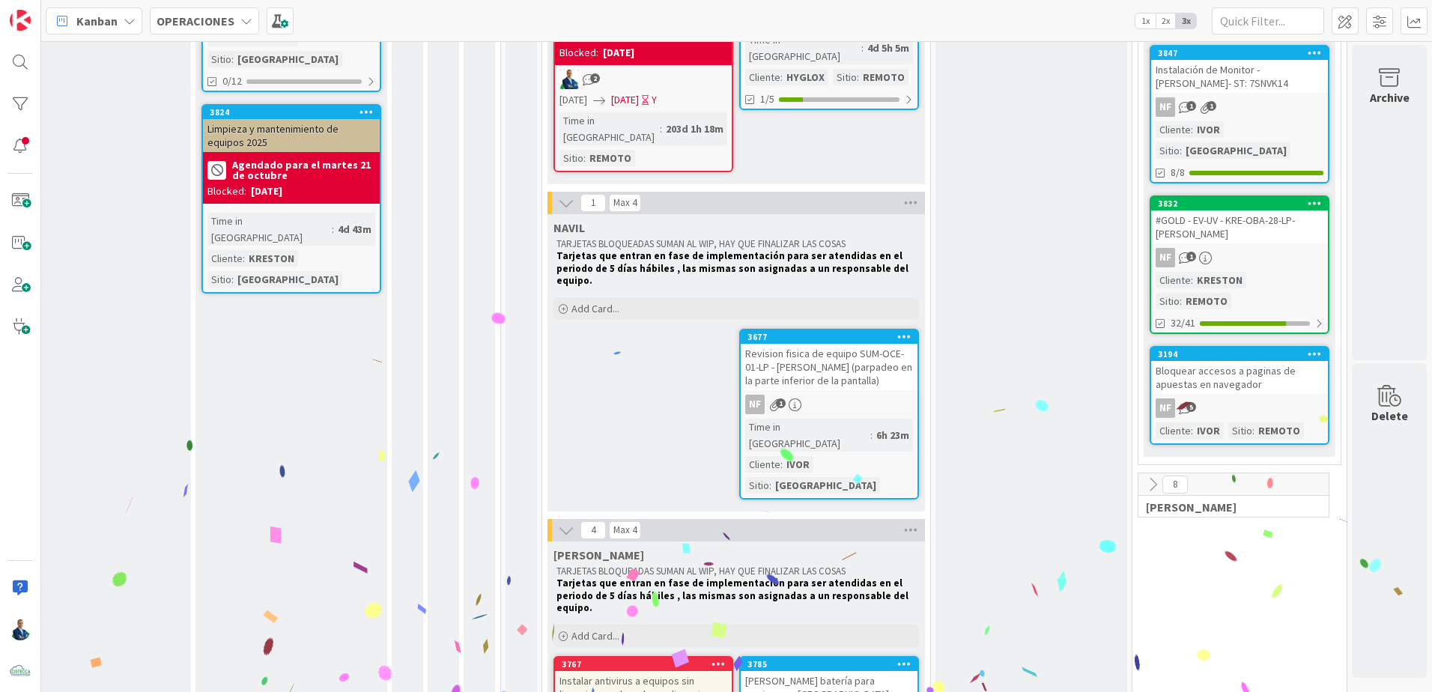
scroll to position [524, 208]
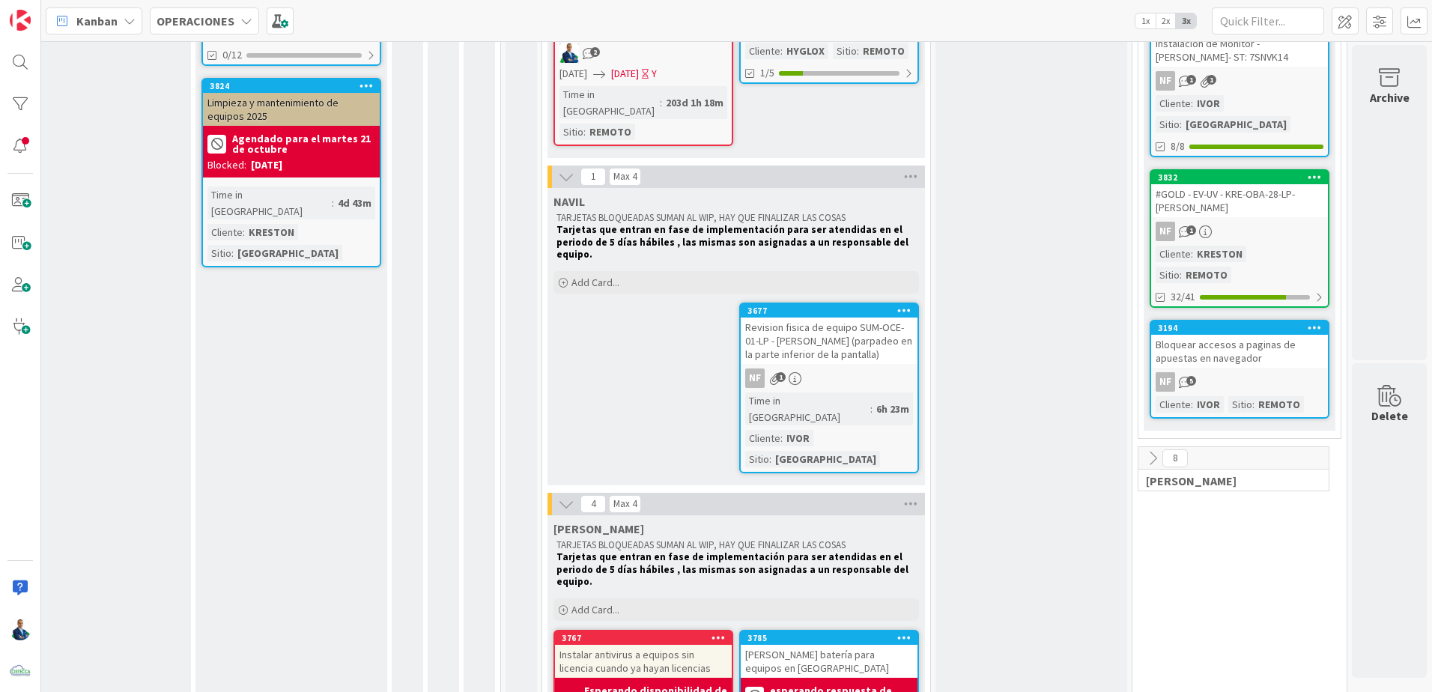
click at [711, 318] on div "Revision fisica de equipo SUM-OCE-01-LP - [PERSON_NAME] (parpadeo en la parte i…" at bounding box center [829, 341] width 177 height 46
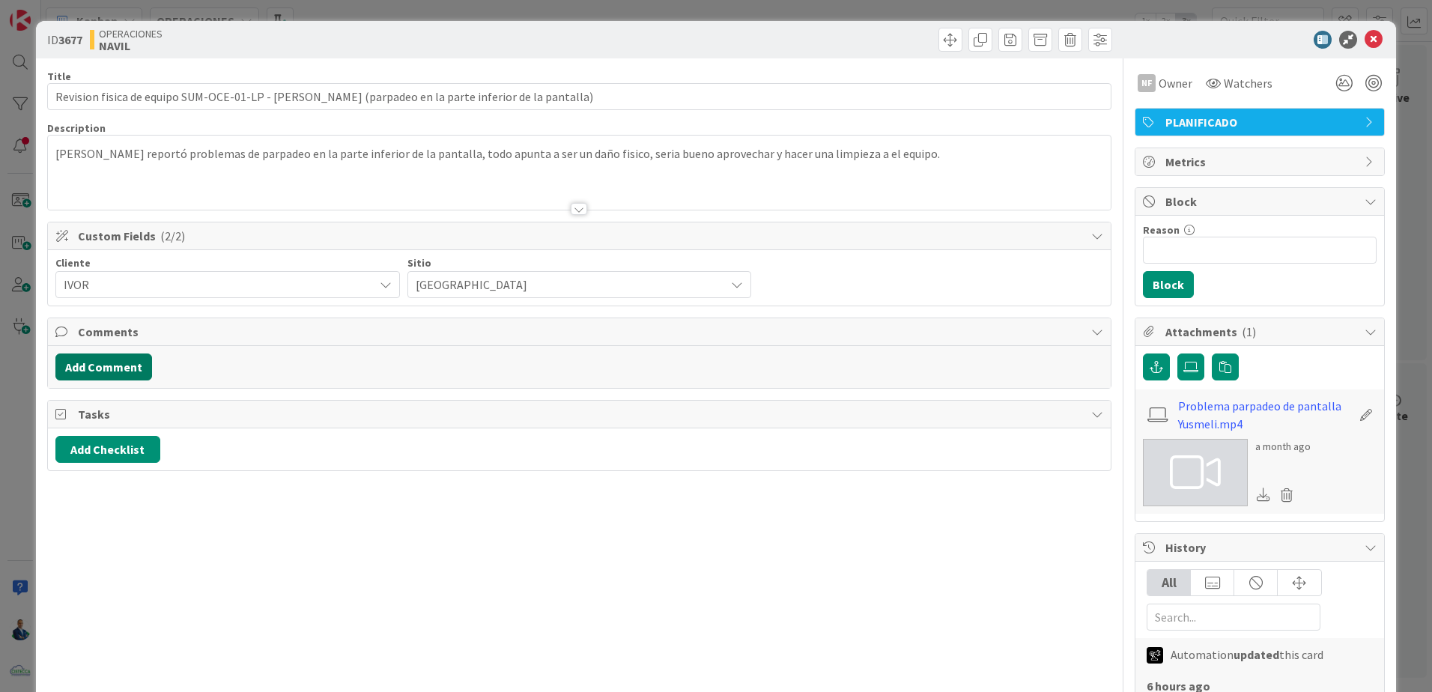
click at [118, 357] on button "Add Comment" at bounding box center [103, 367] width 97 height 27
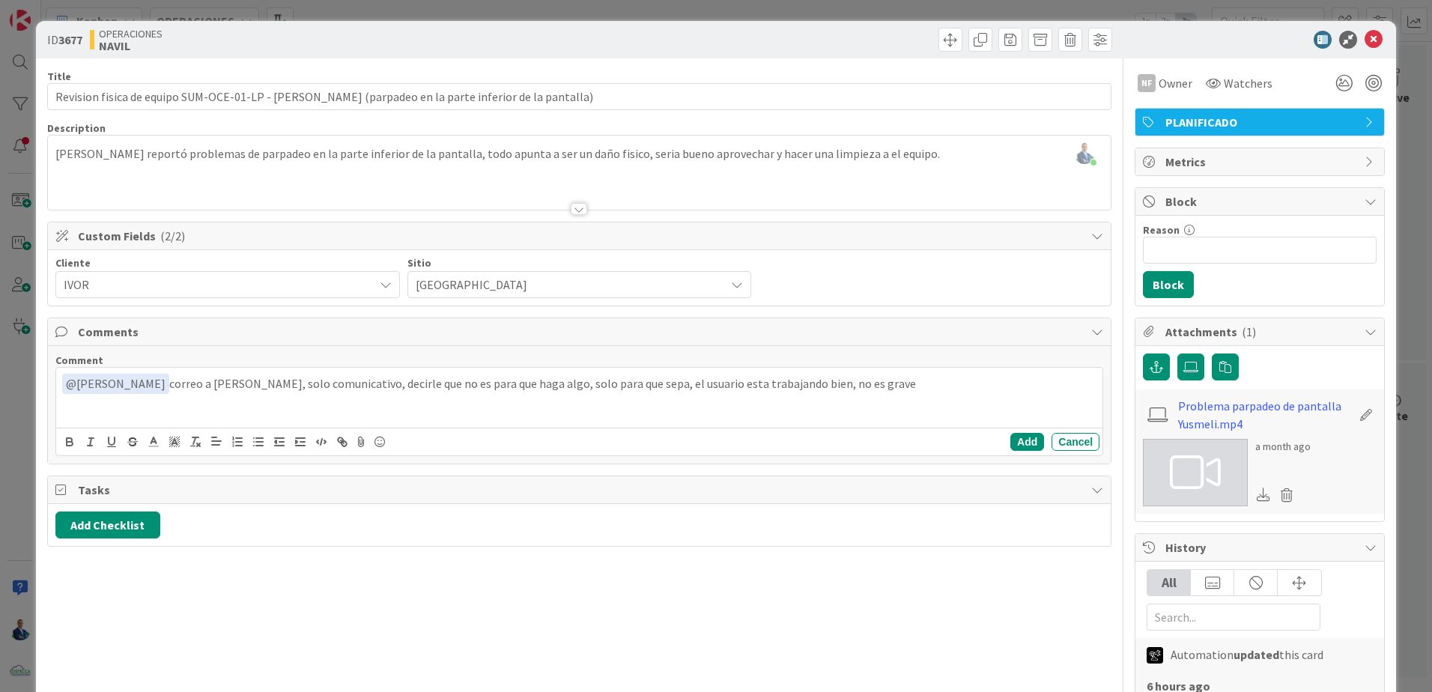
click at [711, 434] on div "Add Cancel" at bounding box center [579, 442] width 1046 height 28
click at [711, 434] on button "Add" at bounding box center [1027, 442] width 34 height 18
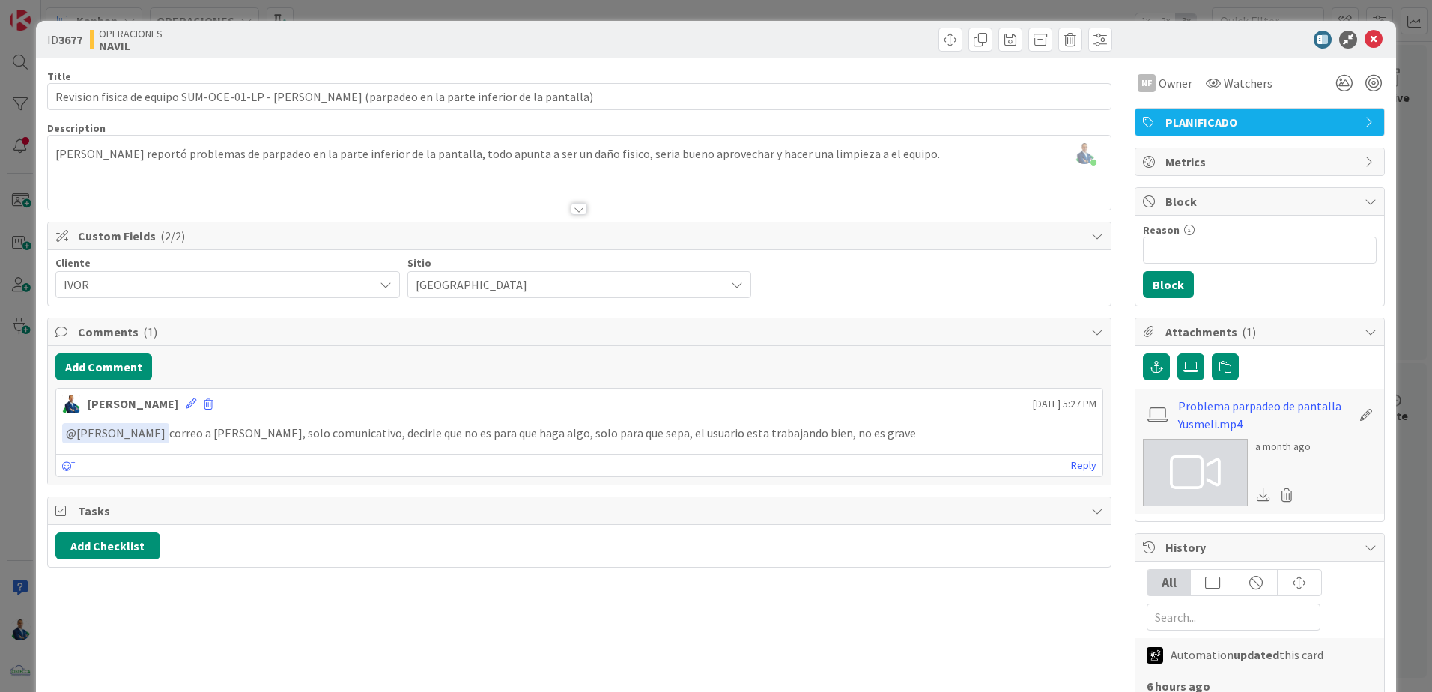
click at [711, 250] on div "ID 3677 OPERACIONES [PERSON_NAME] Title 104 / 128 Revision fisica de equipo SUM…" at bounding box center [716, 346] width 1432 height 692
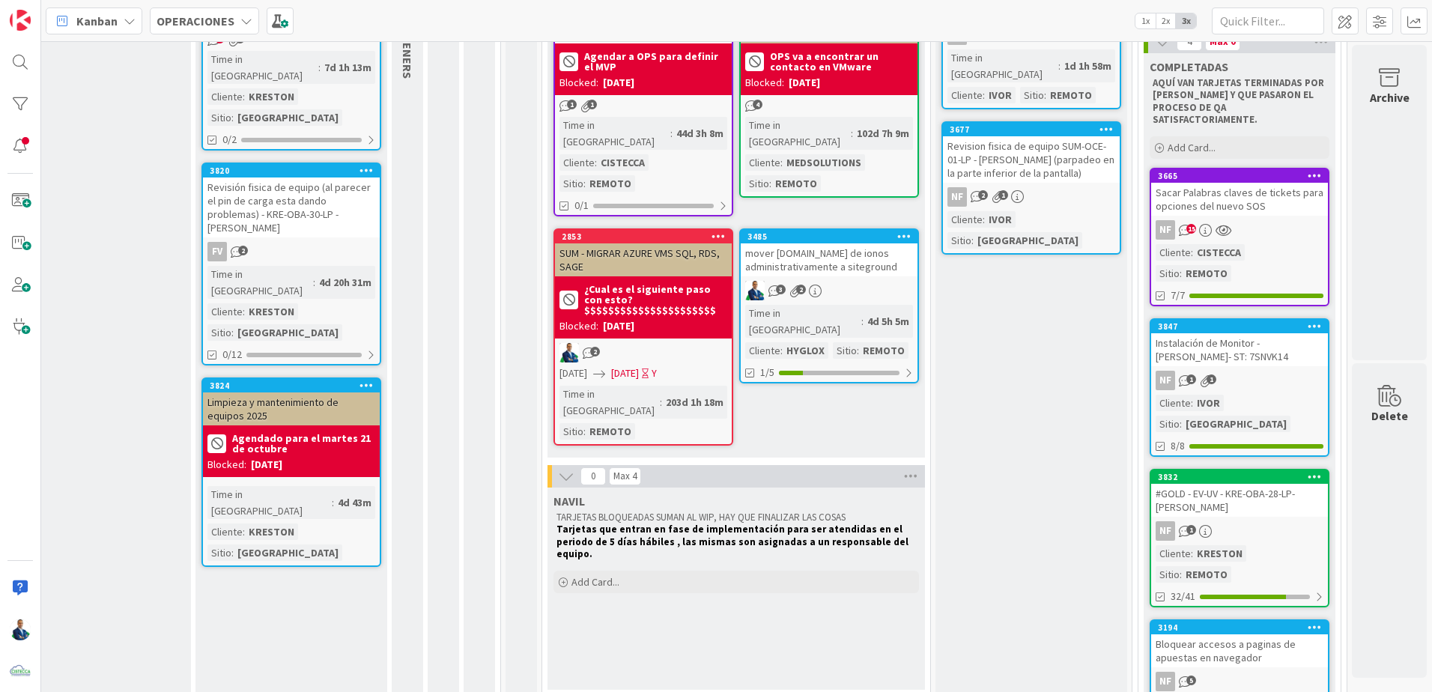
scroll to position [524, 208]
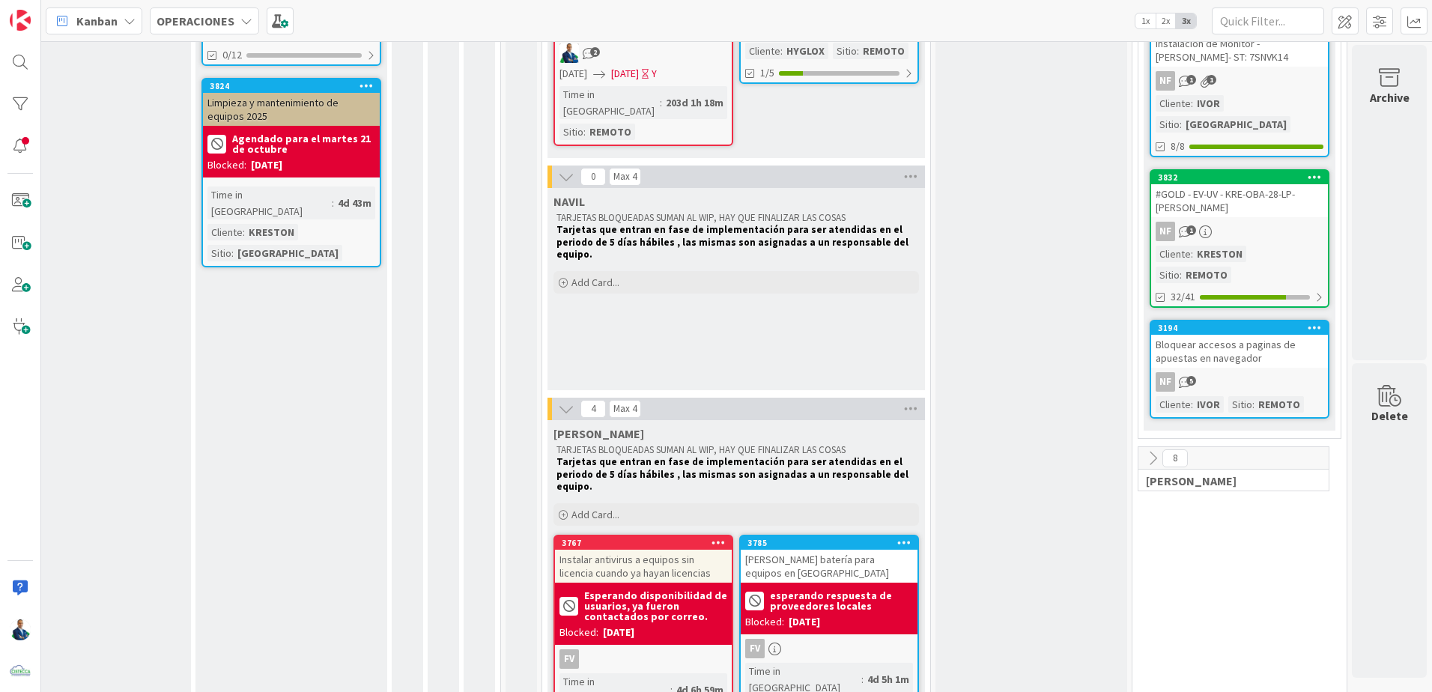
click at [560, 169] on icon at bounding box center [566, 177] width 16 height 16
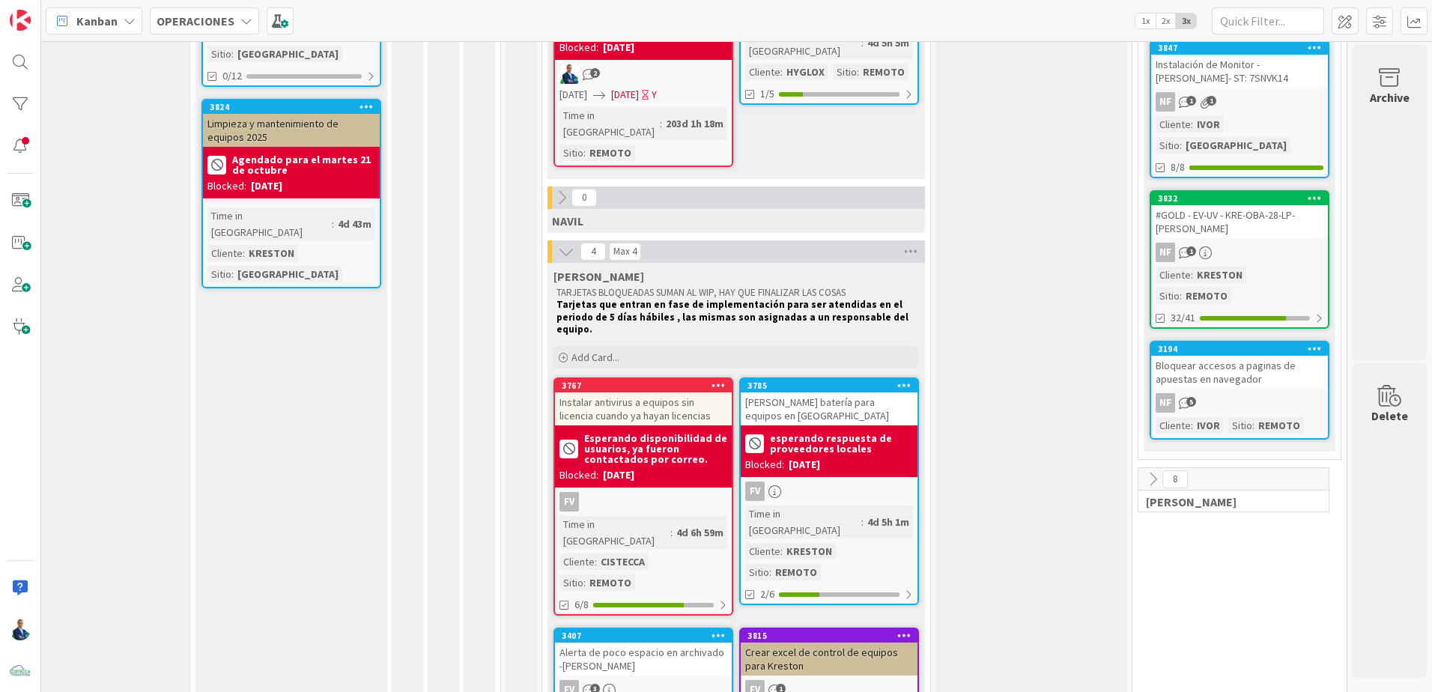
click at [653, 434] on div "Blocked: [DATE]" at bounding box center [643, 475] width 168 height 16
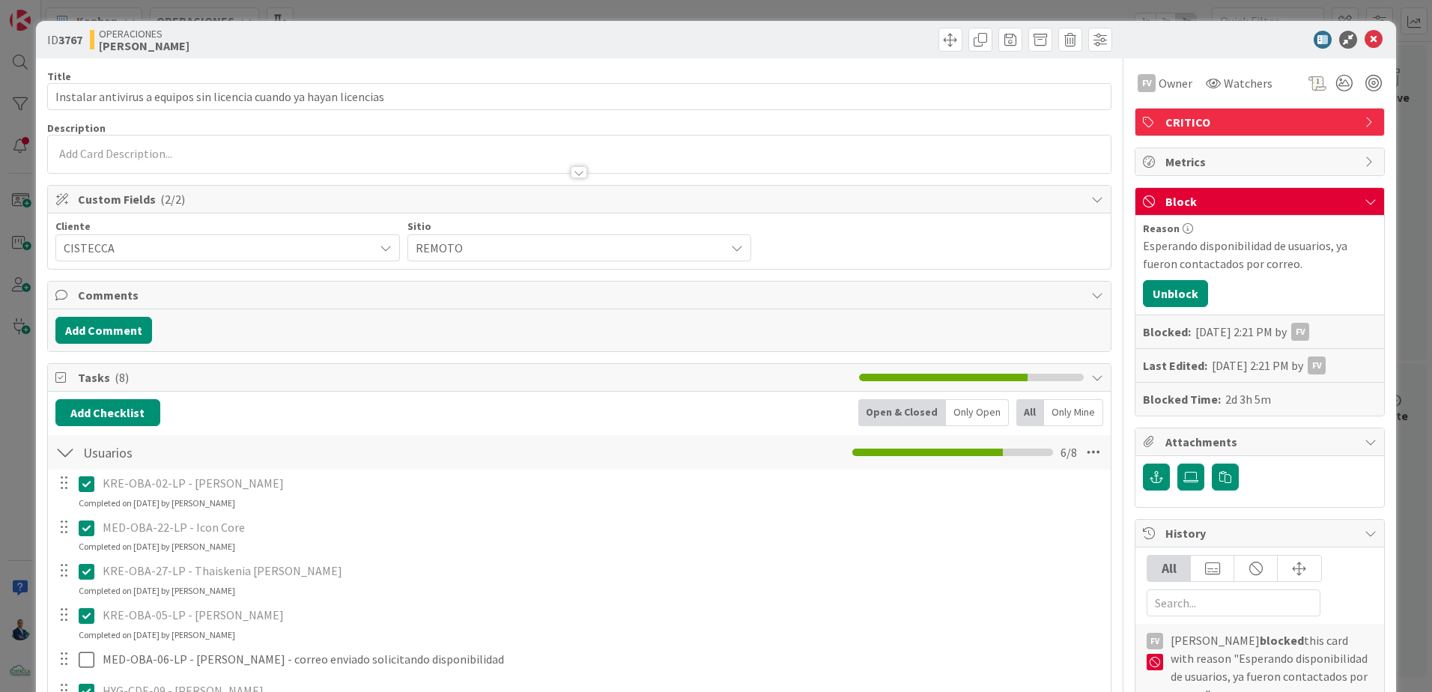
scroll to position [225, 0]
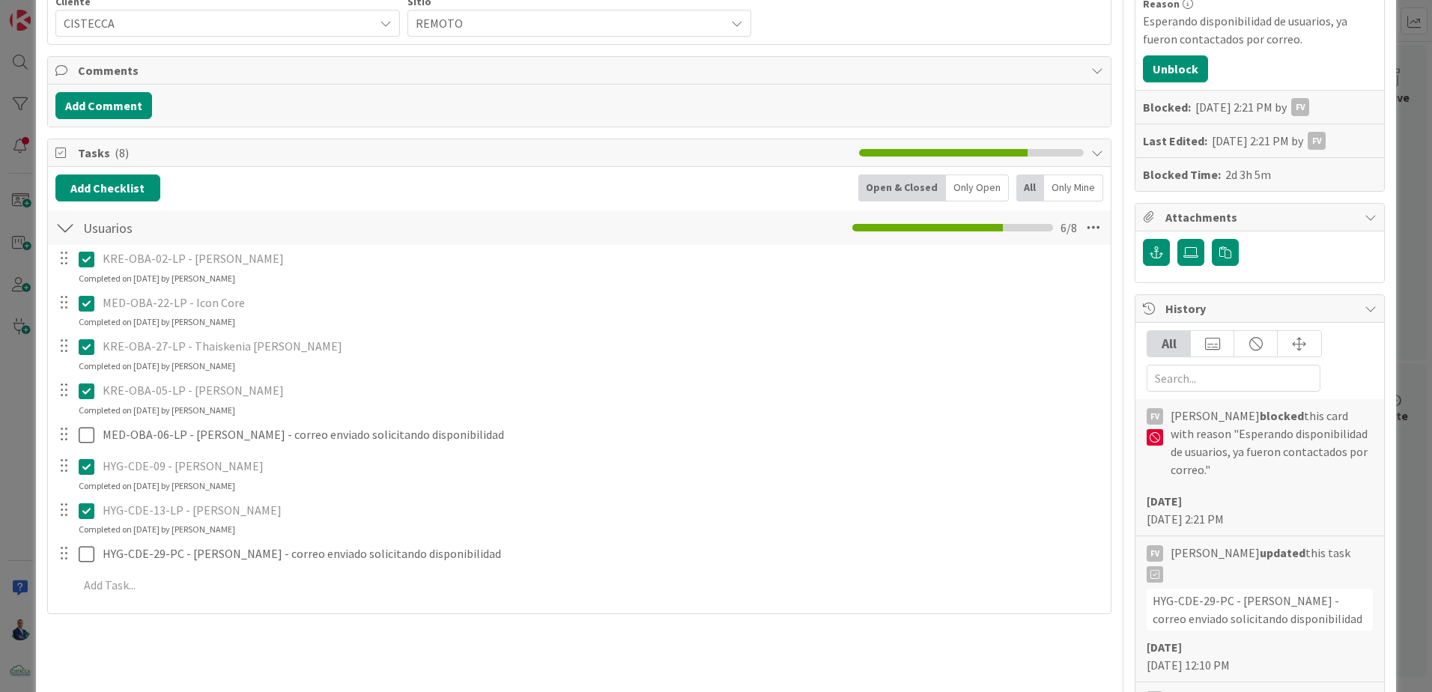
click at [711, 199] on div "ID 3767 OPERACIONES [PERSON_NAME] Title 67 / 128 Instalar antivirus a equipos s…" at bounding box center [716, 346] width 1432 height 692
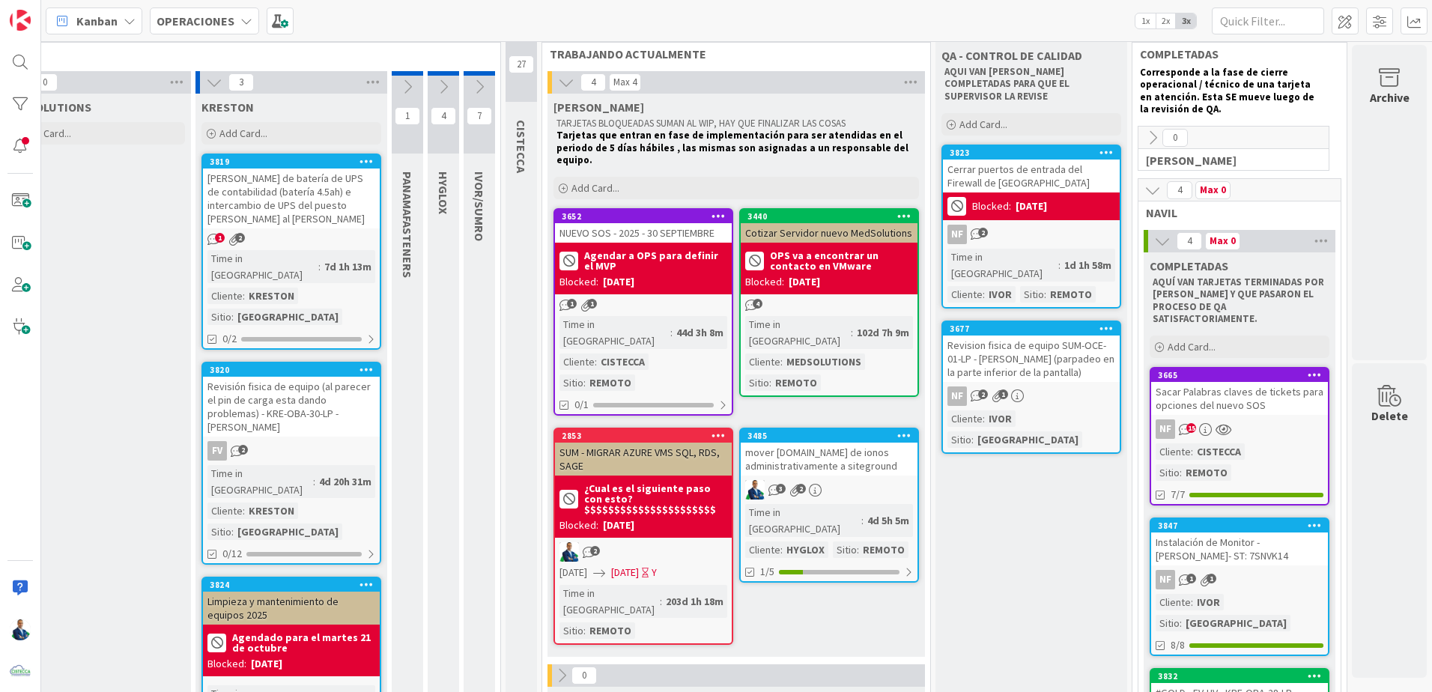
scroll to position [0, 208]
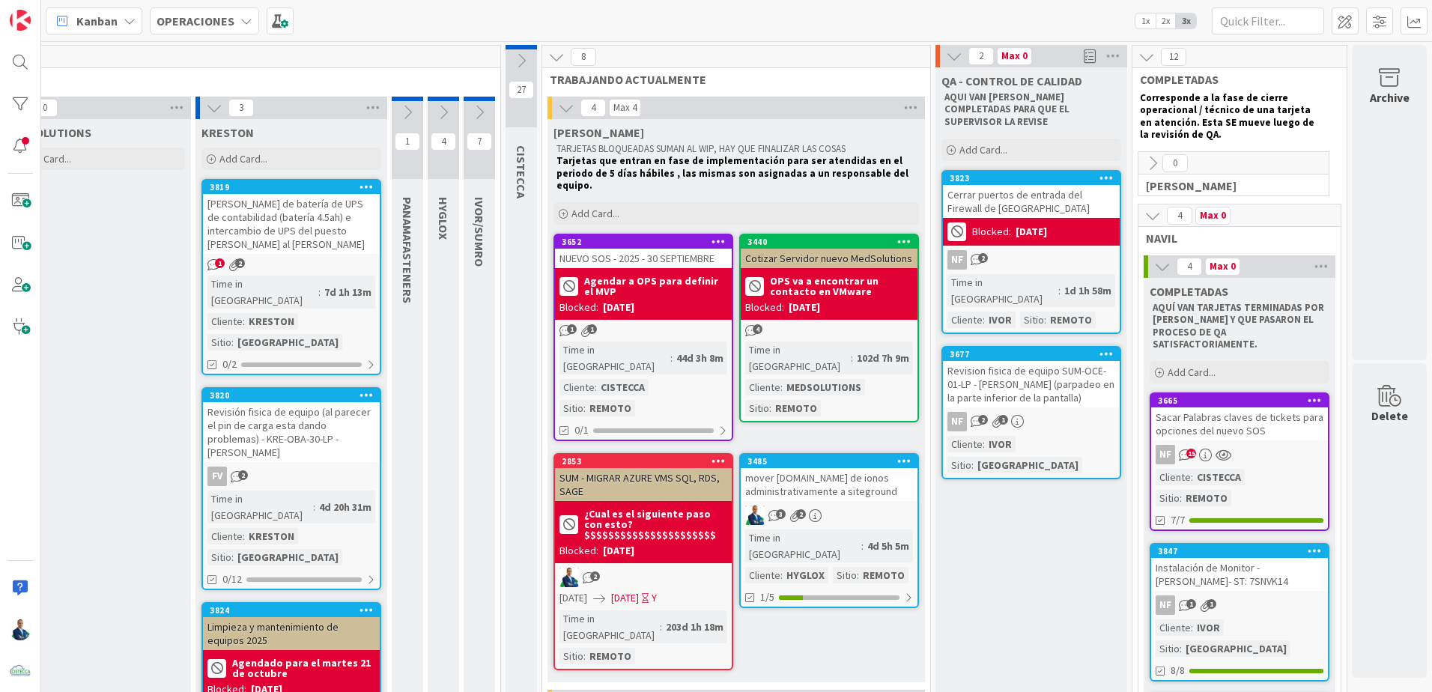
click at [711, 209] on icon at bounding box center [1152, 215] width 16 height 16
